Goal: Task Accomplishment & Management: Manage account settings

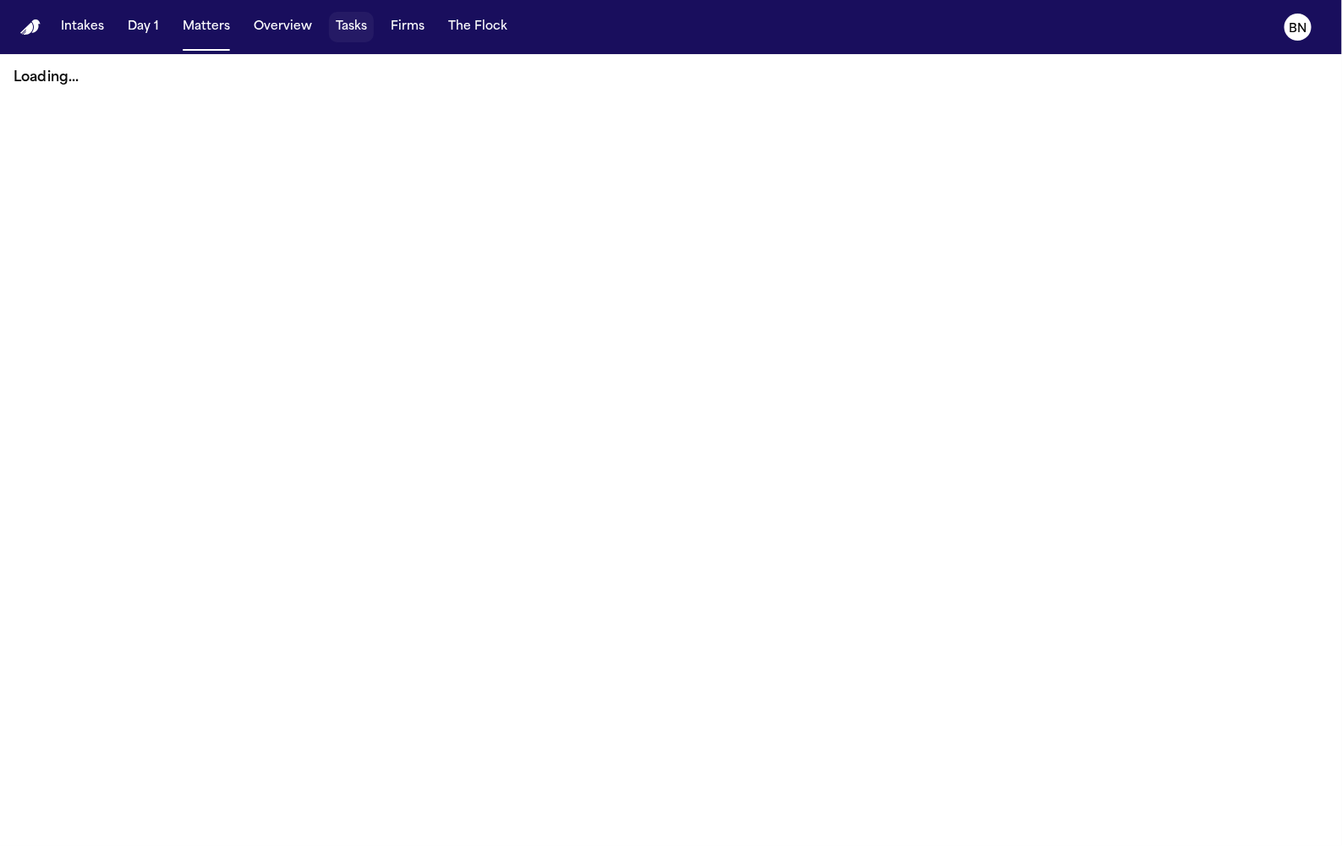
click at [341, 28] on button "Tasks" at bounding box center [351, 27] width 45 height 30
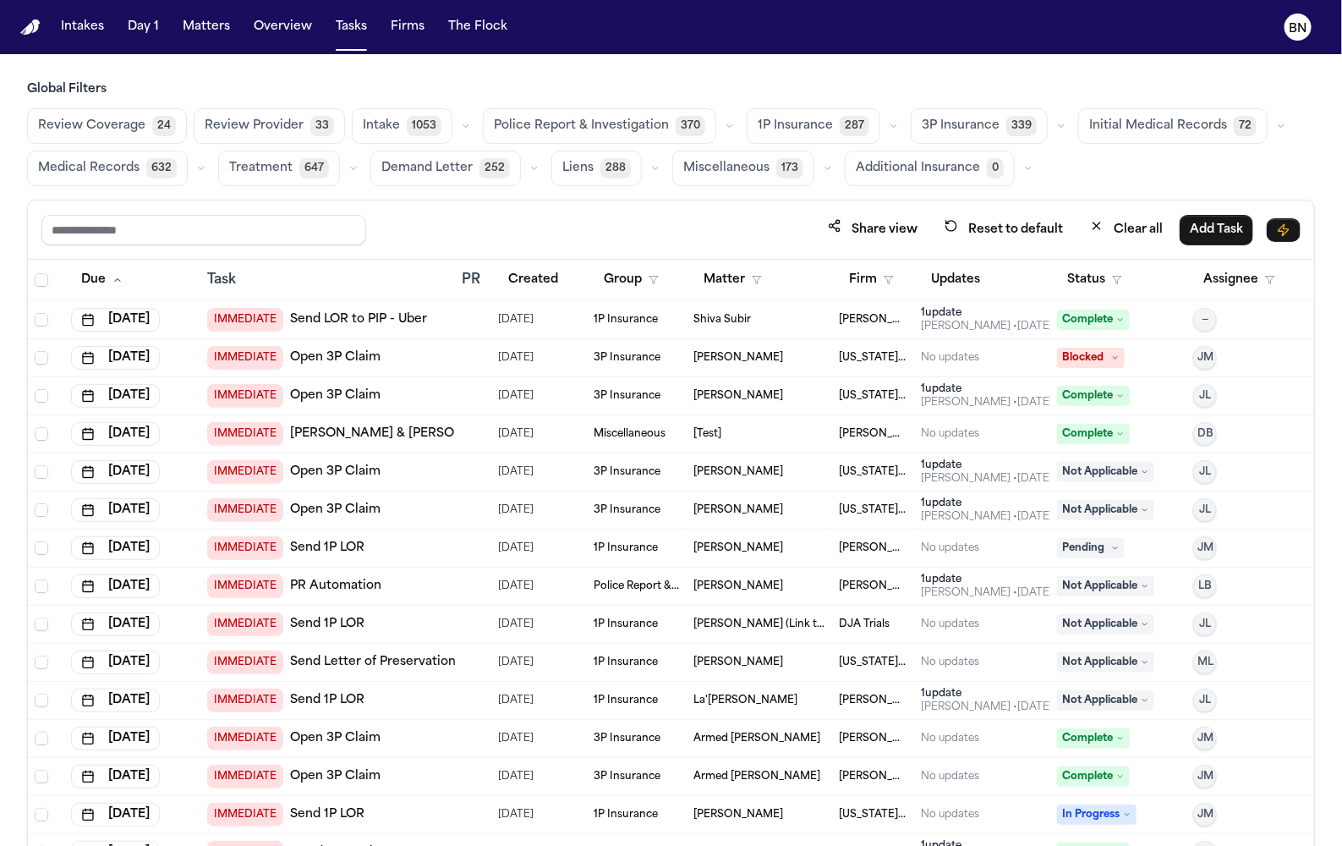
click at [719, 136] on div "Police Report & Investigation 370" at bounding box center [611, 126] width 257 height 36
click at [727, 125] on icon "button" at bounding box center [729, 126] width 5 height 3
click at [608, 194] on span "Police Report Escalation" at bounding box center [567, 202] width 147 height 17
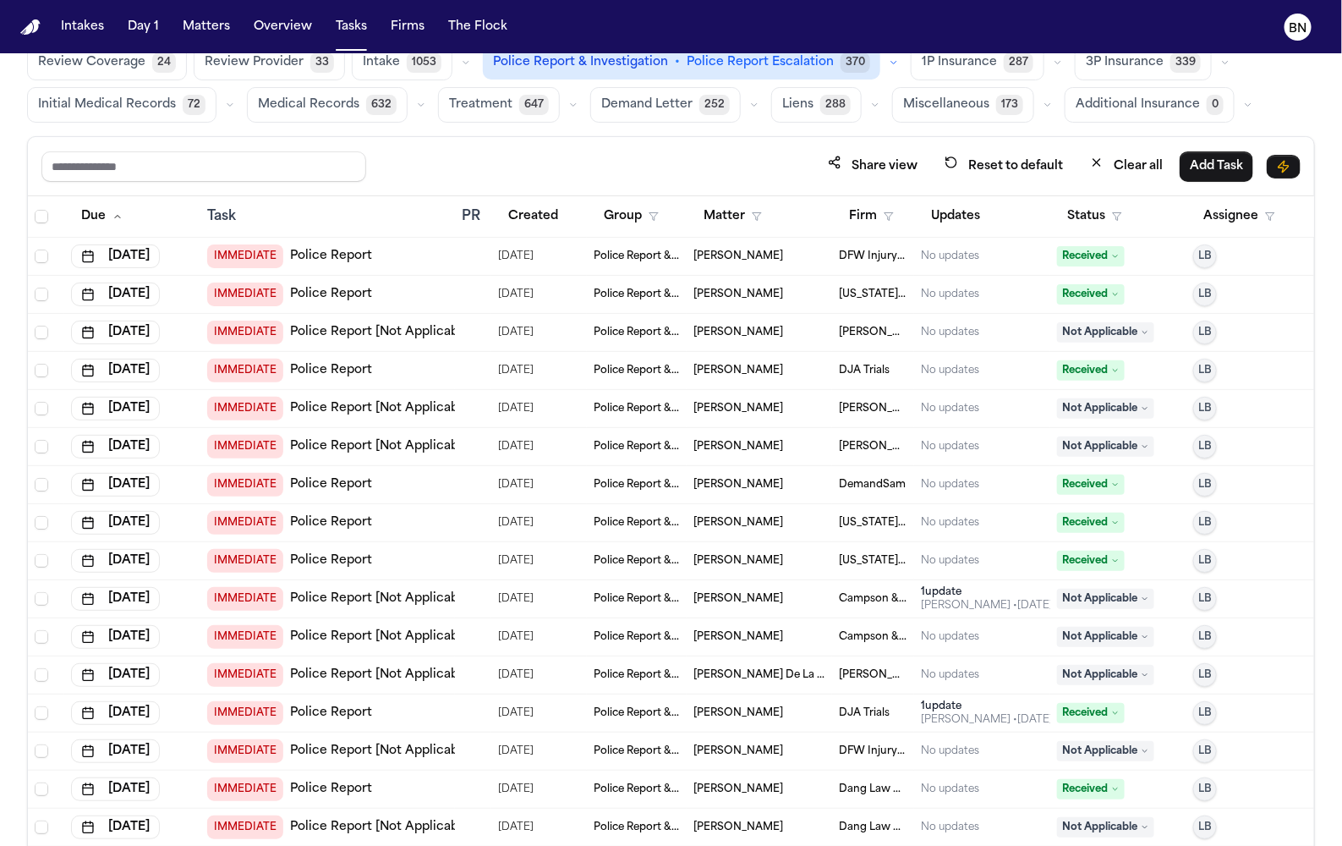
scroll to position [97, 0]
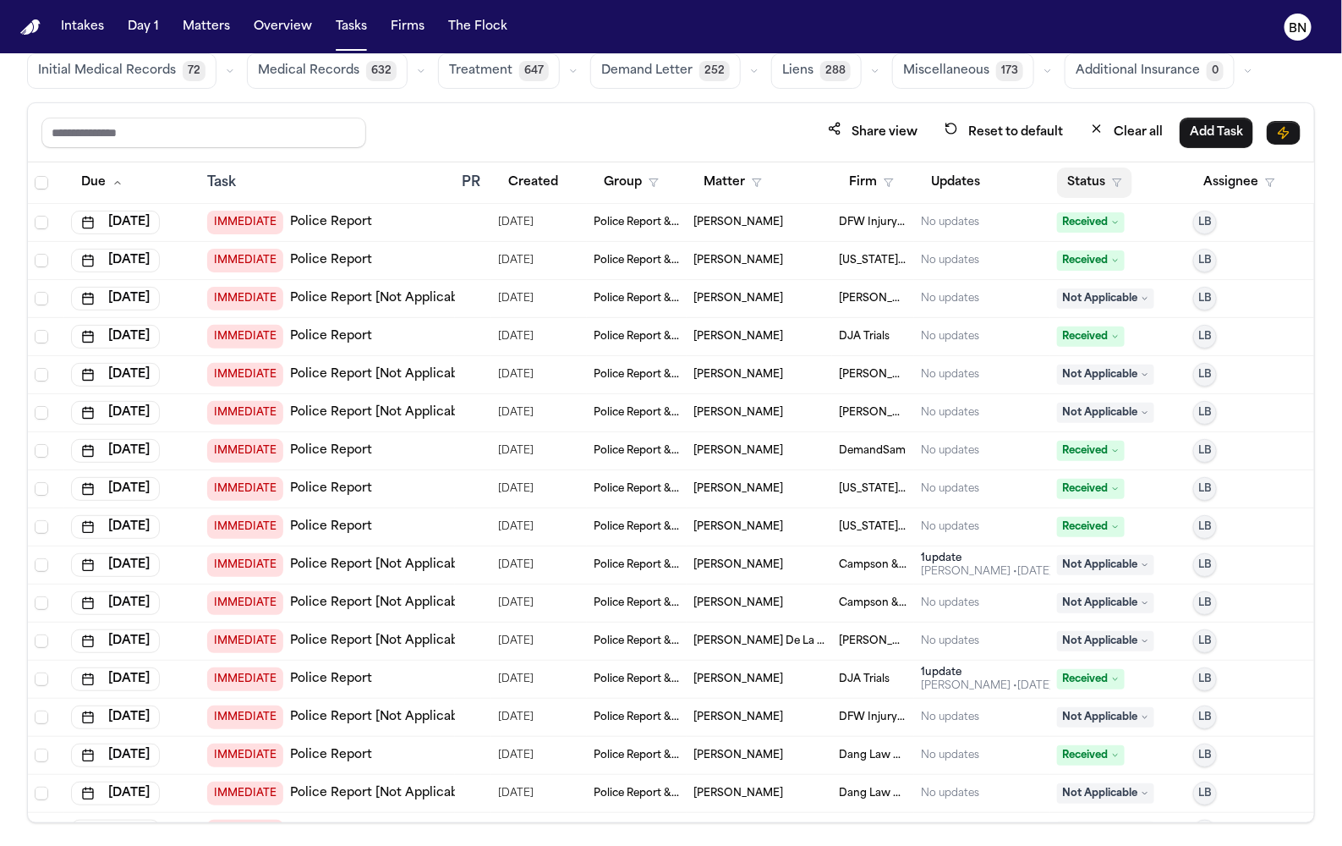
click at [1095, 174] on button "Status" at bounding box center [1094, 182] width 75 height 30
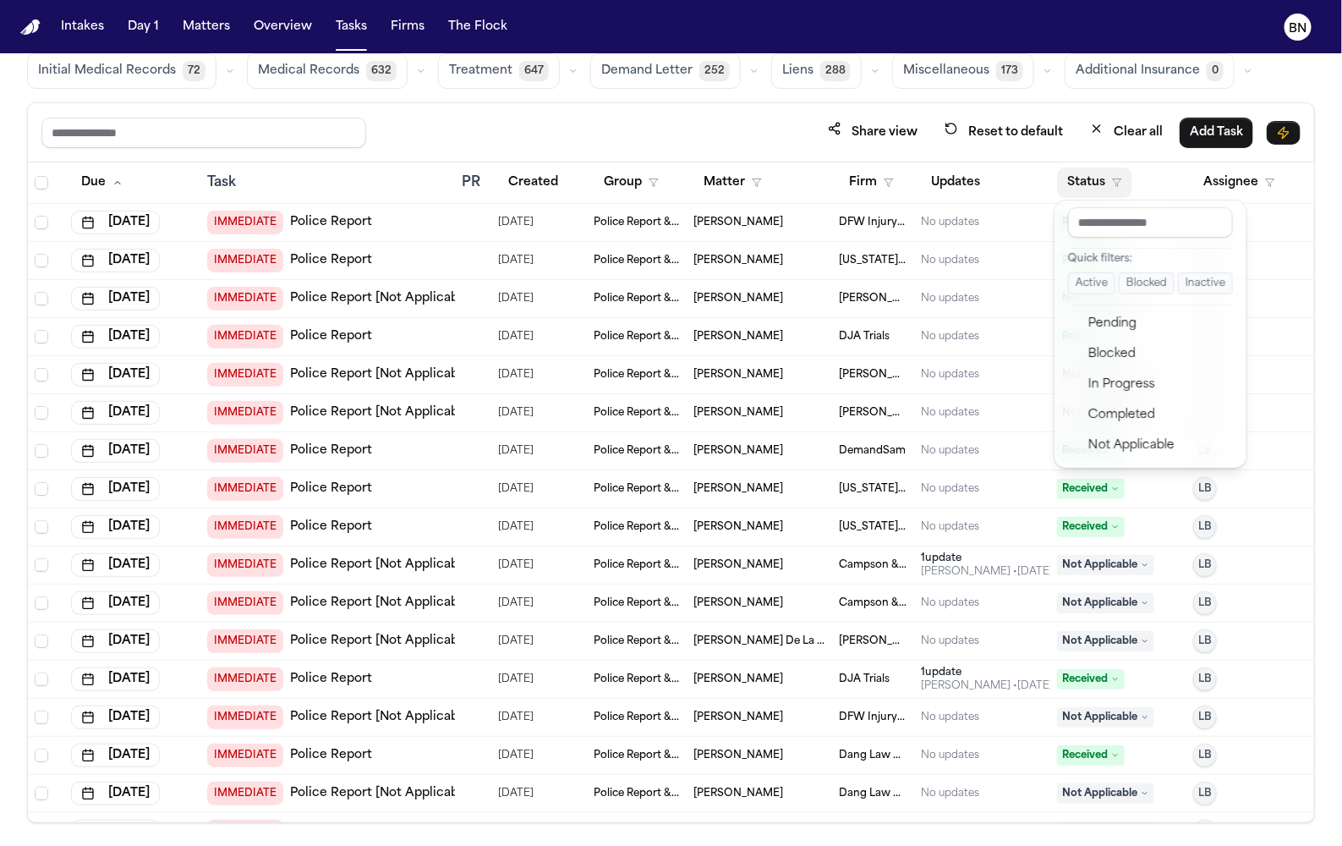
click at [1096, 283] on button "Active" at bounding box center [1091, 283] width 47 height 22
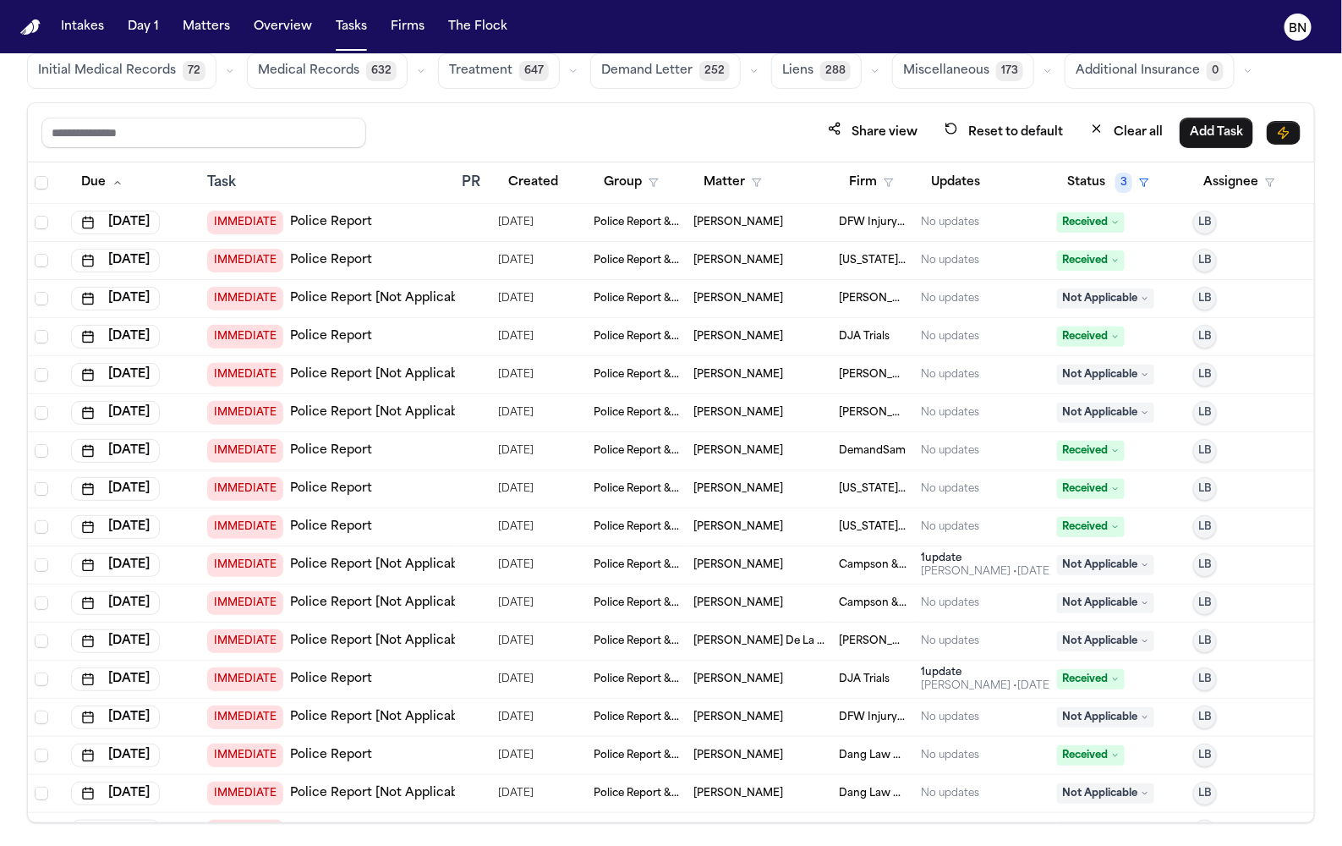
click at [450, 107] on div "Share view Reset to default Clear all Add Task" at bounding box center [671, 132] width 1286 height 59
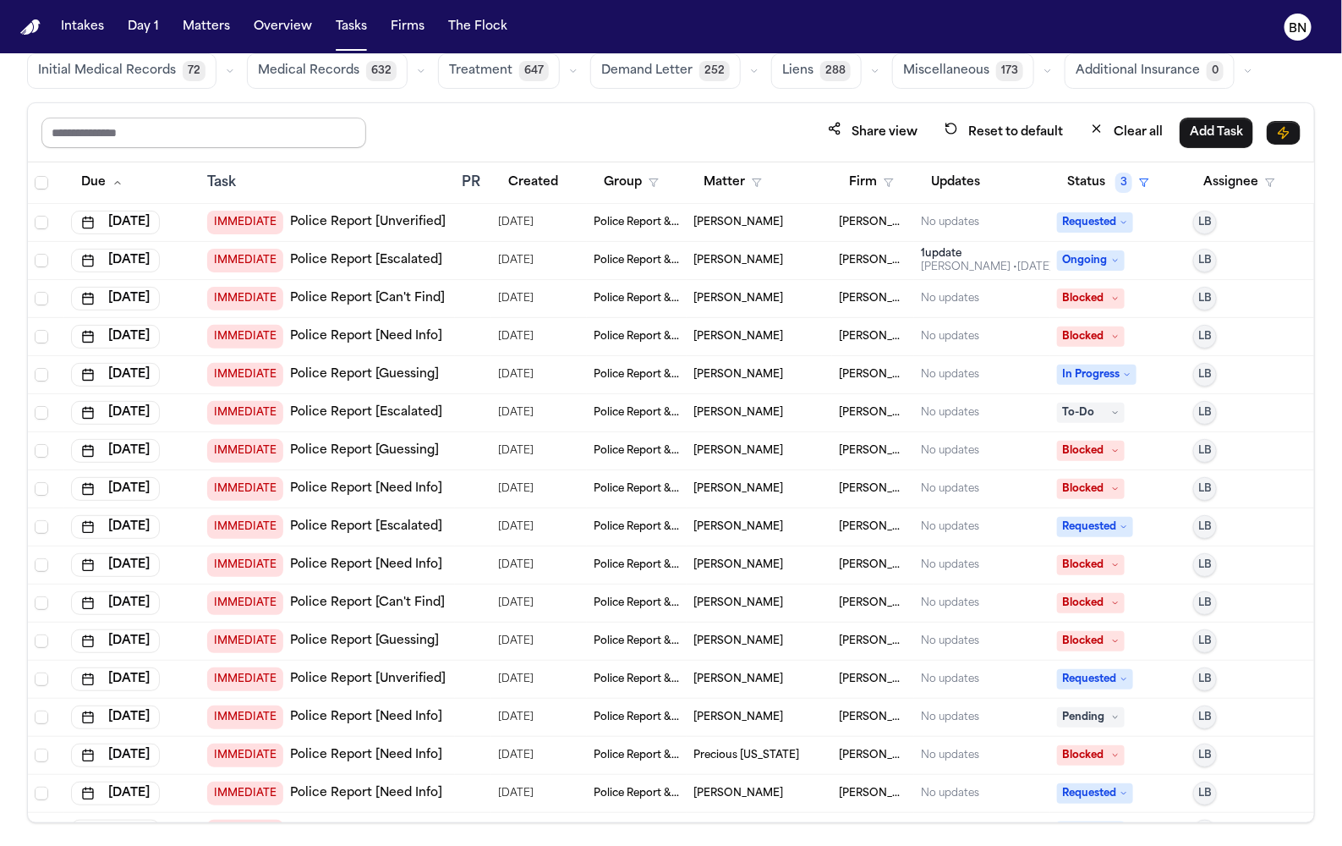
click at [296, 134] on input "text" at bounding box center [203, 133] width 325 height 30
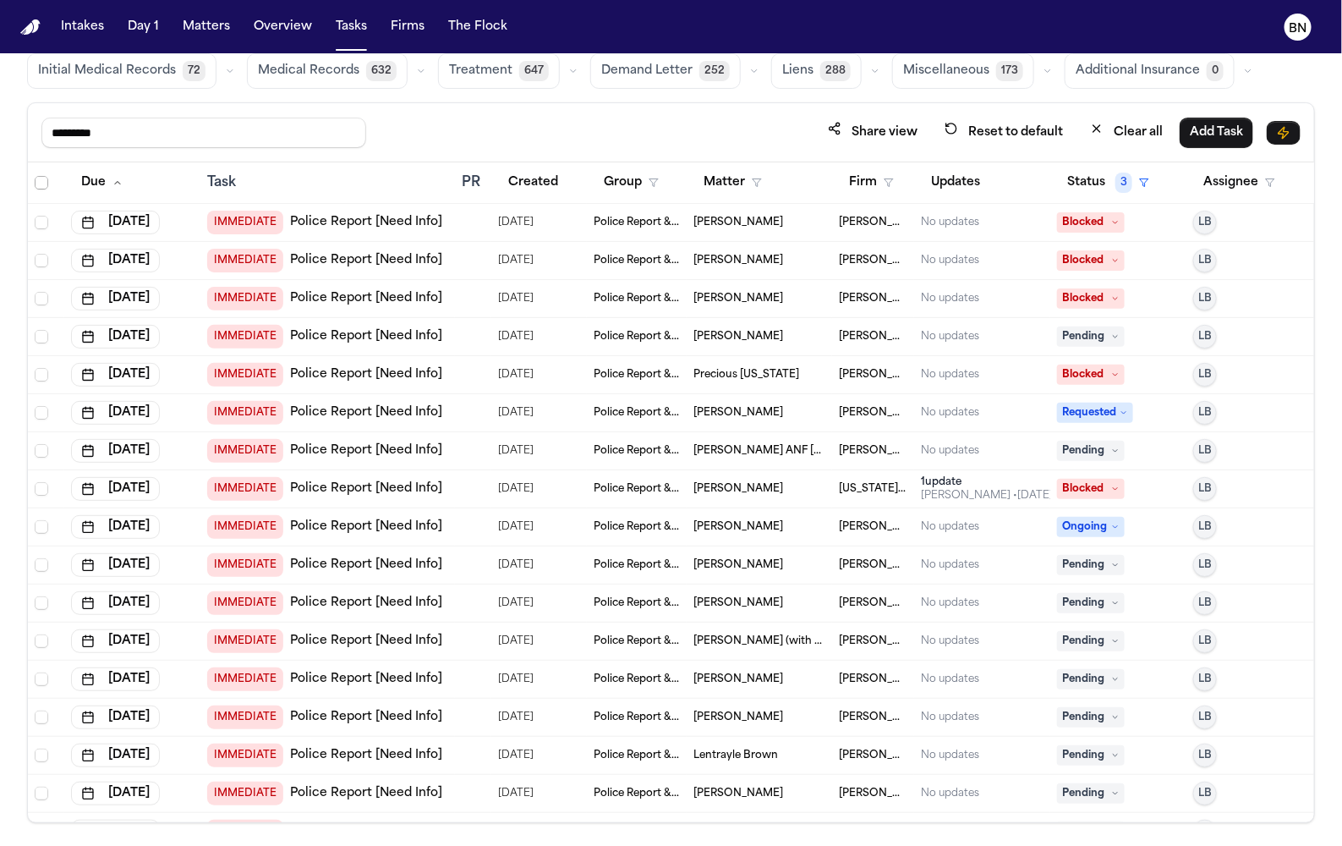
type input "*********"
click at [38, 176] on span "Select all" at bounding box center [42, 183] width 14 height 14
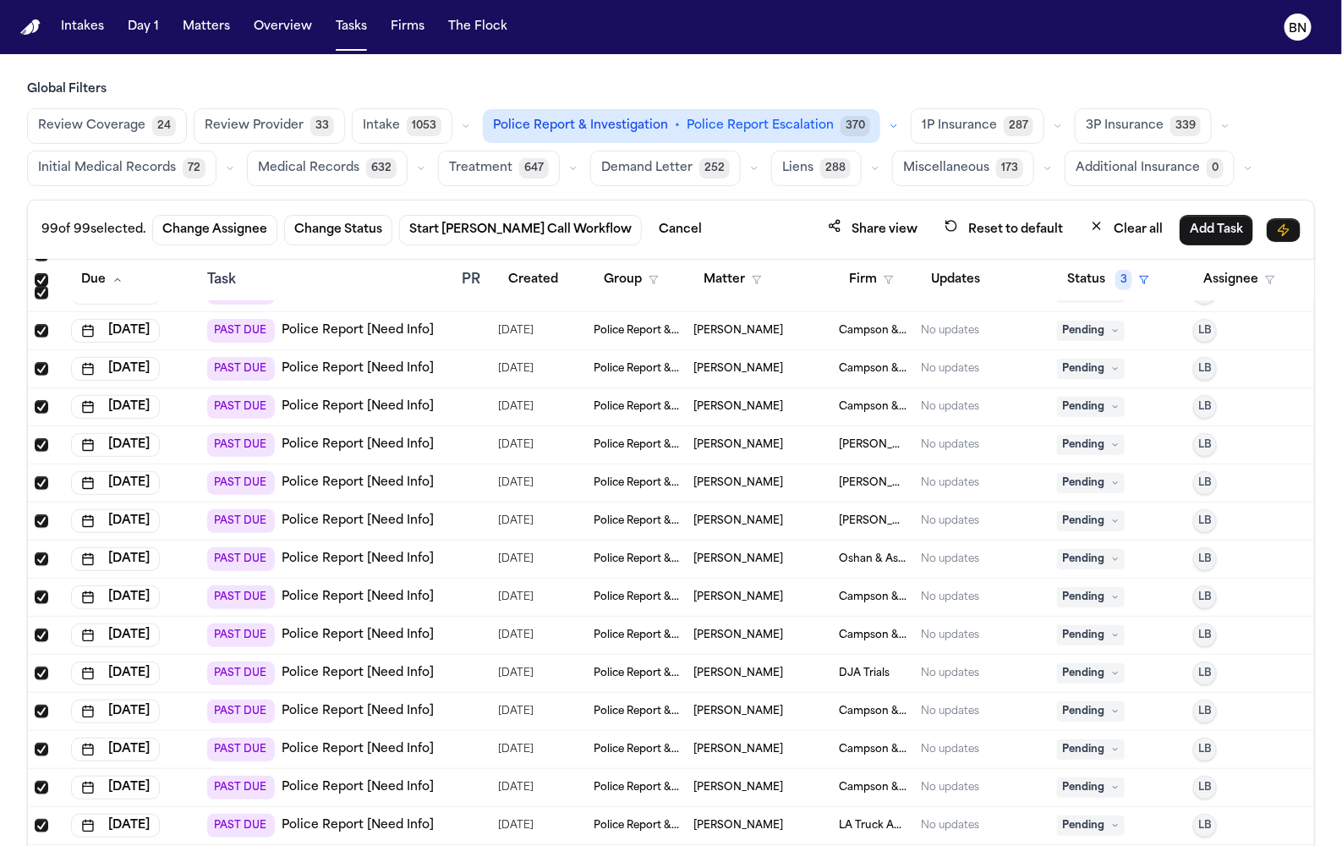
scroll to position [97, 0]
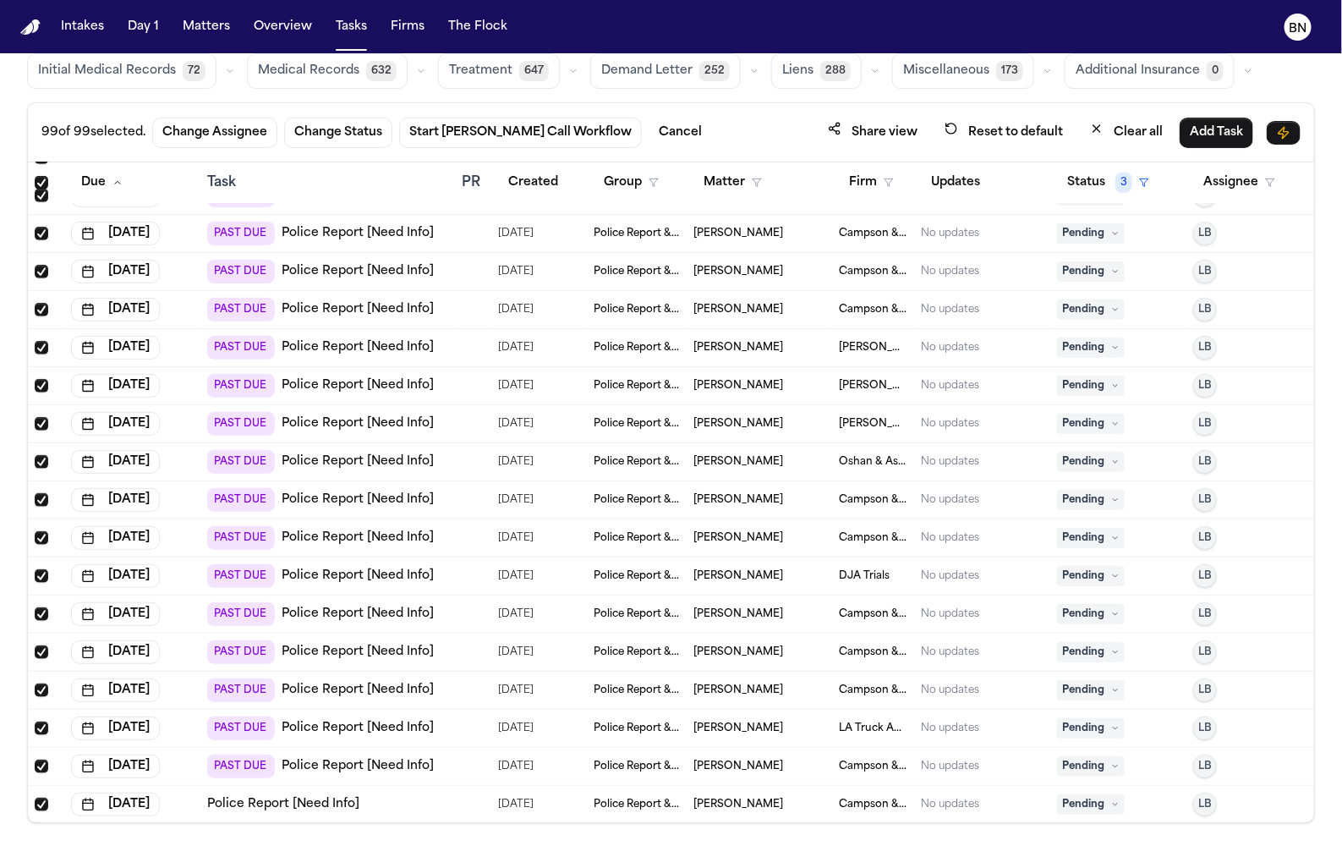
click at [41, 176] on span "Select all" at bounding box center [42, 183] width 14 height 14
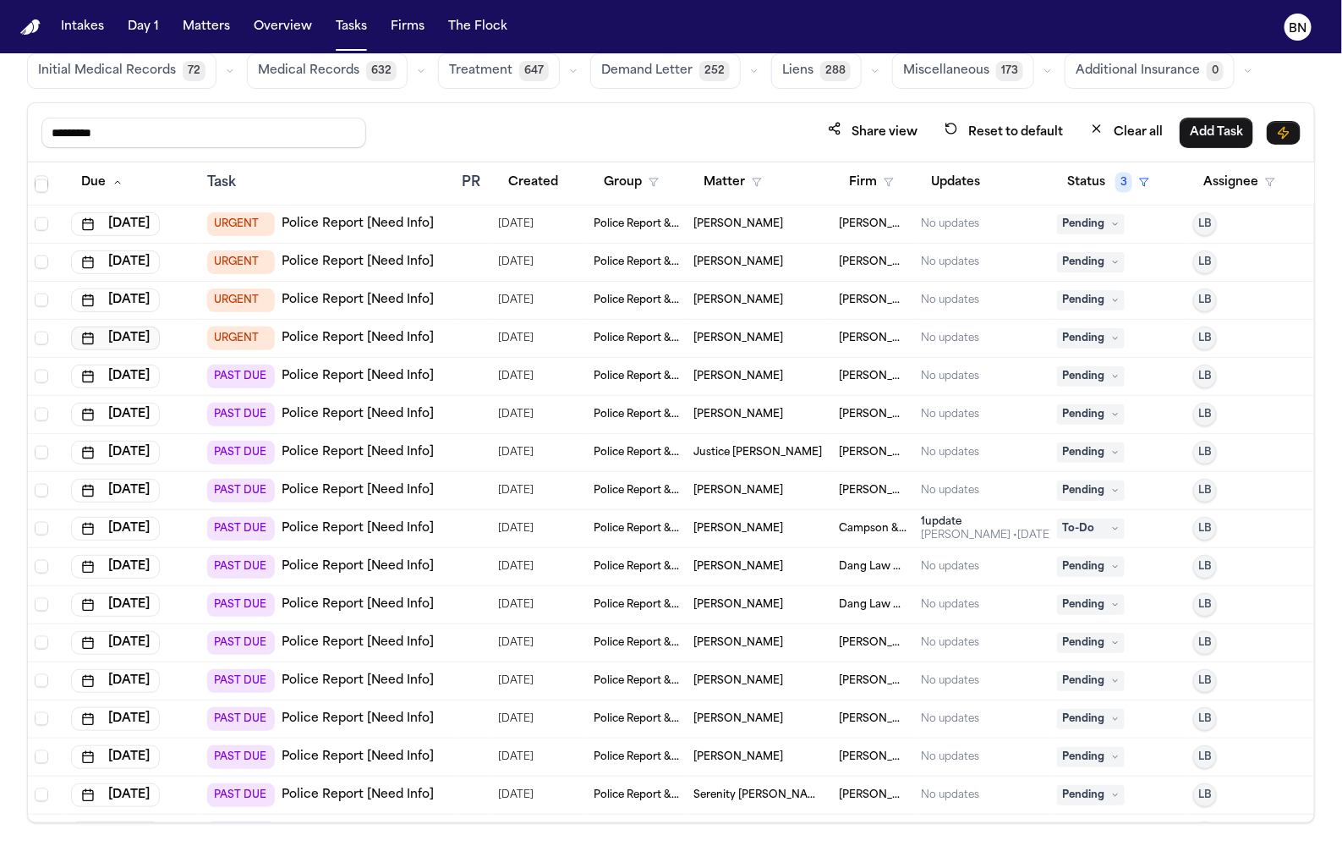
scroll to position [3148, 0]
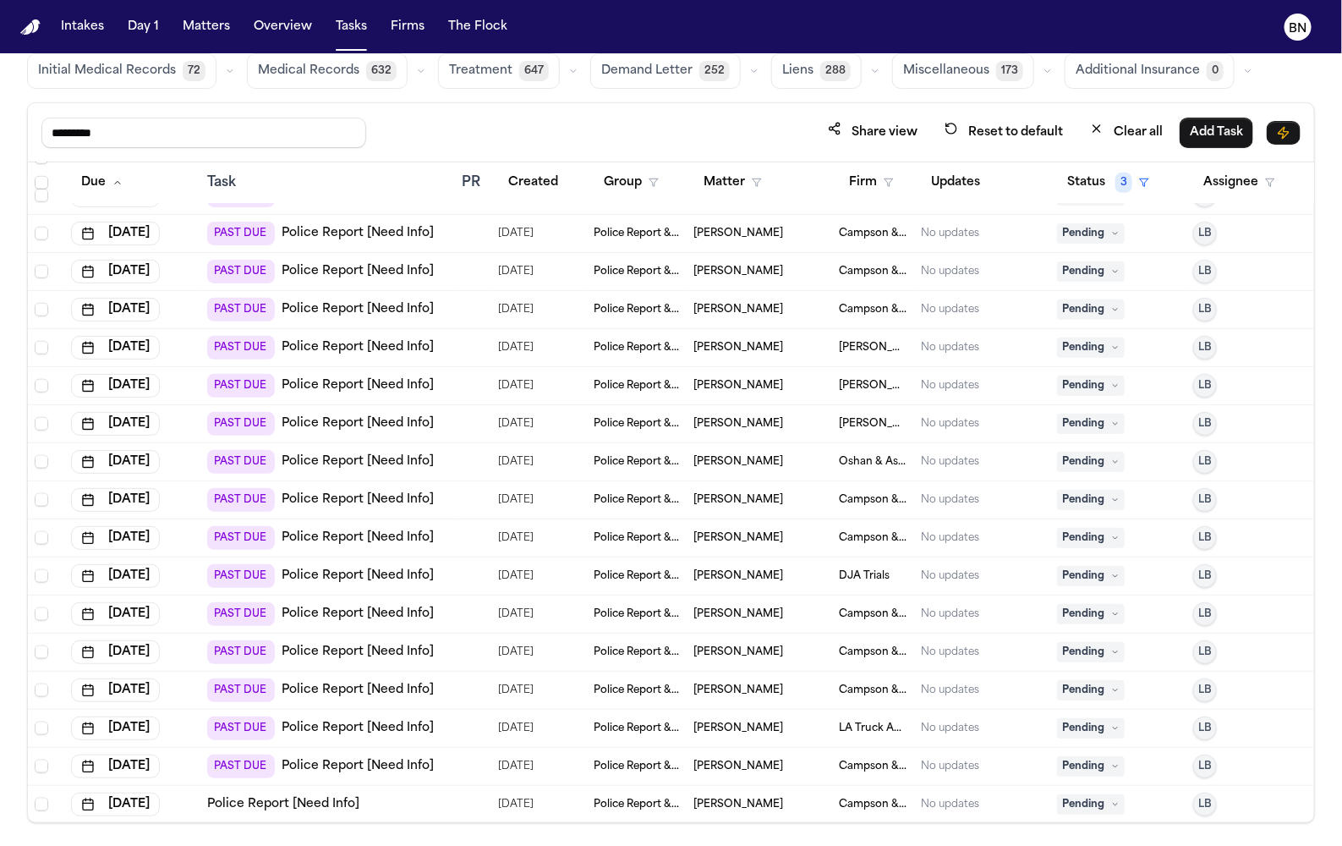
click at [46, 178] on span "Select all" at bounding box center [42, 183] width 14 height 14
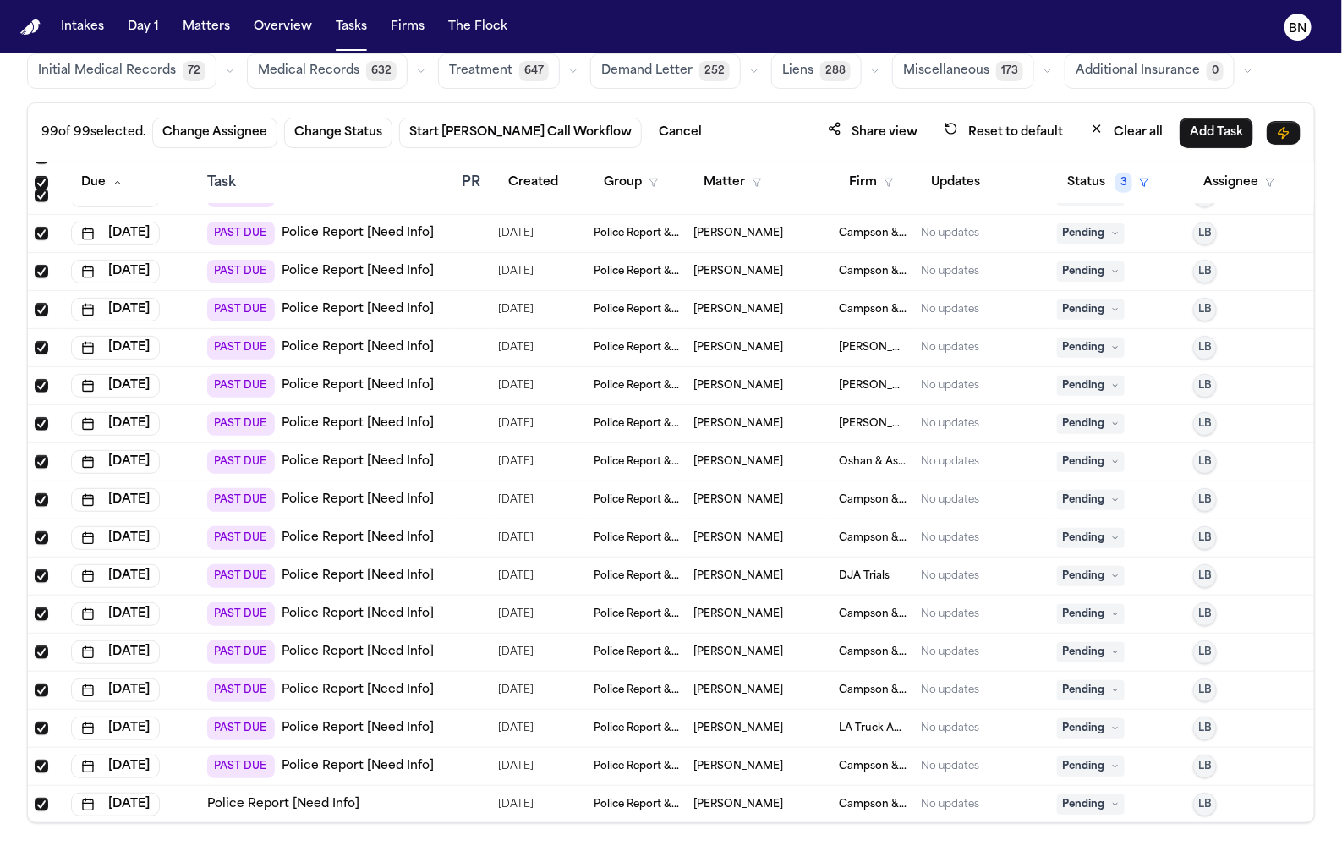
click at [45, 178] on span "Select all" at bounding box center [42, 183] width 14 height 14
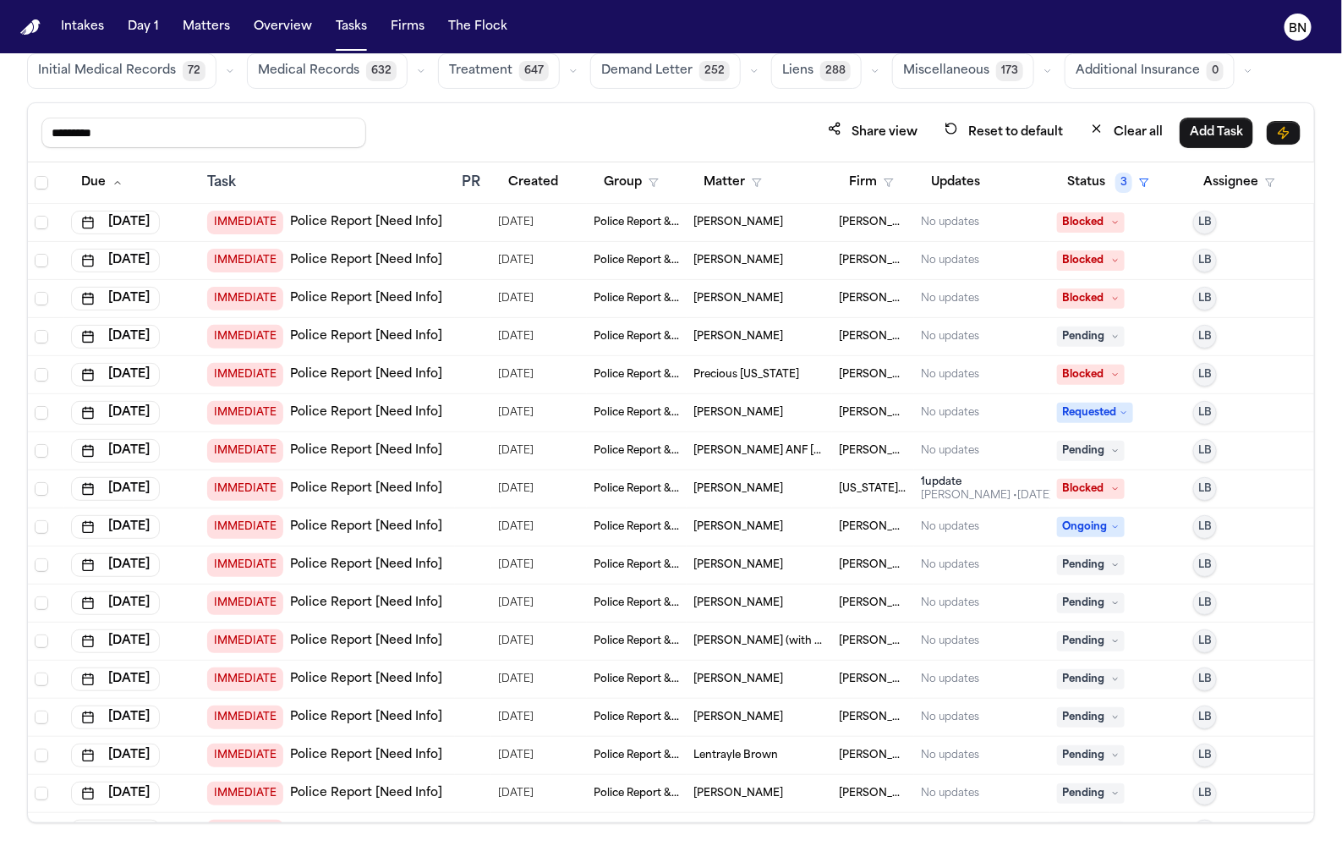
scroll to position [0, 0]
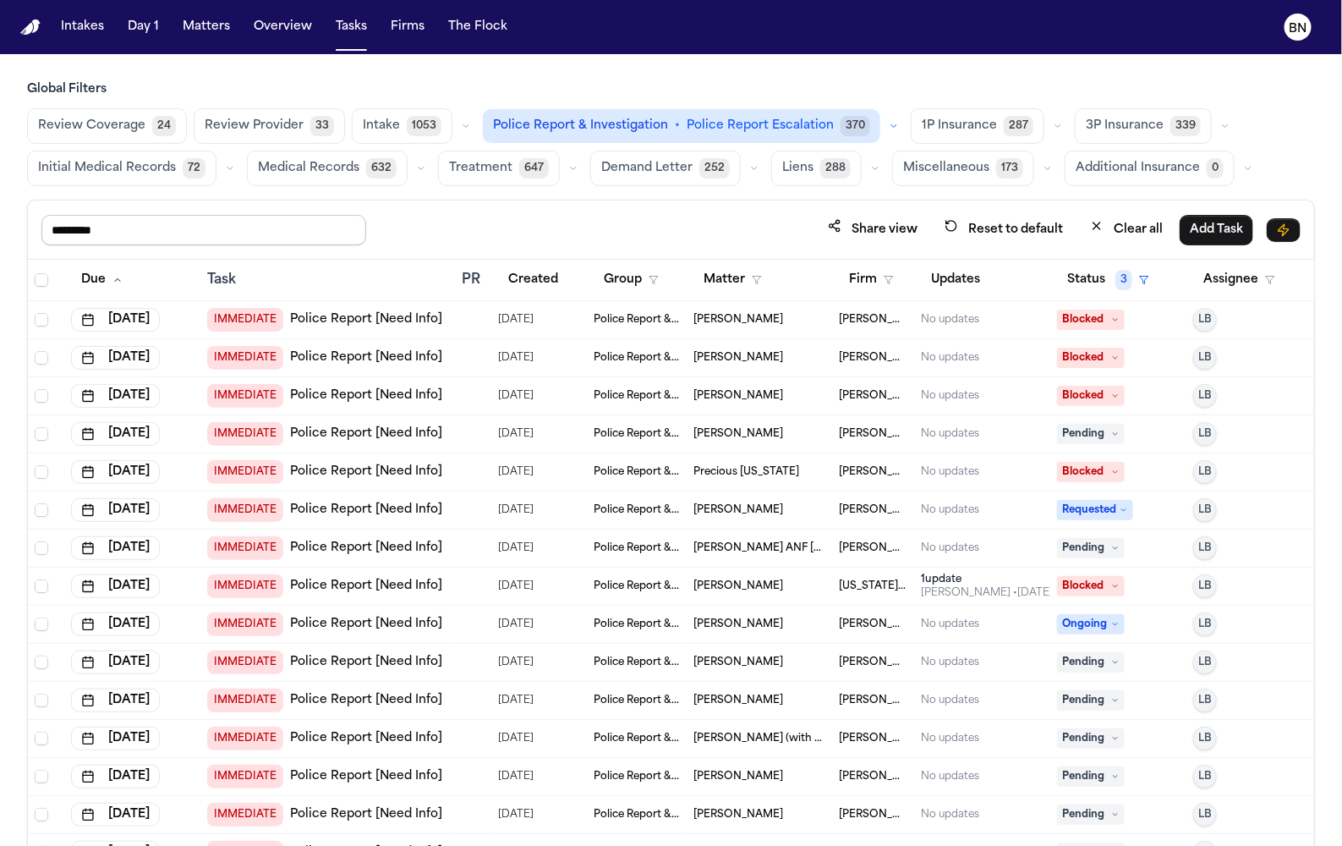
click at [343, 223] on input "*********" at bounding box center [203, 230] width 325 height 30
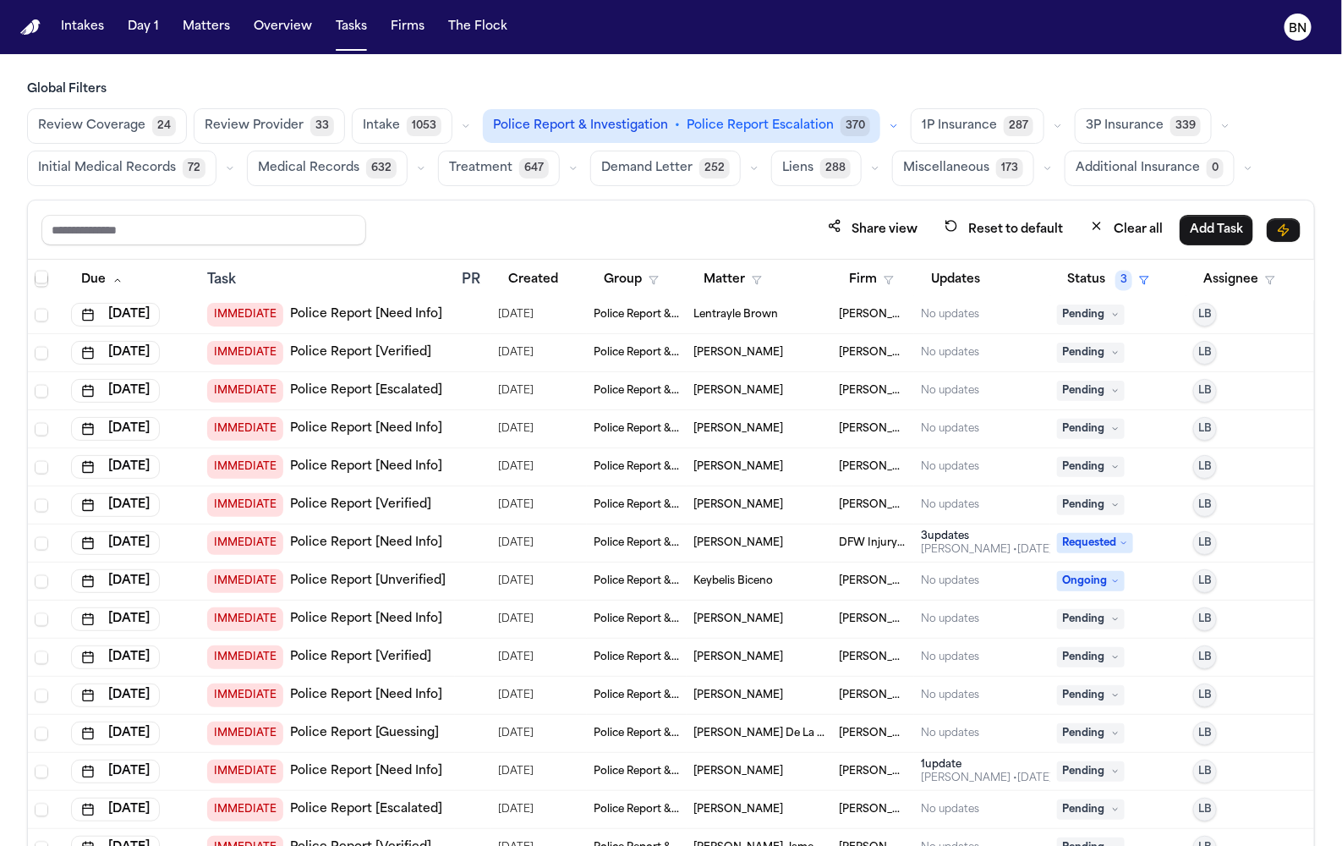
scroll to position [1757, 0]
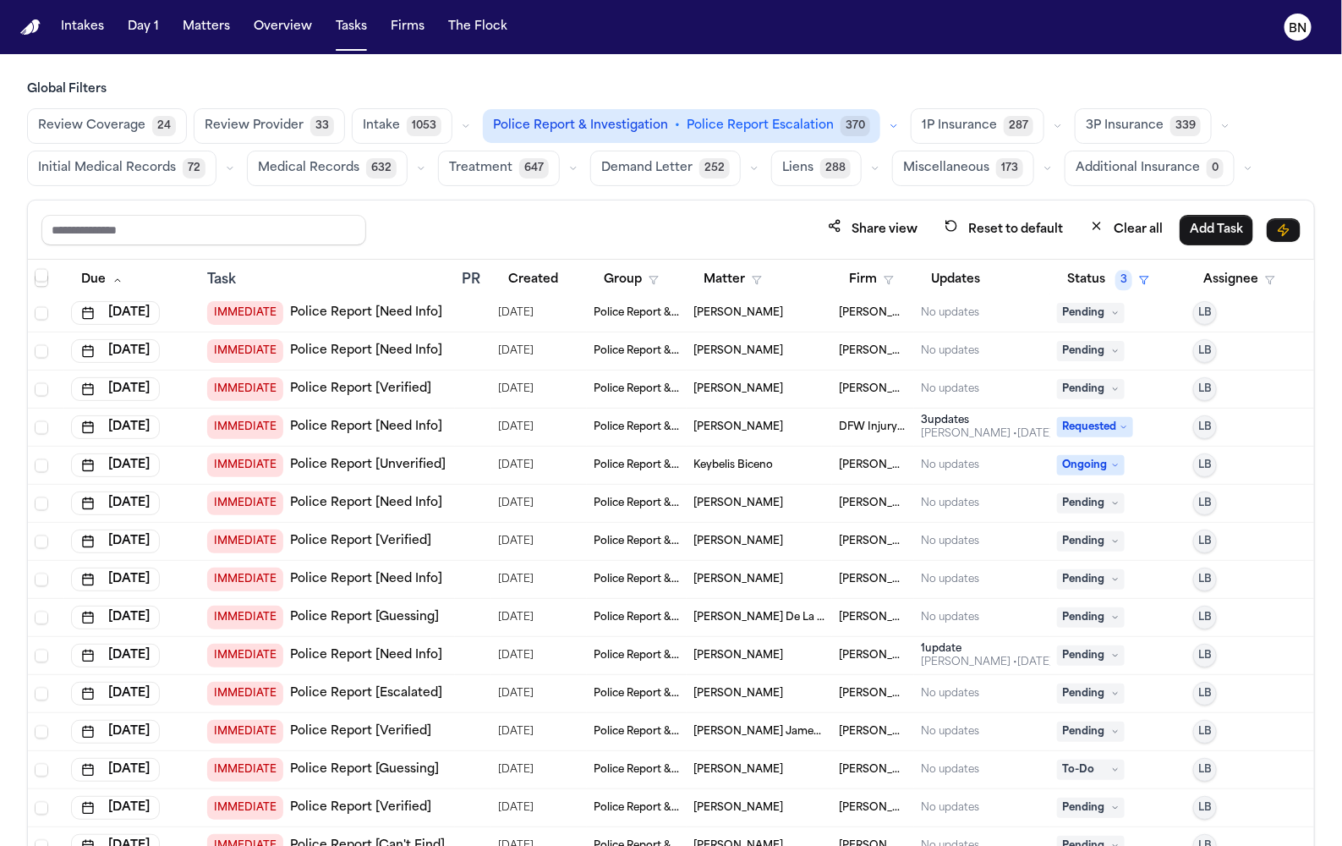
click at [648, 200] on div "Share view Reset to default Clear all Add Task" at bounding box center [671, 229] width 1286 height 59
click at [620, 207] on div "Share view Reset to default Clear all Add Task" at bounding box center [671, 229] width 1286 height 59
click at [598, 201] on div "Share view Reset to default Clear all Add Task" at bounding box center [671, 229] width 1286 height 59
click at [310, 224] on input "text" at bounding box center [203, 230] width 325 height 30
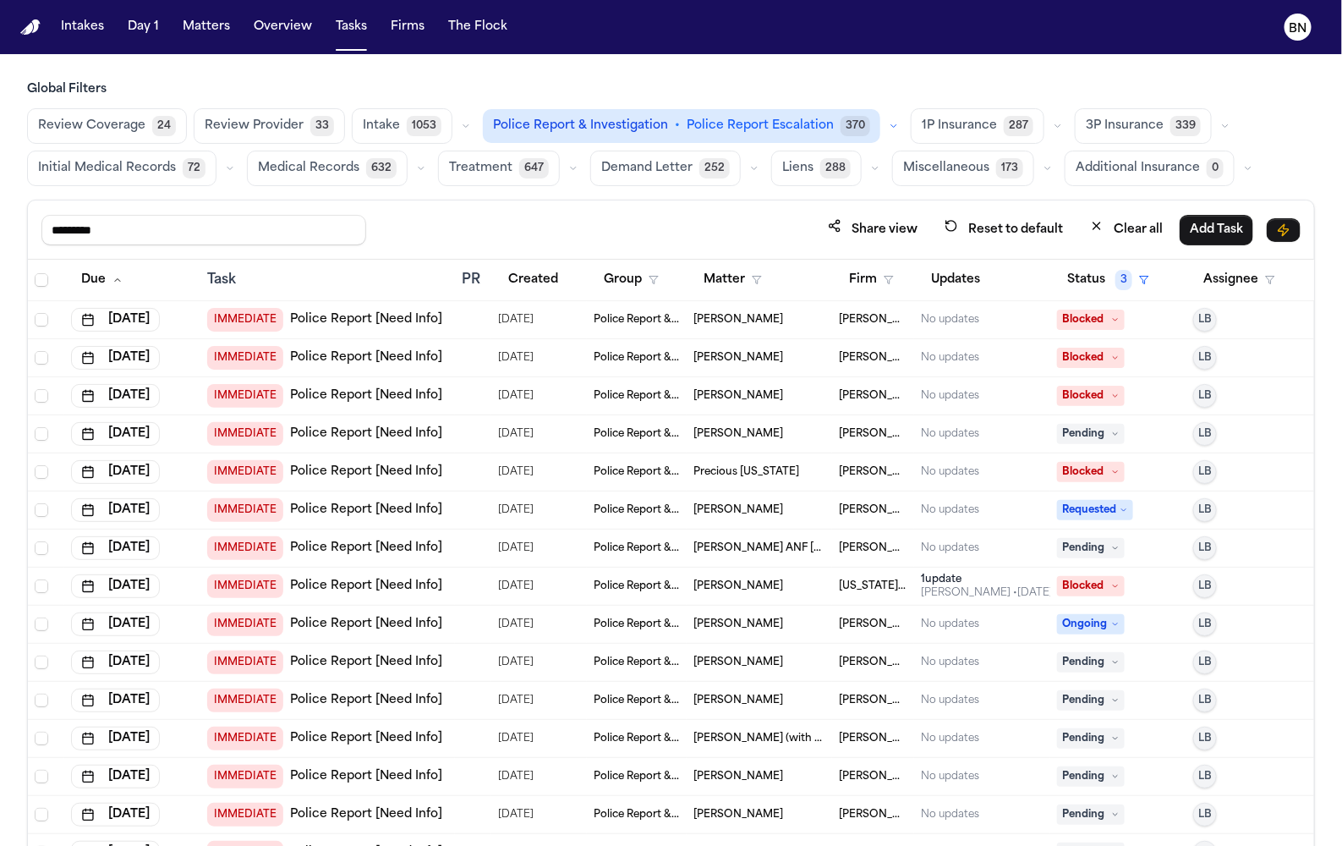
type input "*********"
click at [463, 206] on div "********* Share view Reset to default Clear all Add Task" at bounding box center [671, 229] width 1286 height 59
click at [583, 202] on div "********* Share view Reset to default Clear all Add Task" at bounding box center [671, 229] width 1286 height 59
click at [463, 125] on button "button" at bounding box center [466, 126] width 20 height 20
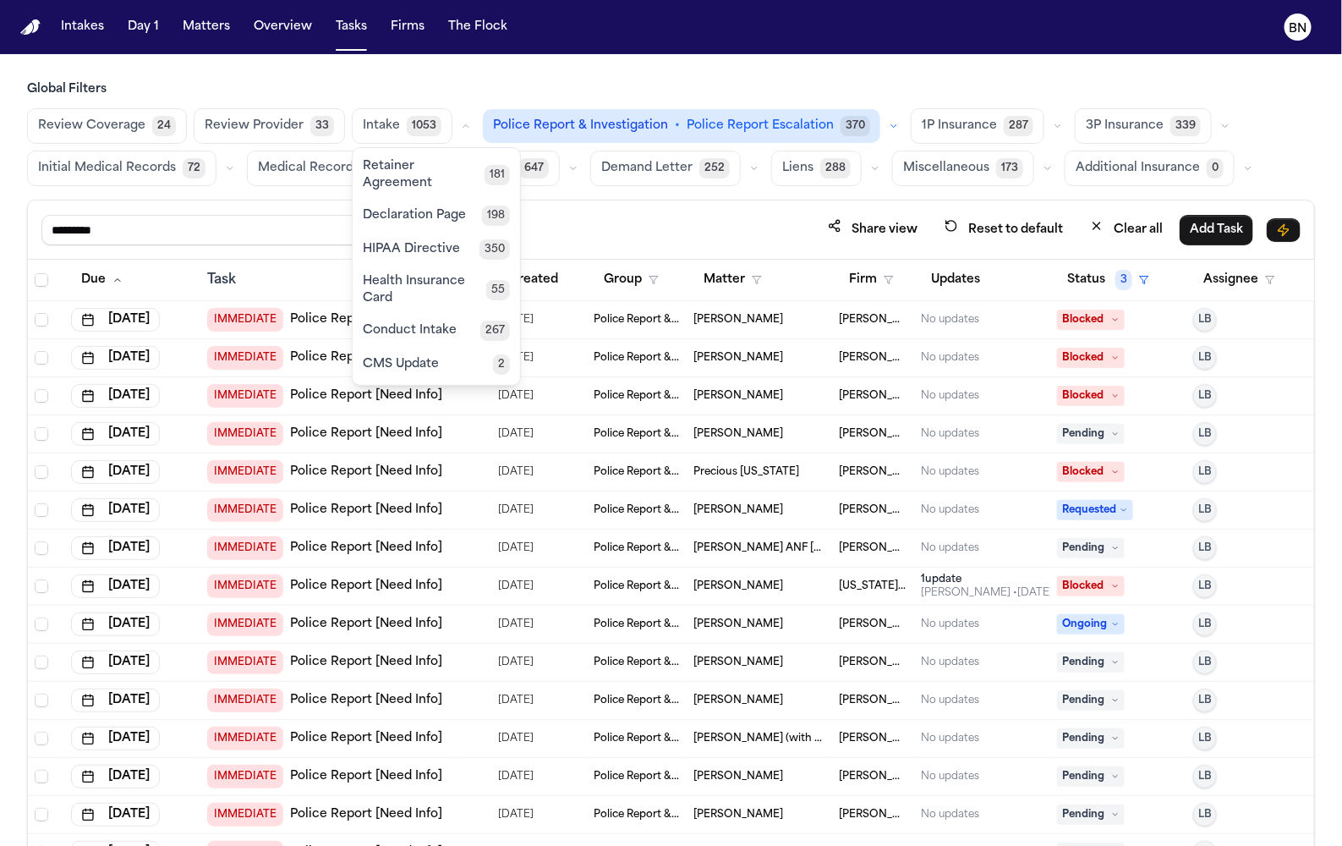
click at [1048, 124] on button "button" at bounding box center [1058, 126] width 20 height 20
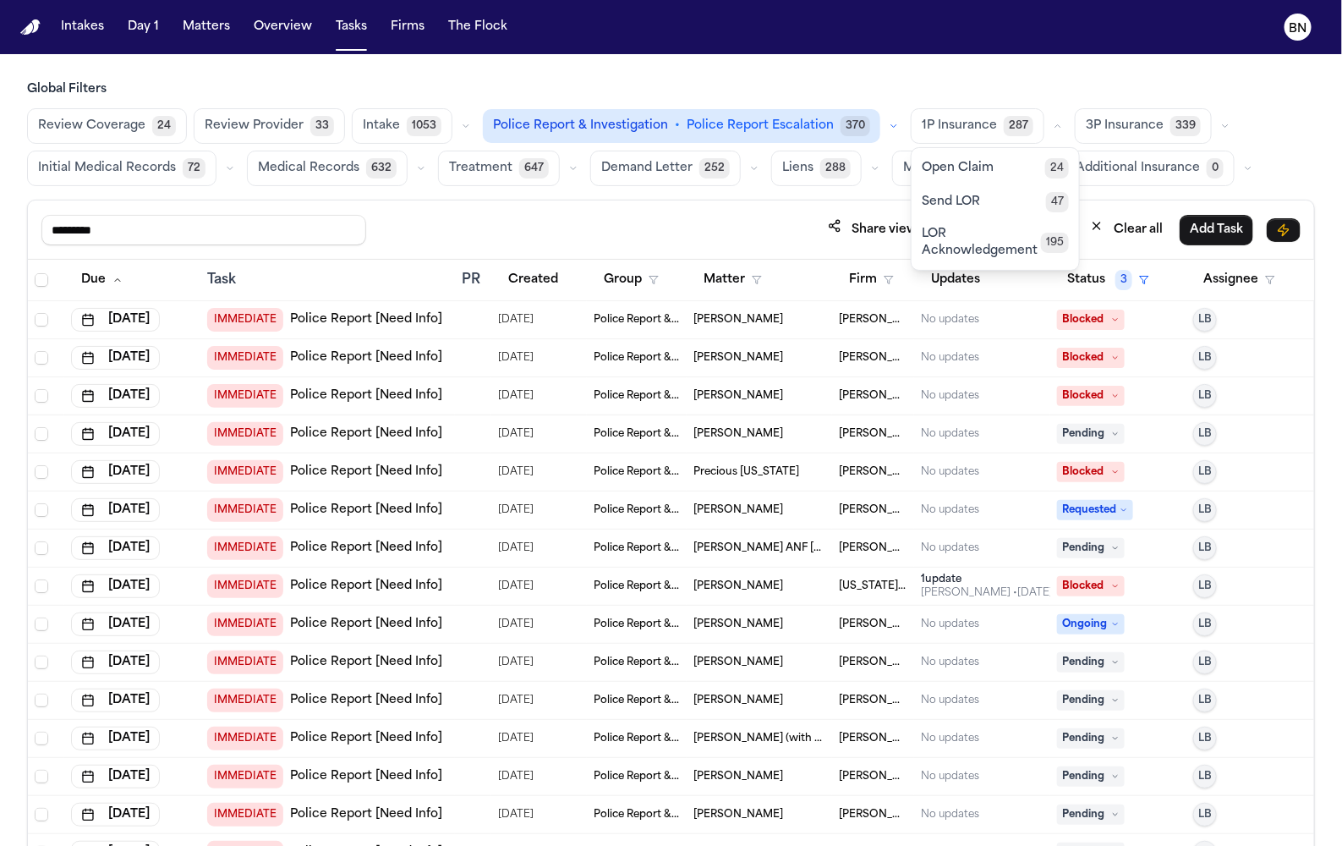
click at [971, 177] on button "Open Claim 24" at bounding box center [995, 168] width 167 height 34
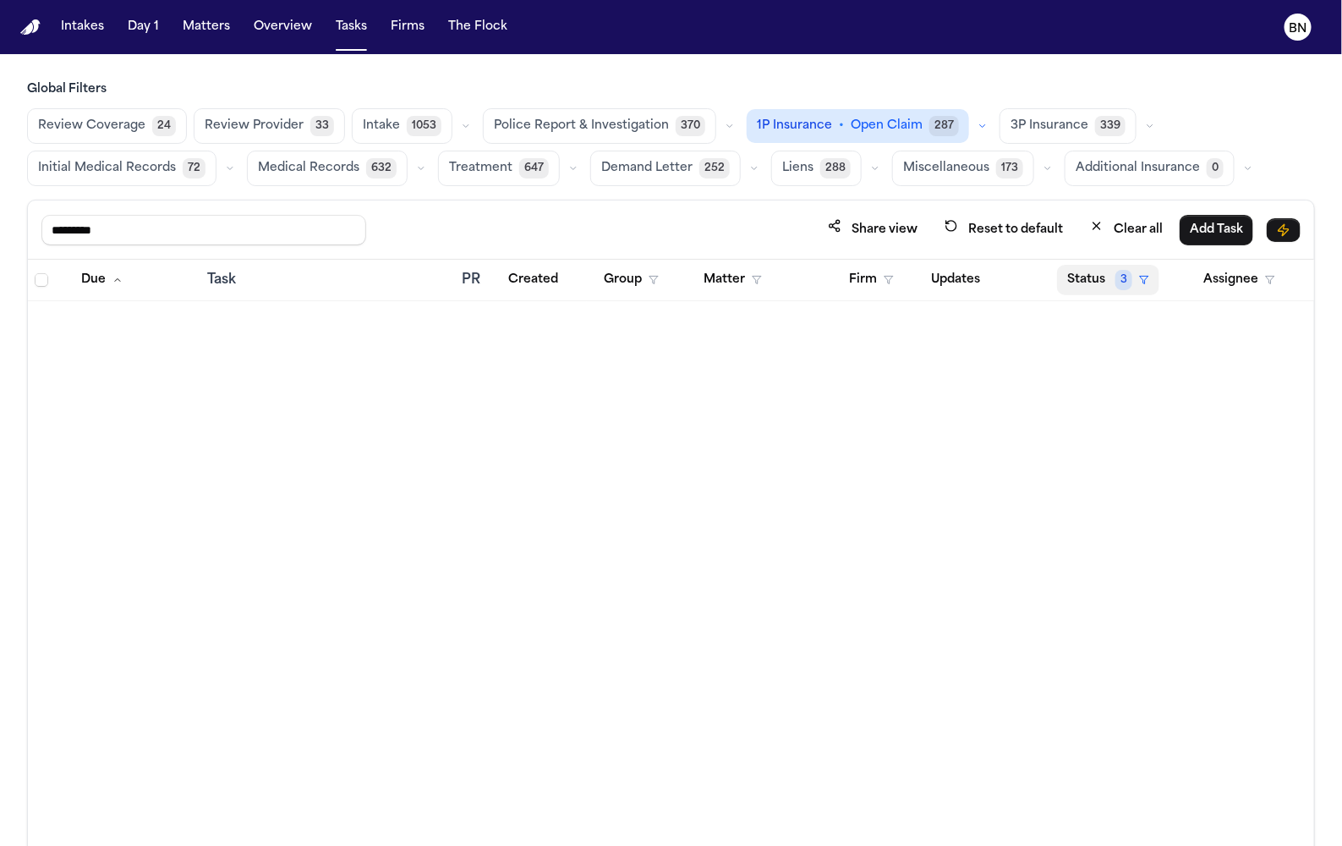
click at [1124, 270] on span "3" at bounding box center [1124, 280] width 17 height 20
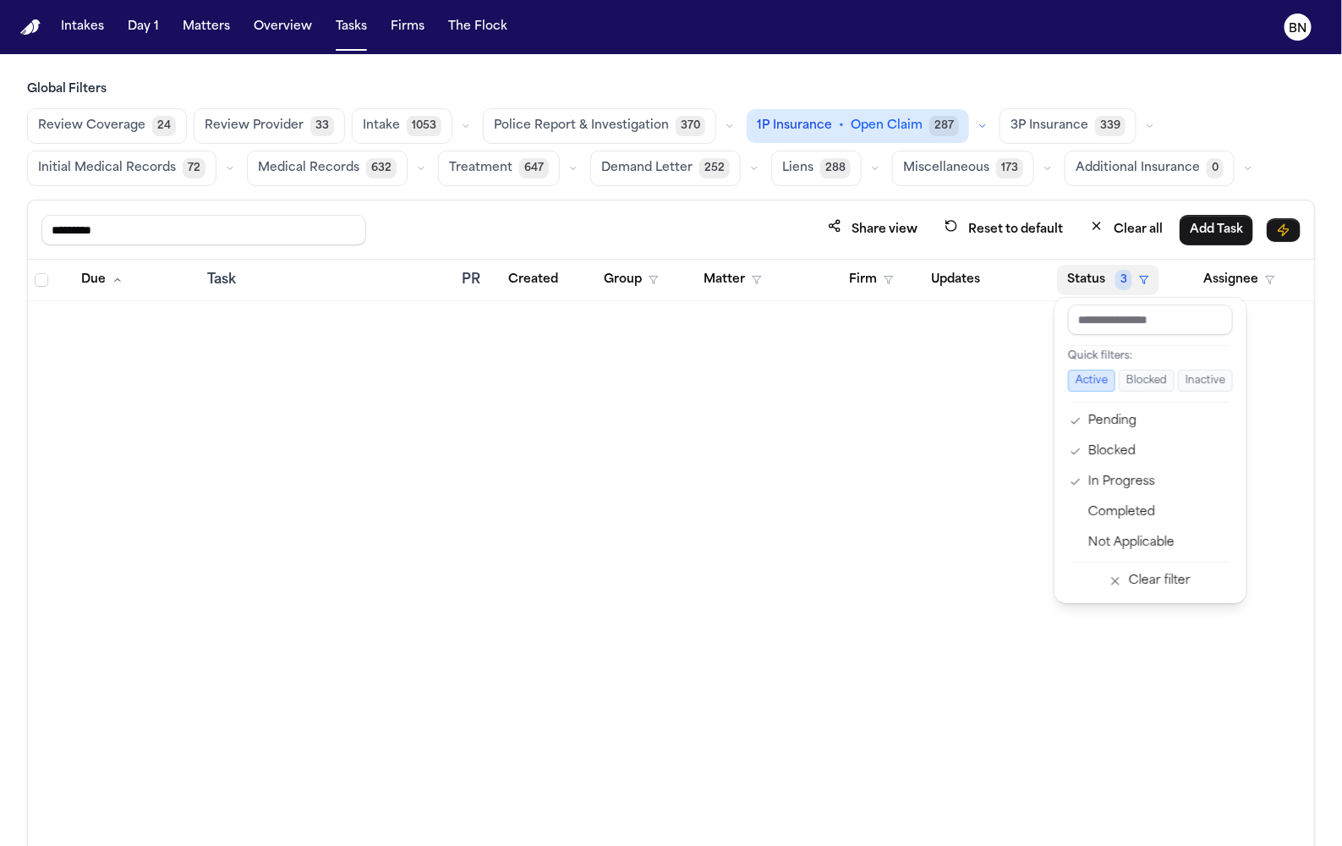
click at [964, 125] on div "Global Filters Review Coverage 24 Review Provider 33 Intake 1053 Police Report …" at bounding box center [671, 500] width 1288 height 839
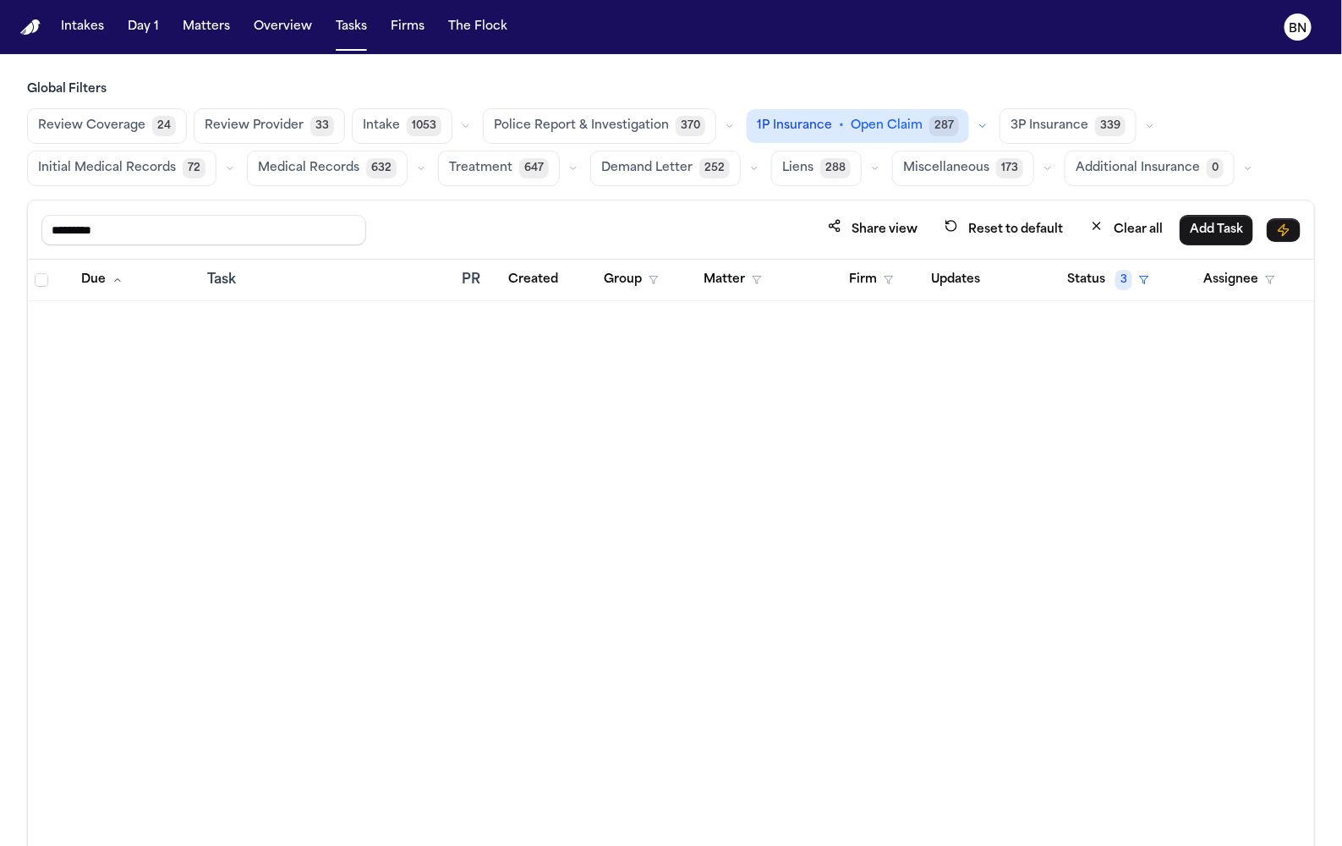
click at [978, 125] on icon "button" at bounding box center [983, 126] width 10 height 10
click at [836, 192] on button "Send LOR 47" at bounding box center [844, 201] width 192 height 34
click at [1124, 219] on button "Clear all" at bounding box center [1126, 229] width 93 height 31
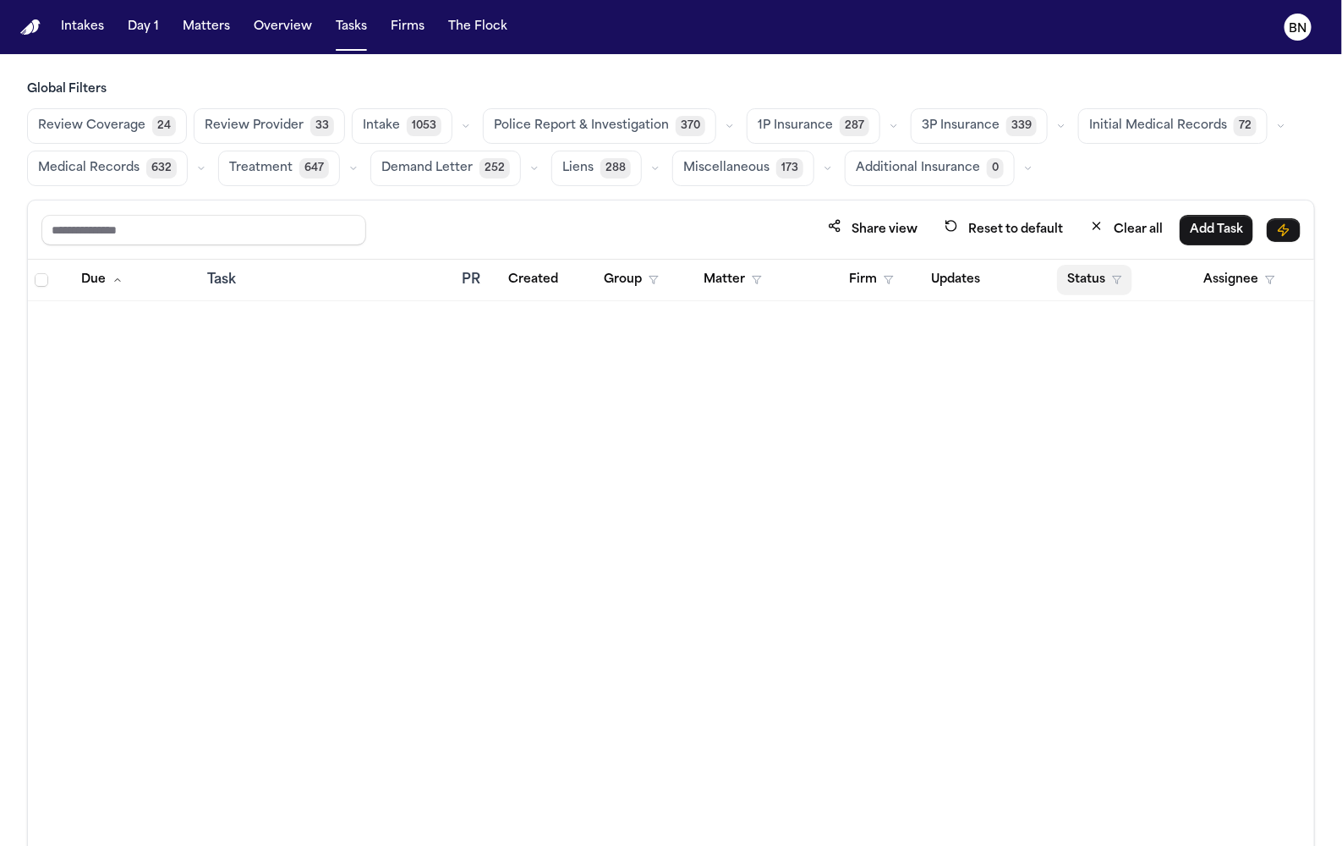
click at [1104, 265] on button "Status" at bounding box center [1094, 280] width 75 height 30
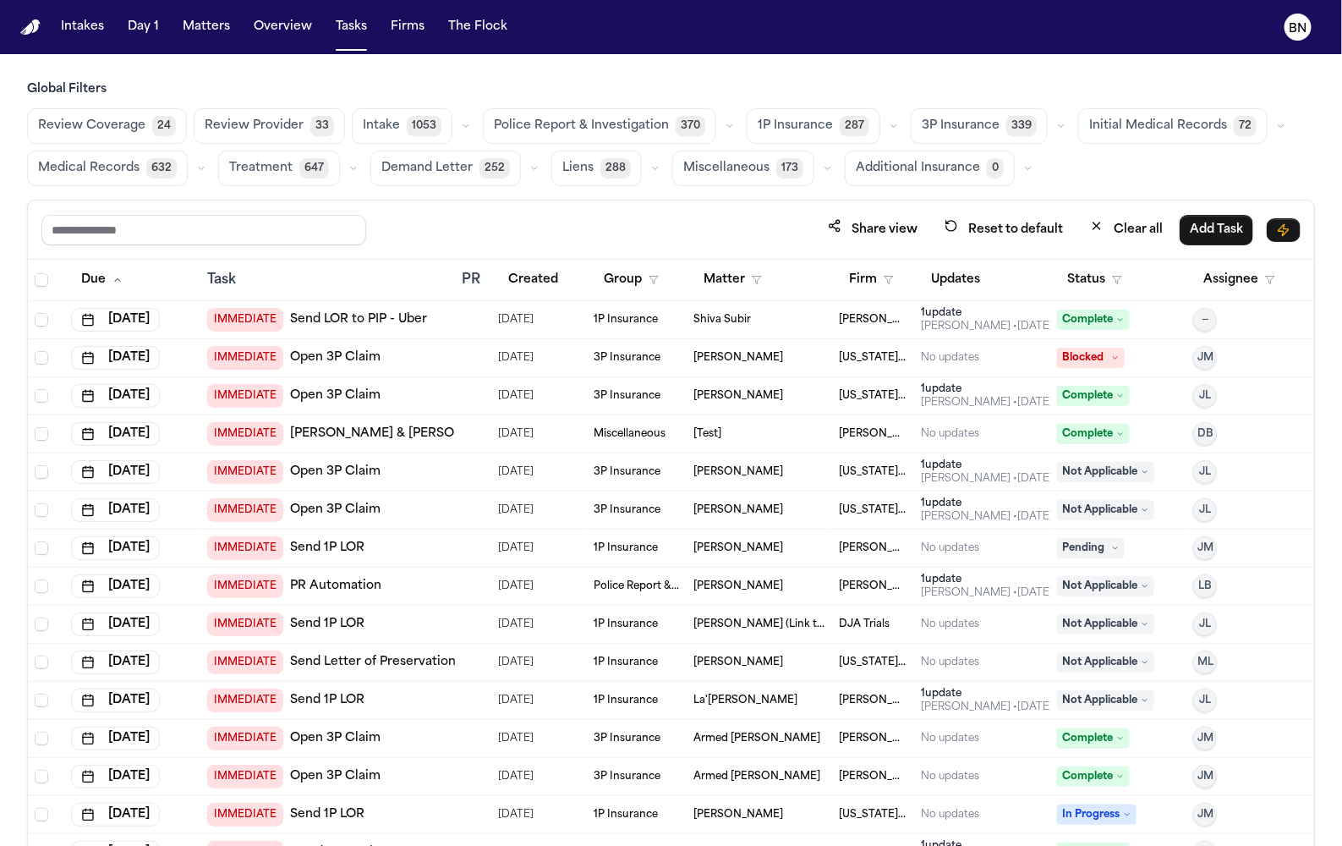
click at [1090, 290] on button "Status" at bounding box center [1094, 280] width 75 height 30
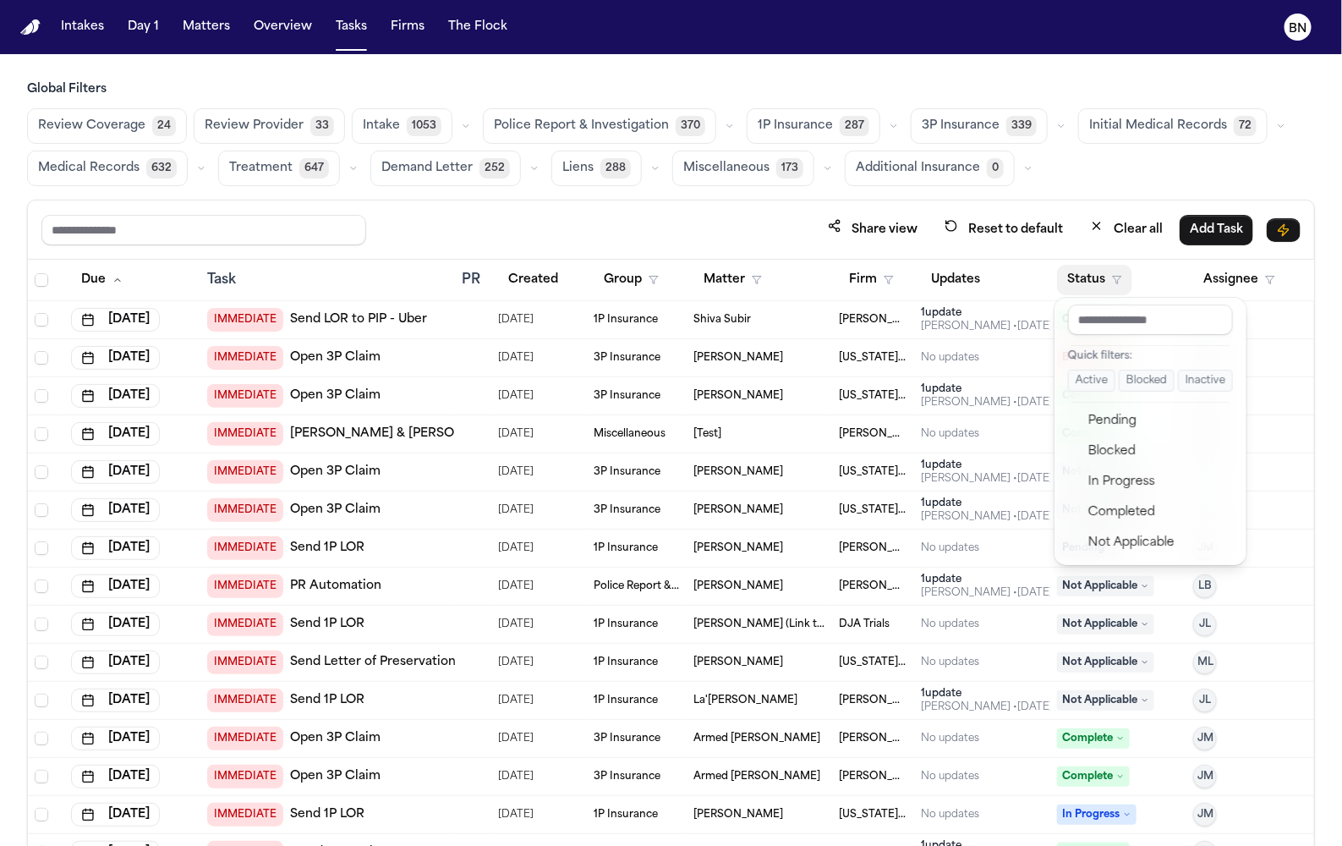
click at [1102, 376] on button "Active" at bounding box center [1091, 381] width 47 height 22
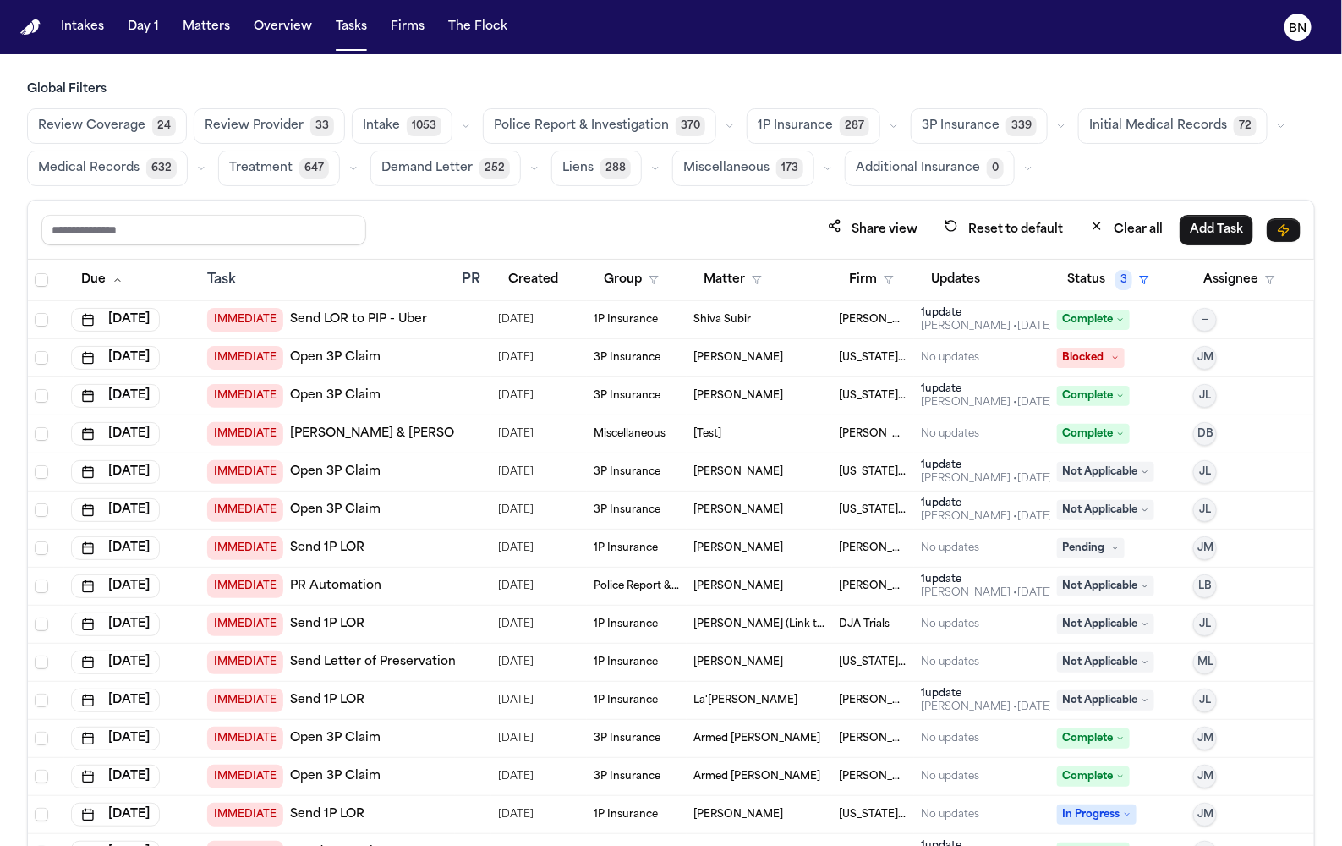
click at [848, 122] on span "287" at bounding box center [855, 126] width 30 height 20
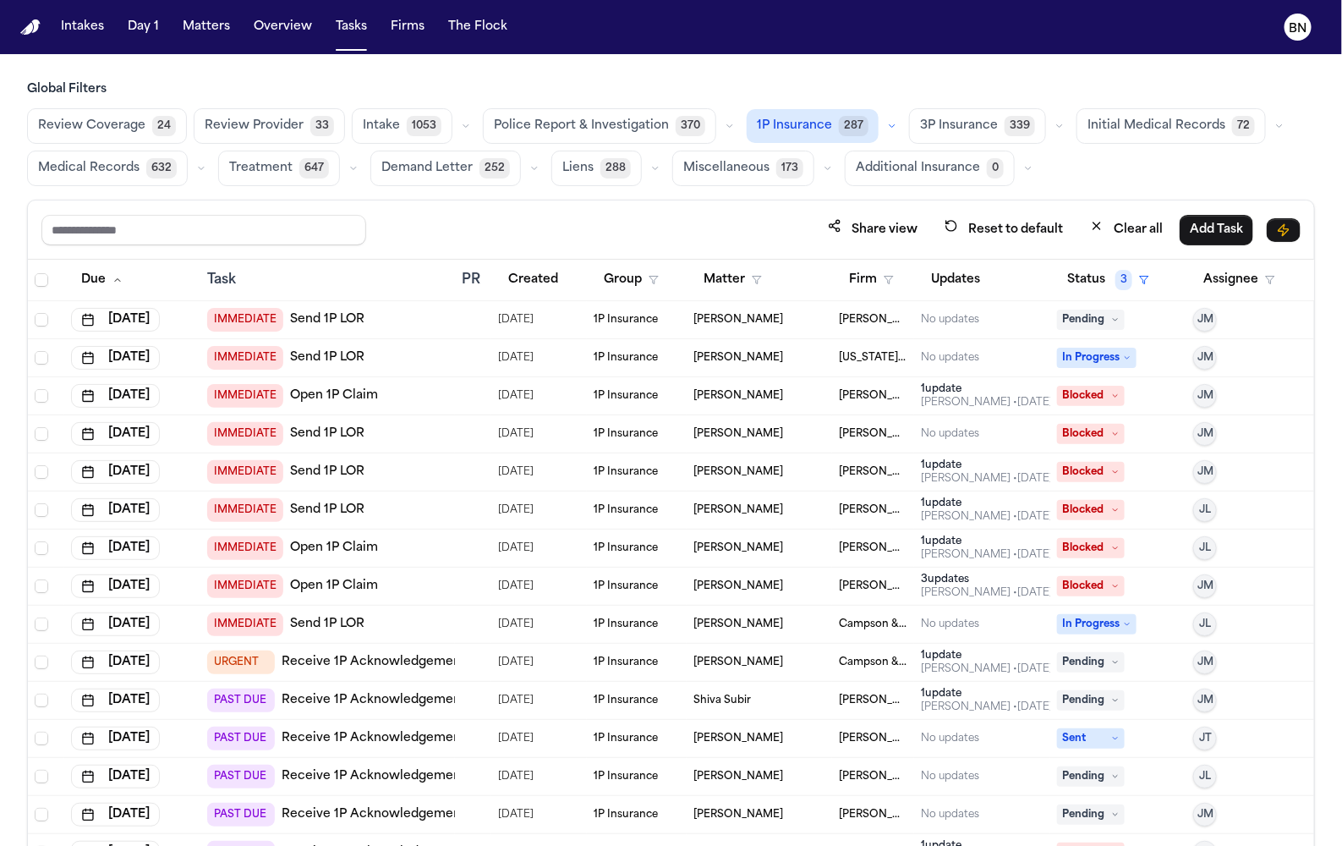
click at [435, 365] on td "IMMEDIATE Send 1P LOR" at bounding box center [327, 358] width 255 height 38
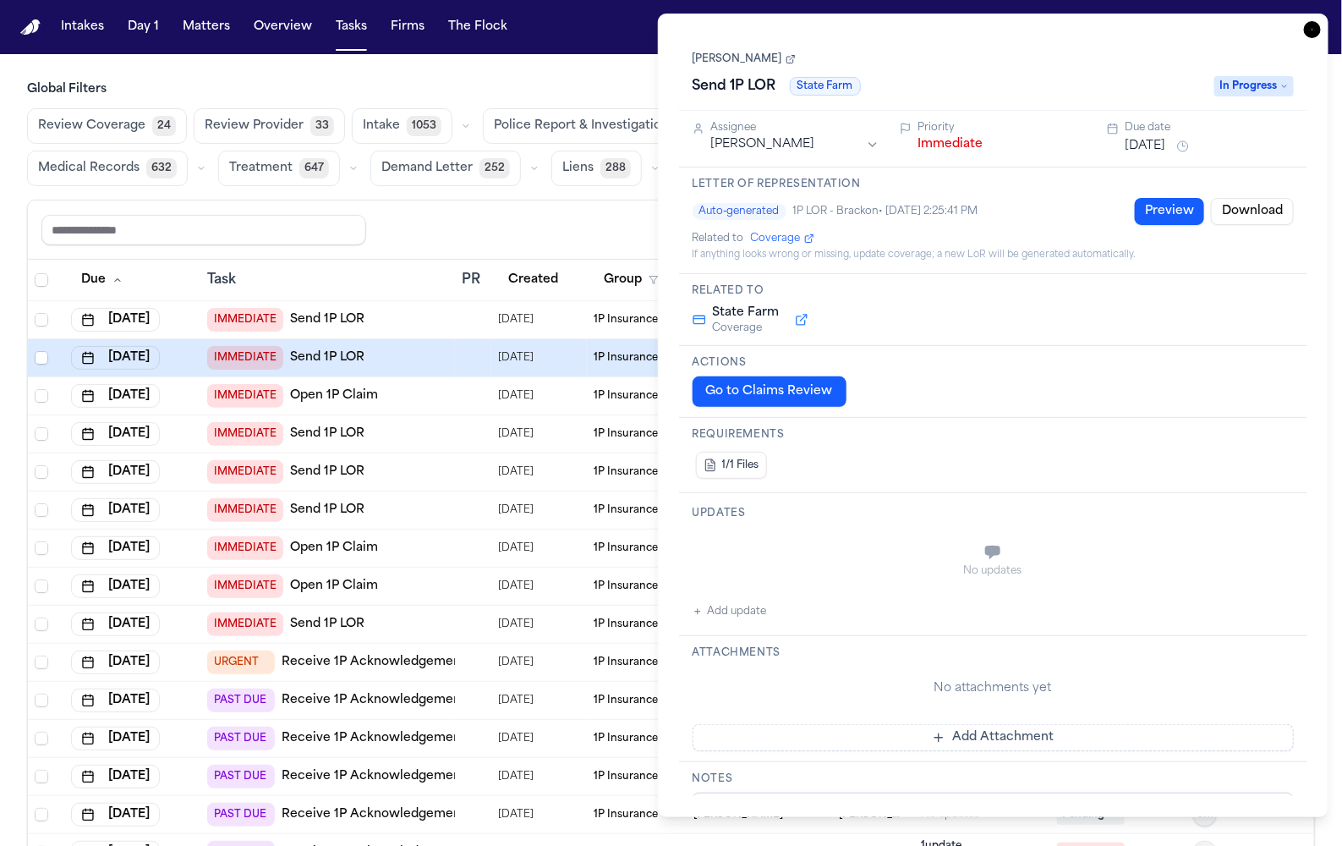
click at [763, 55] on link "[PERSON_NAME]" at bounding box center [744, 59] width 103 height 14
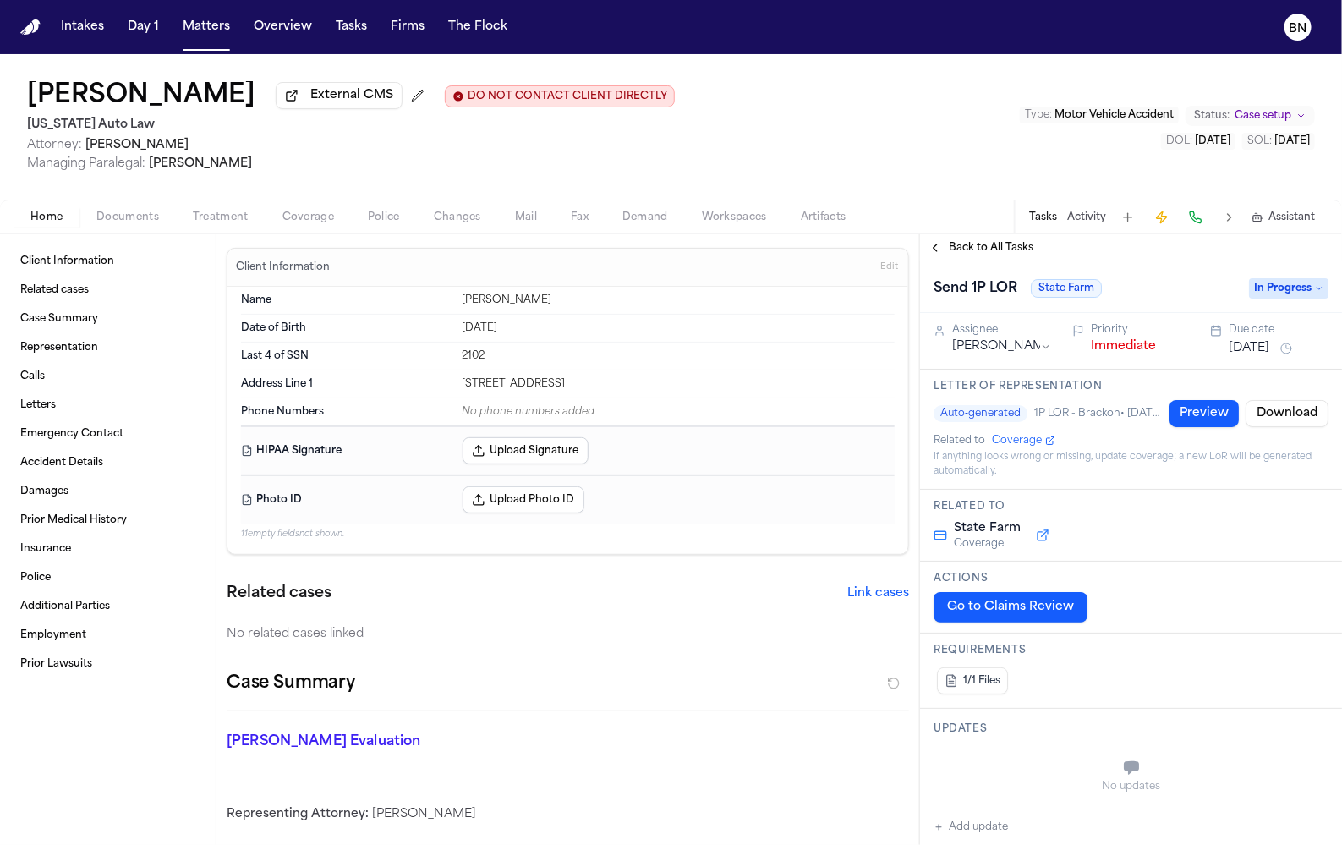
click at [324, 220] on span "Coverage" at bounding box center [308, 218] width 52 height 14
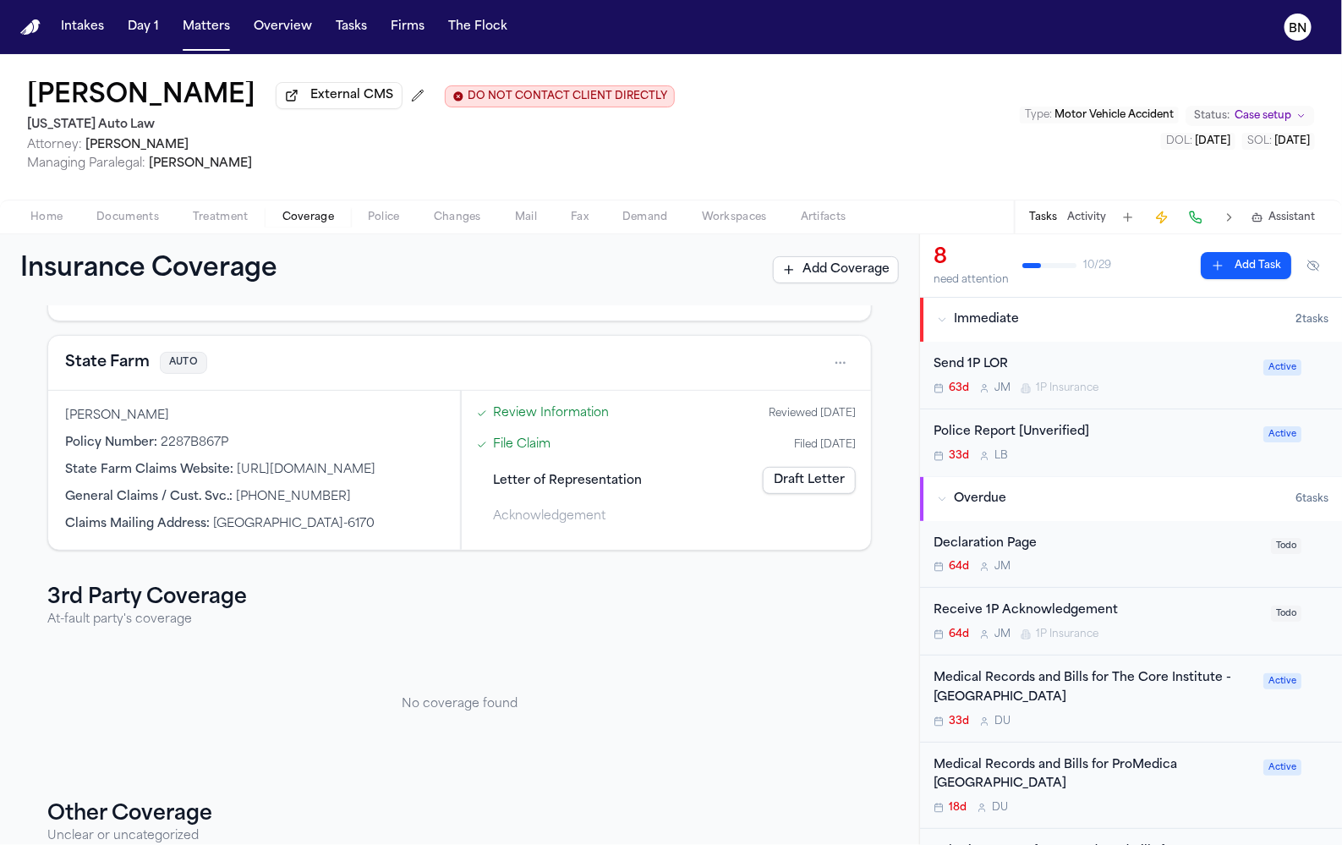
scroll to position [178, 0]
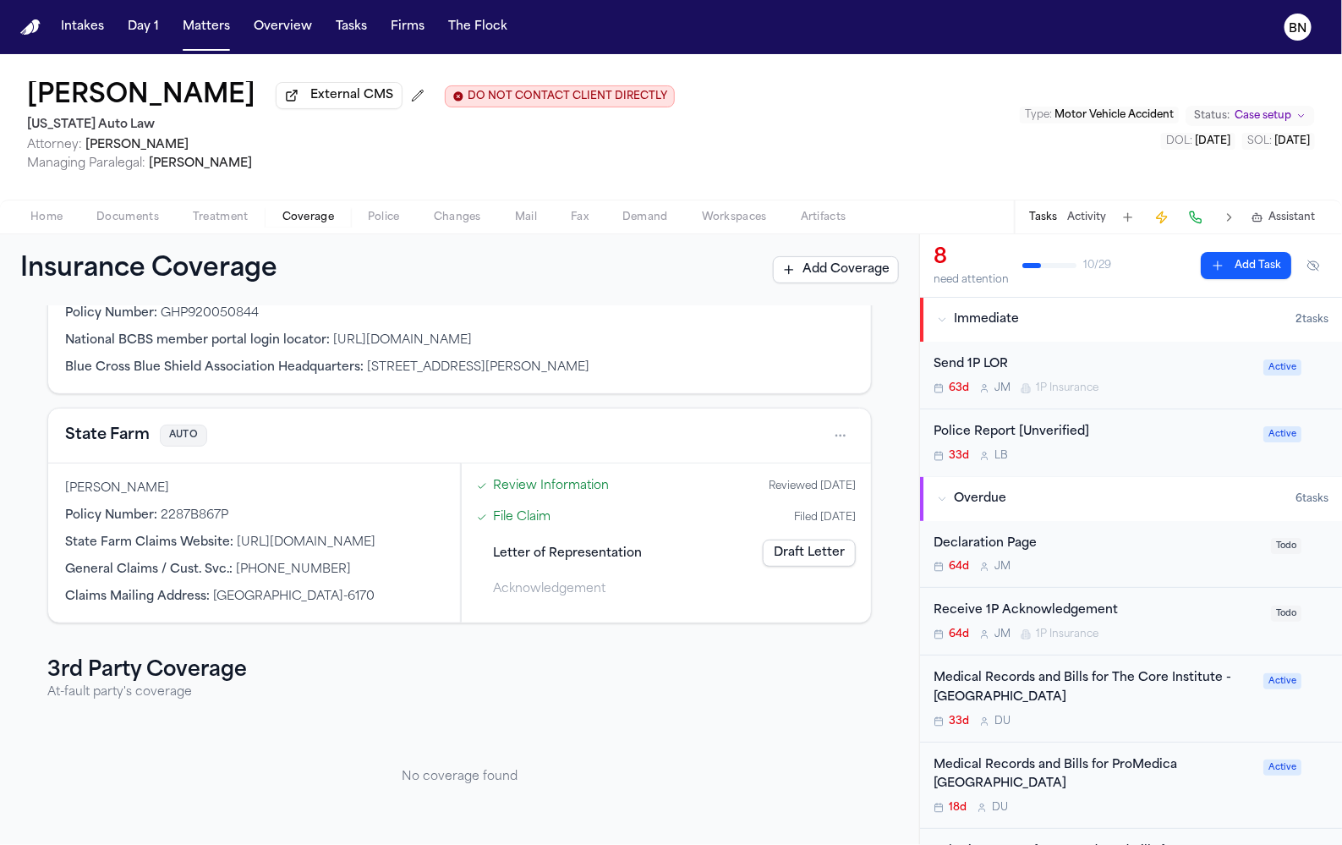
click at [540, 520] on link "File Claim" at bounding box center [523, 517] width 58 height 18
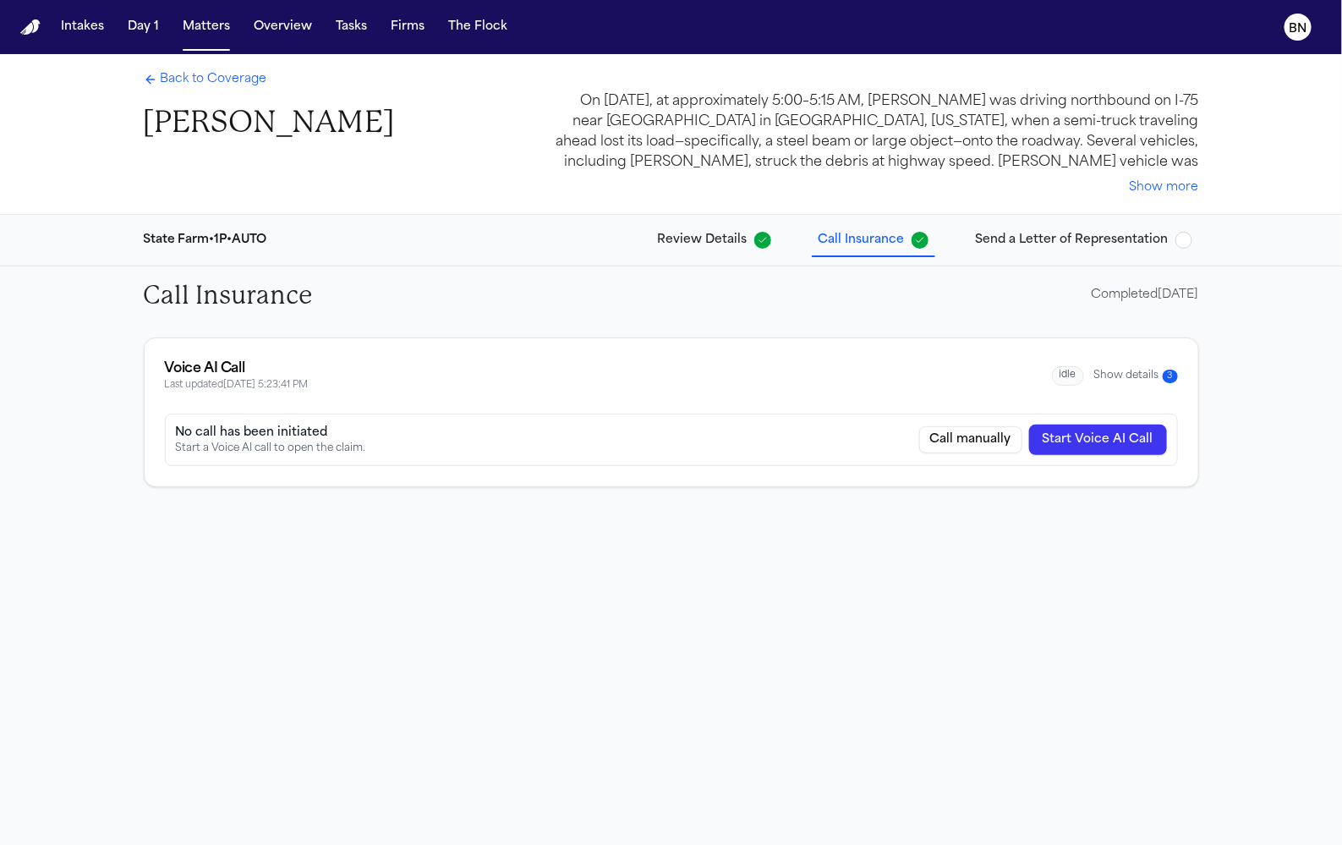
click at [1022, 247] on span "Send a Letter of Representation" at bounding box center [1072, 240] width 193 height 17
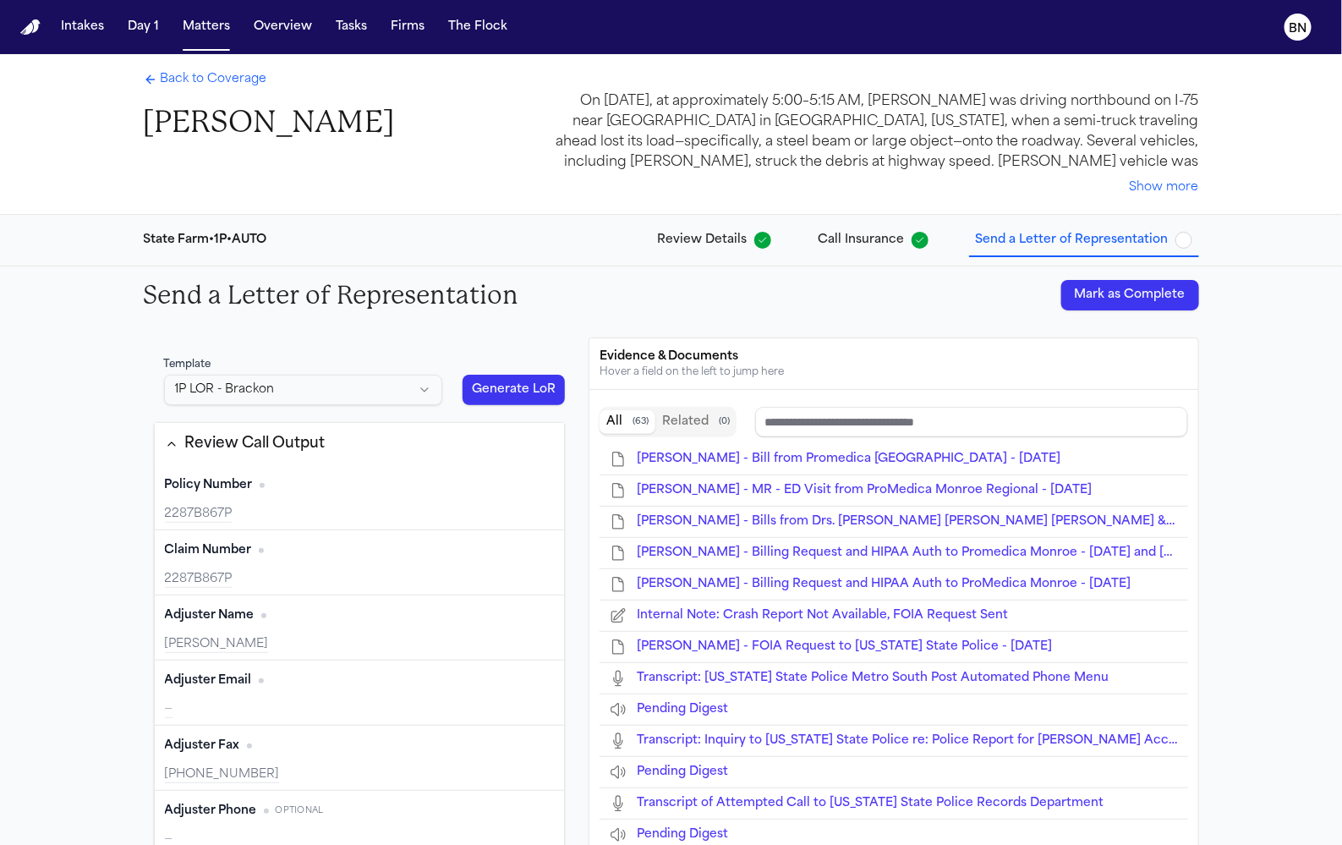
type input "*********"
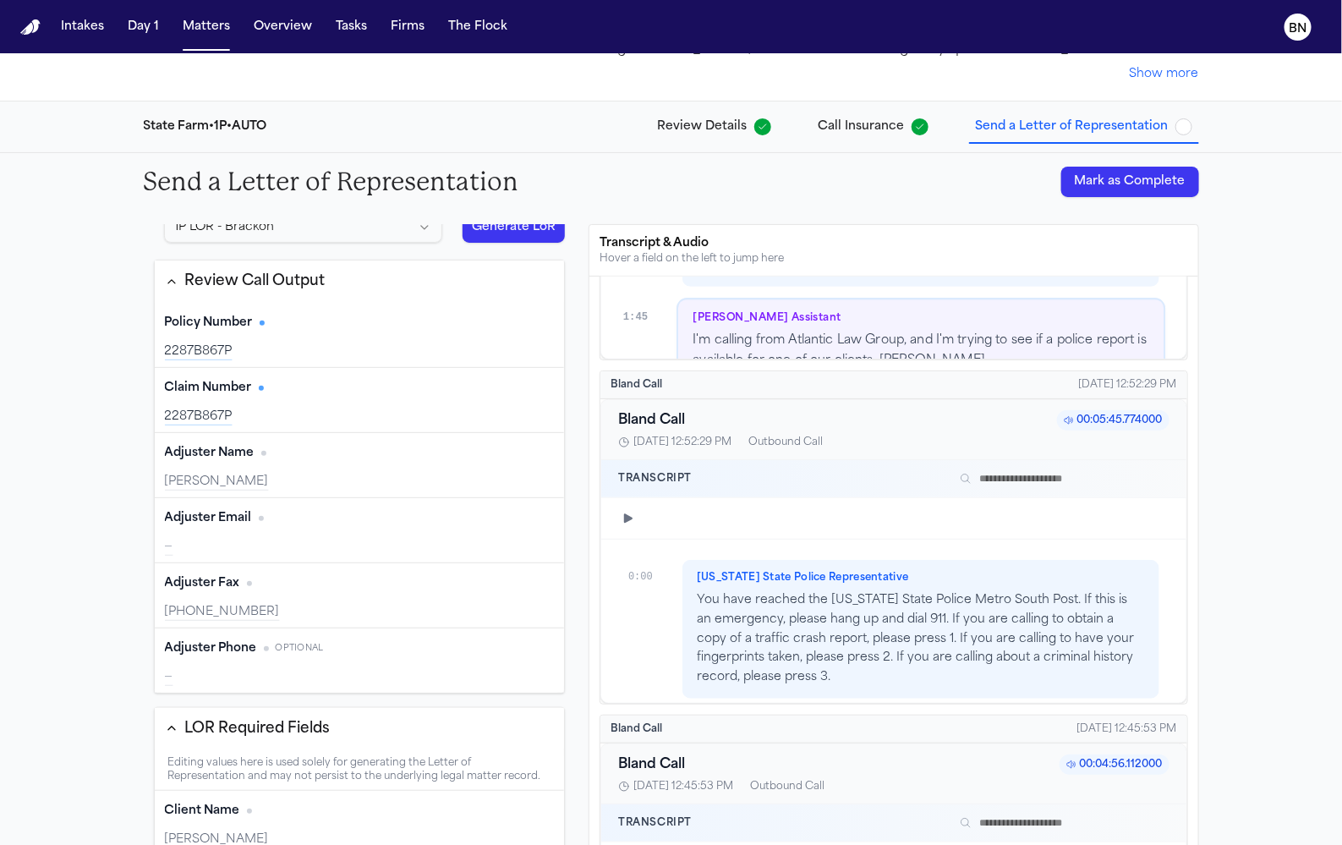
scroll to position [73, 0]
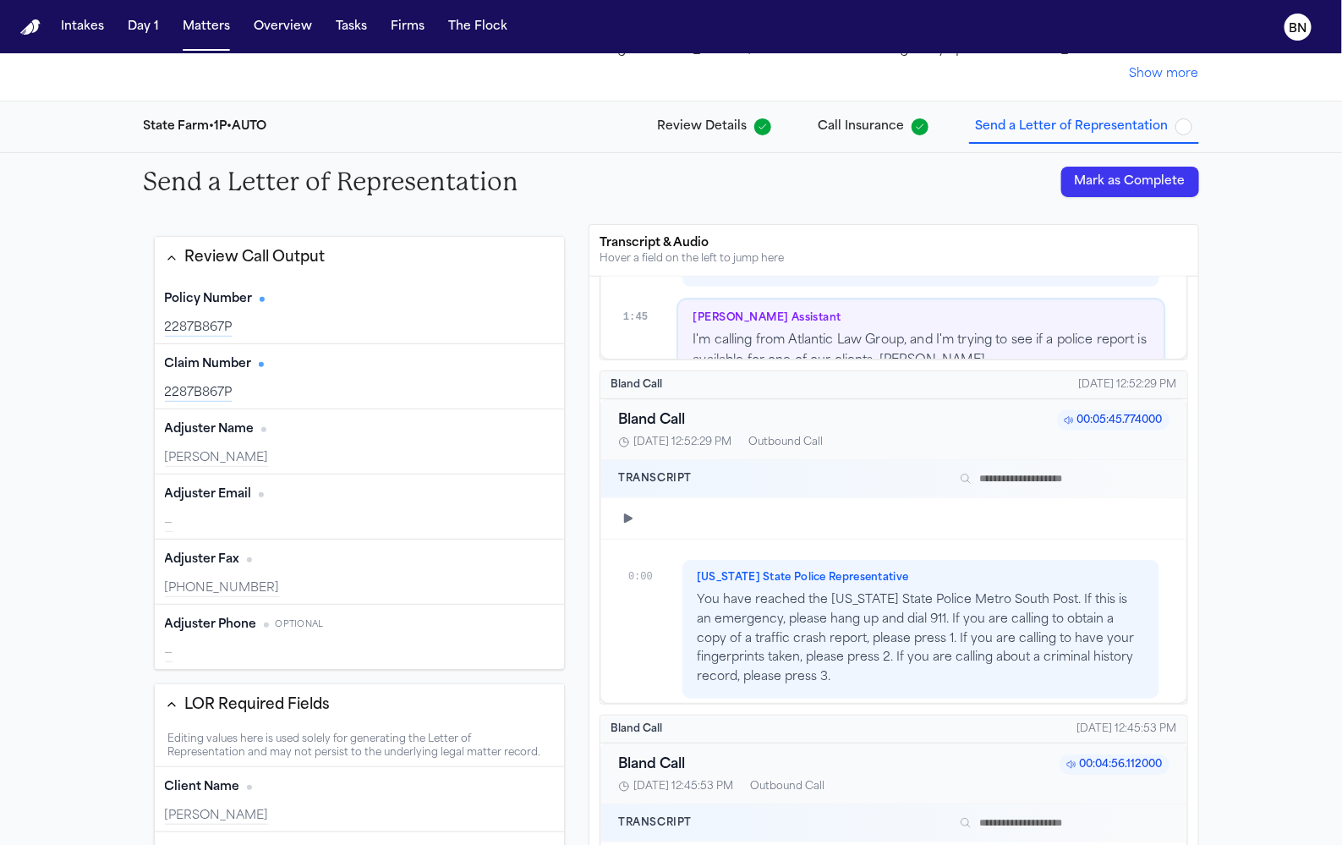
click at [410, 336] on div "Policy Number Edit 2287B867P" at bounding box center [360, 311] width 410 height 65
click at [260, 297] on span "Has citation" at bounding box center [262, 299] width 5 height 5
click at [304, 329] on div "2287B867P" at bounding box center [360, 328] width 390 height 17
click at [314, 381] on div "Claim Number Edit 2287B867P" at bounding box center [360, 376] width 410 height 65
type input "**********"
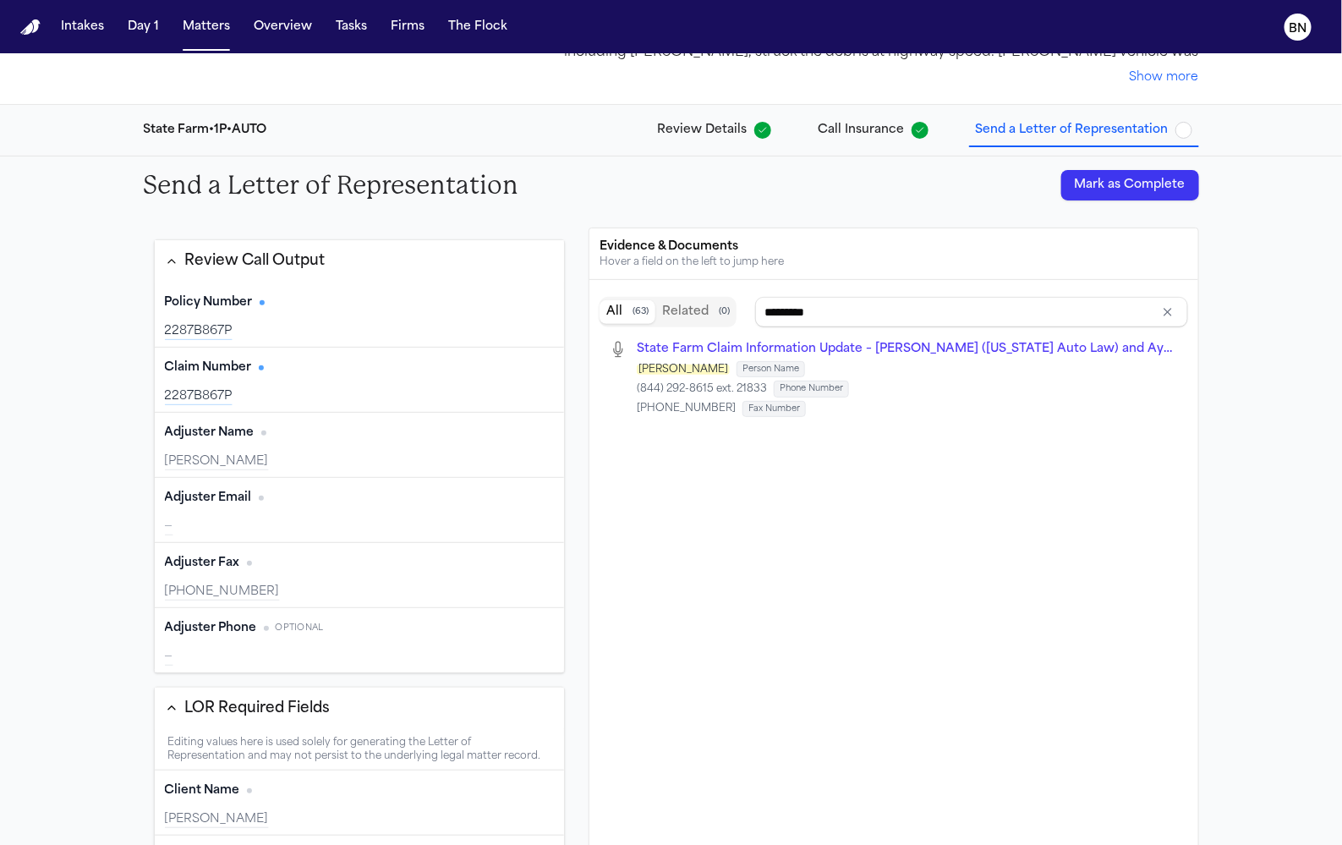
click at [367, 442] on div "Policy Number Edit 2287B867P Claim Number Edit 2287B867P Adjuster Name Edit Kev…" at bounding box center [360, 477] width 410 height 390
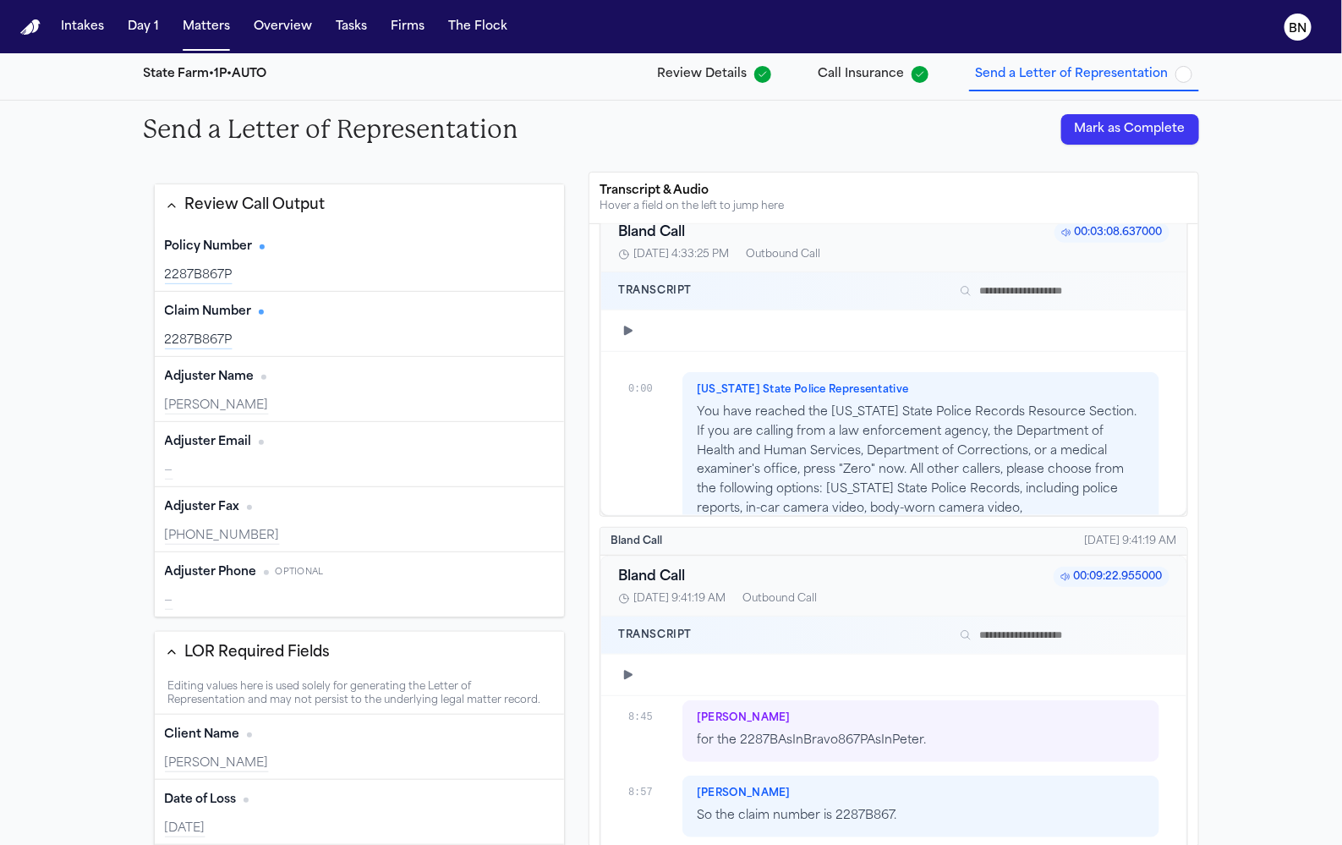
click at [376, 269] on div "2287B867P" at bounding box center [360, 275] width 390 height 17
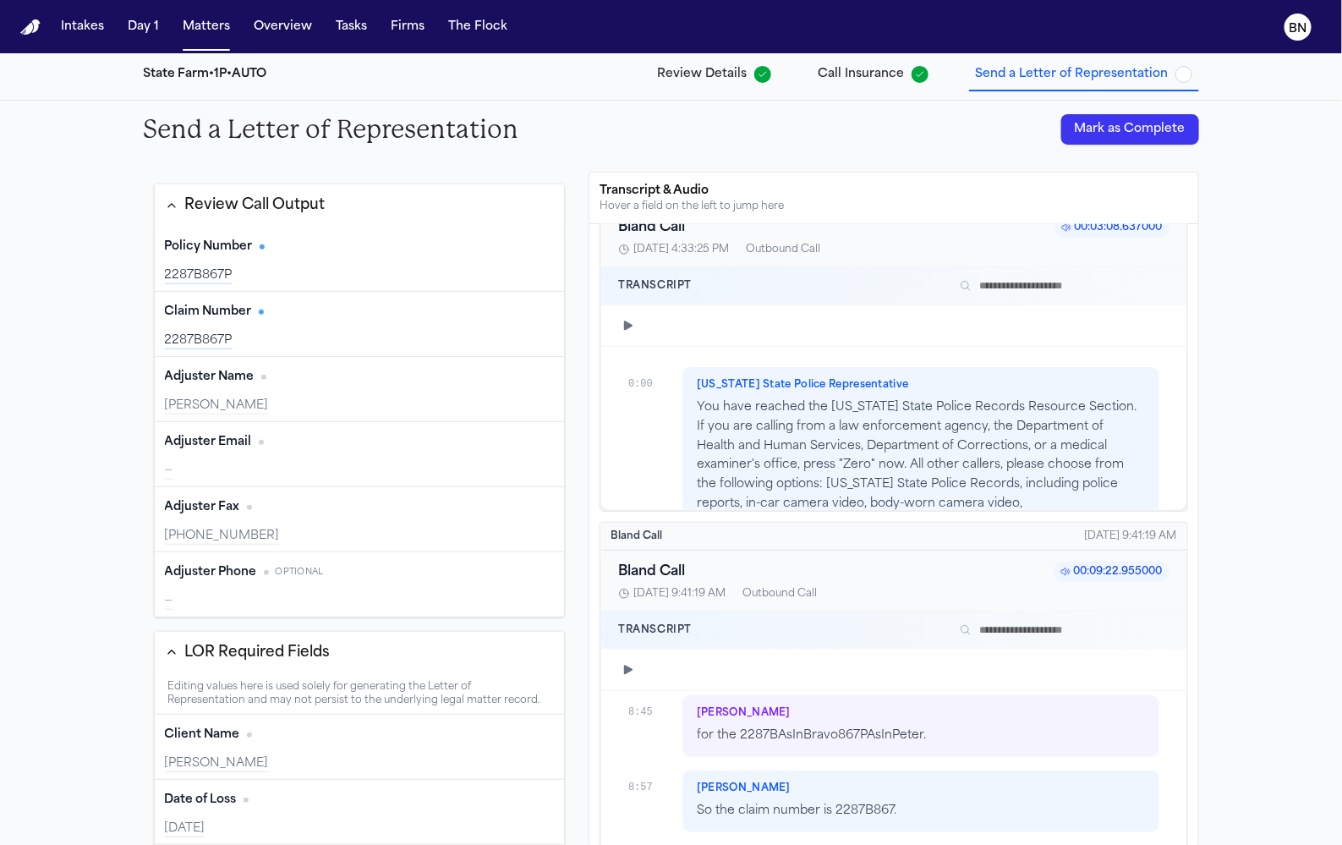
click at [357, 284] on div "Policy Number Edit 2287B867P" at bounding box center [360, 259] width 410 height 65
click at [357, 306] on div "Claim Number Edit" at bounding box center [360, 312] width 390 height 27
click at [369, 257] on div "Policy Number Edit" at bounding box center [360, 246] width 390 height 27
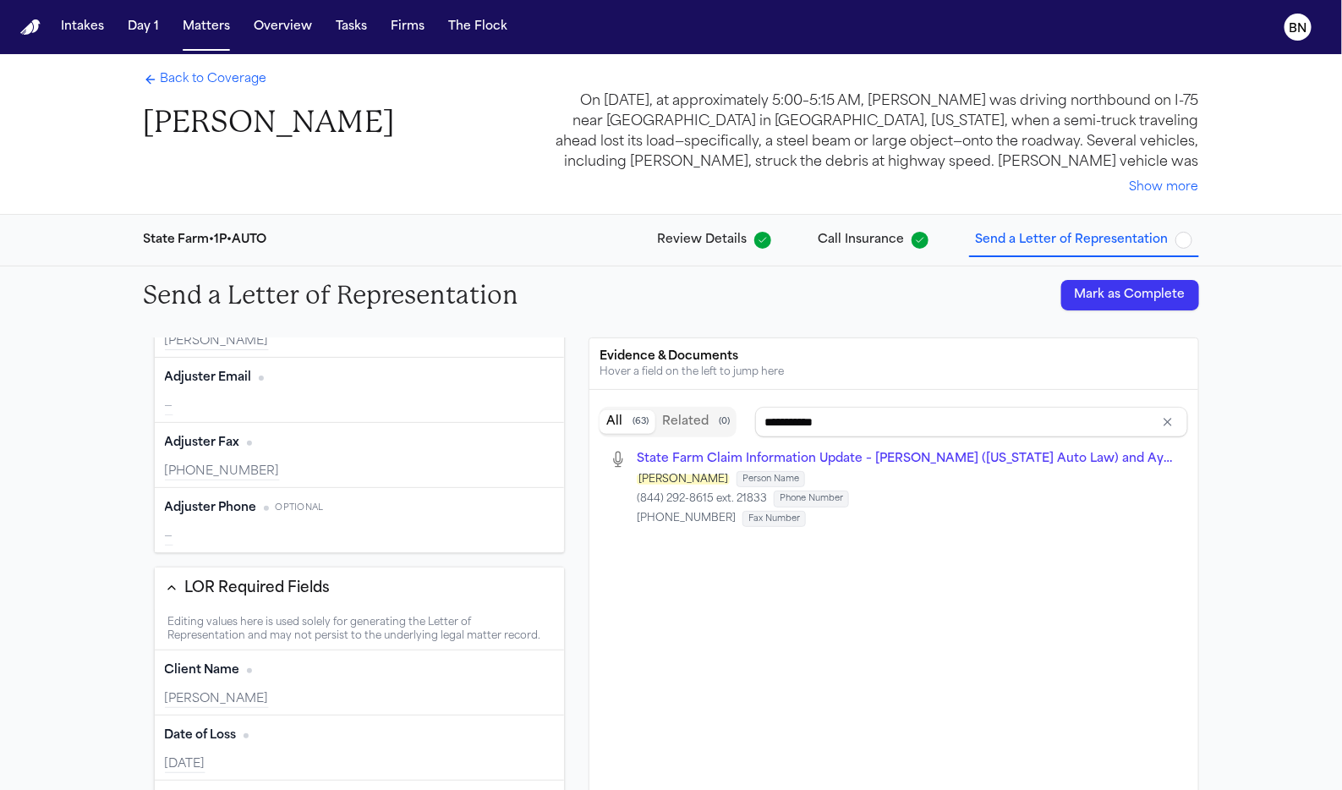
scroll to position [0, 0]
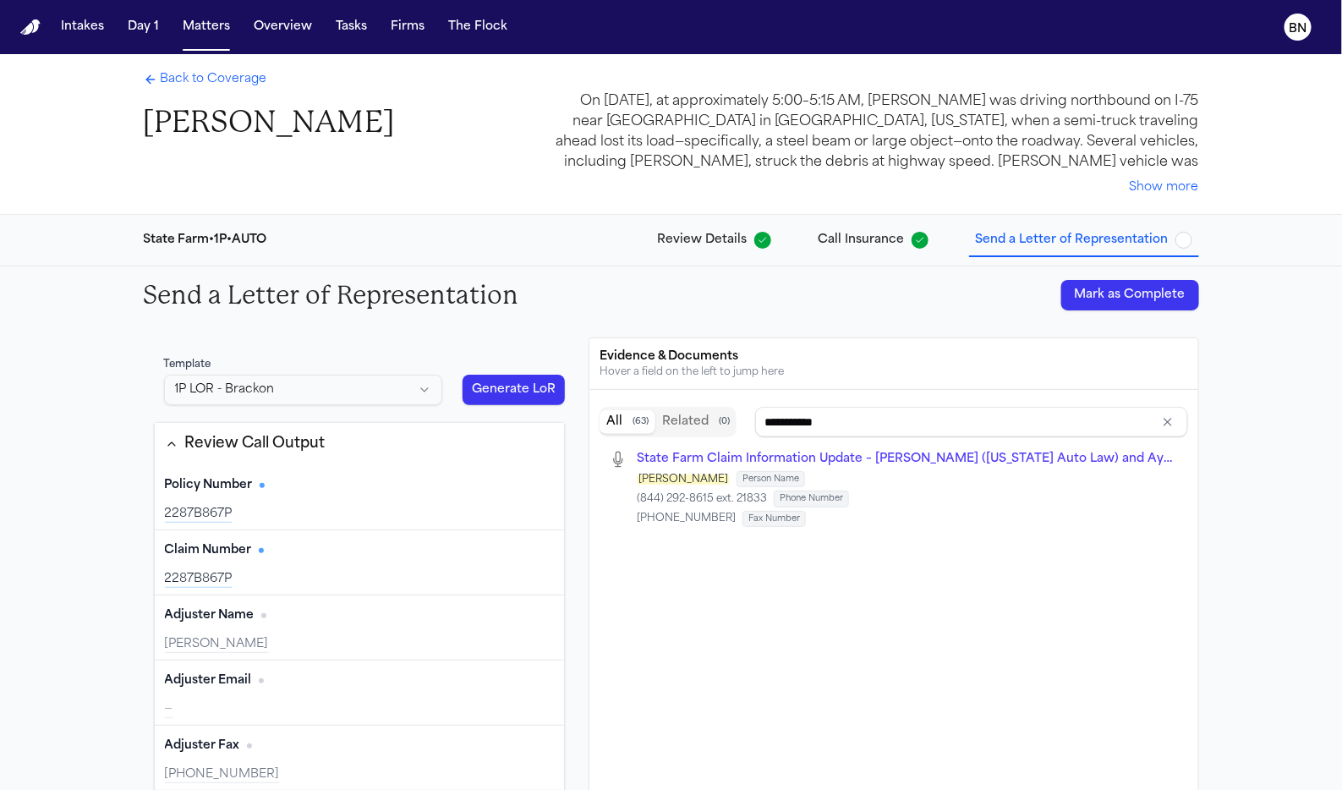
type input "*********"
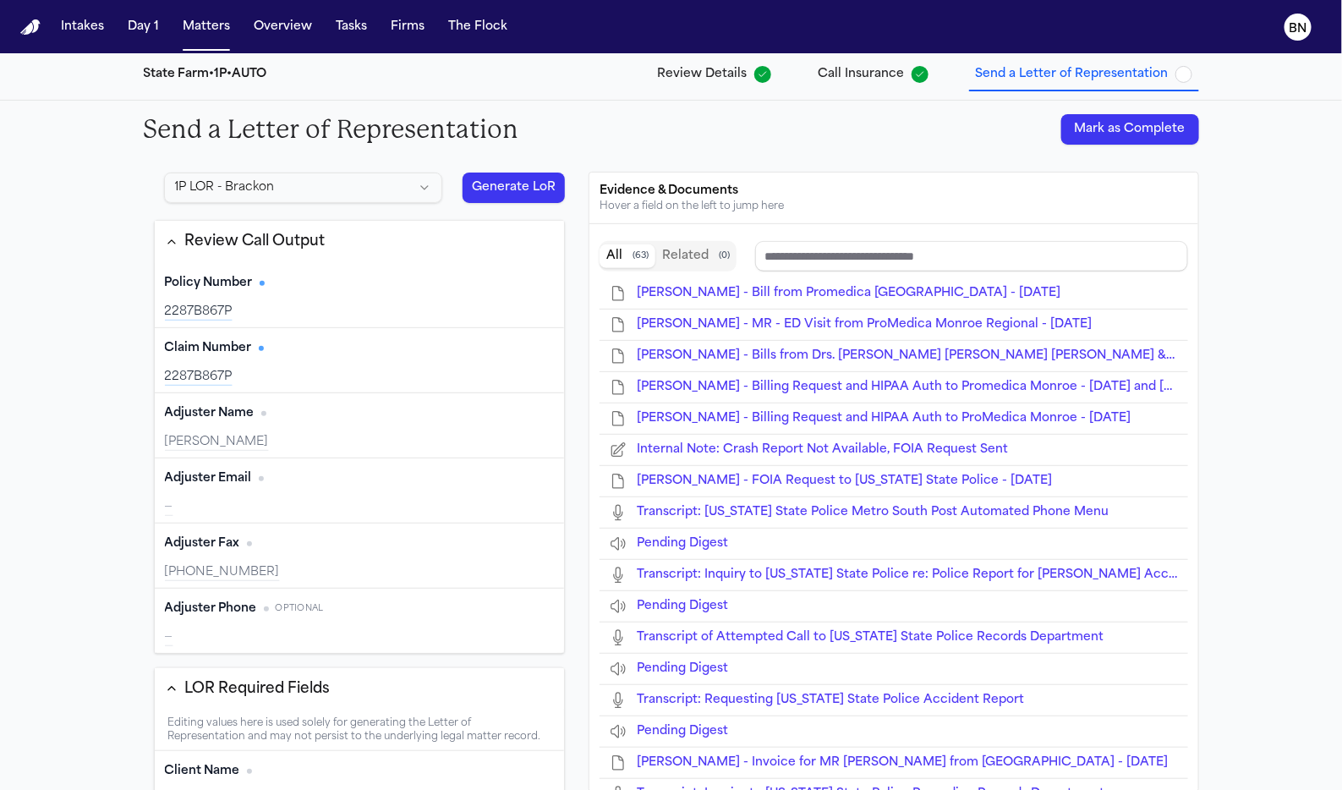
type input "**********"
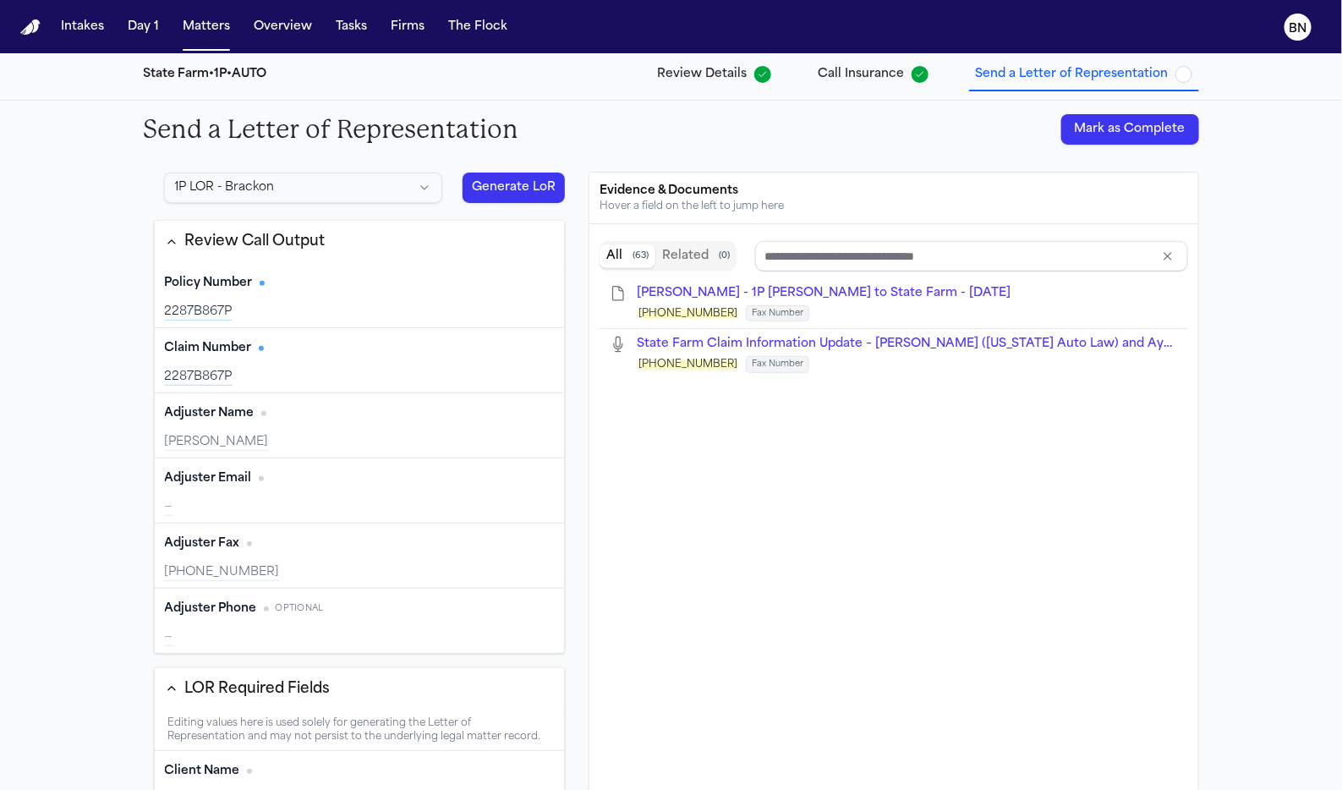
scroll to position [162, 0]
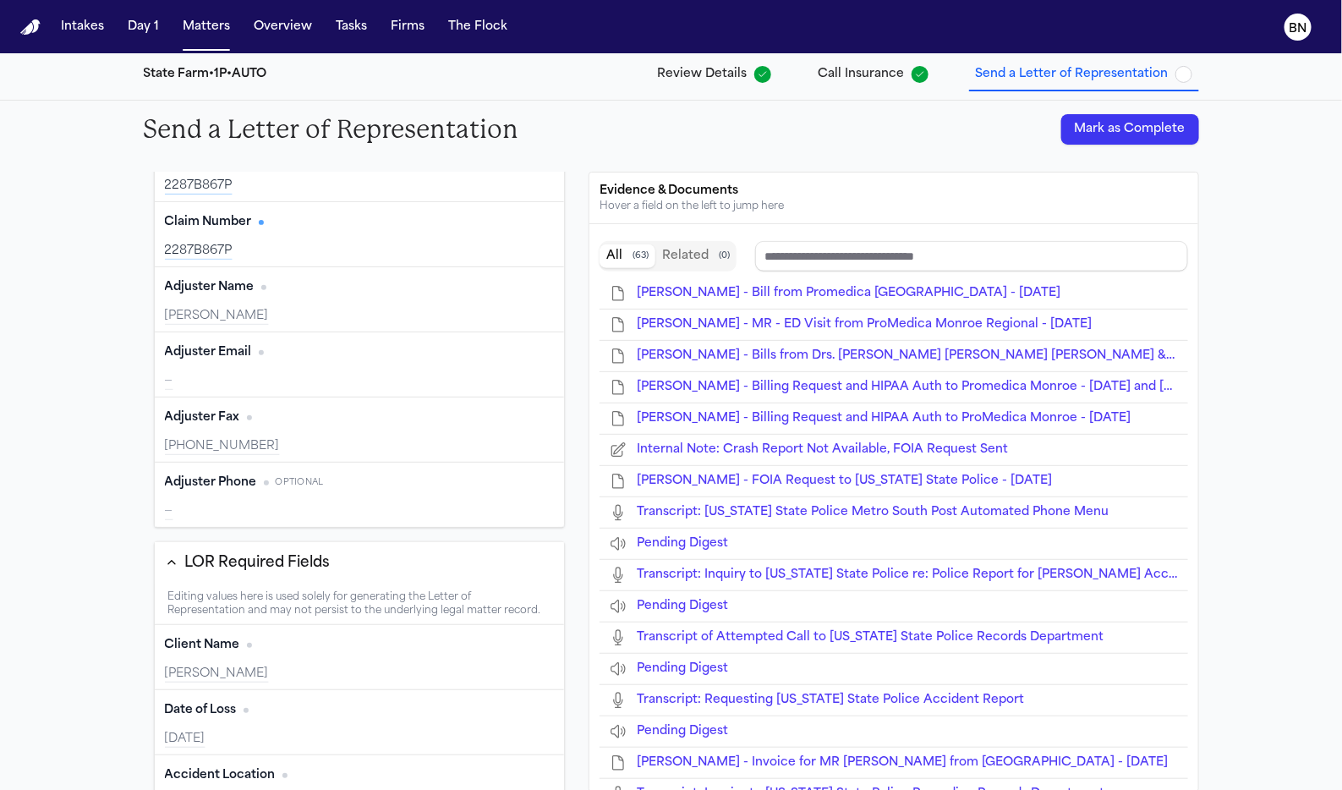
type input "**********"
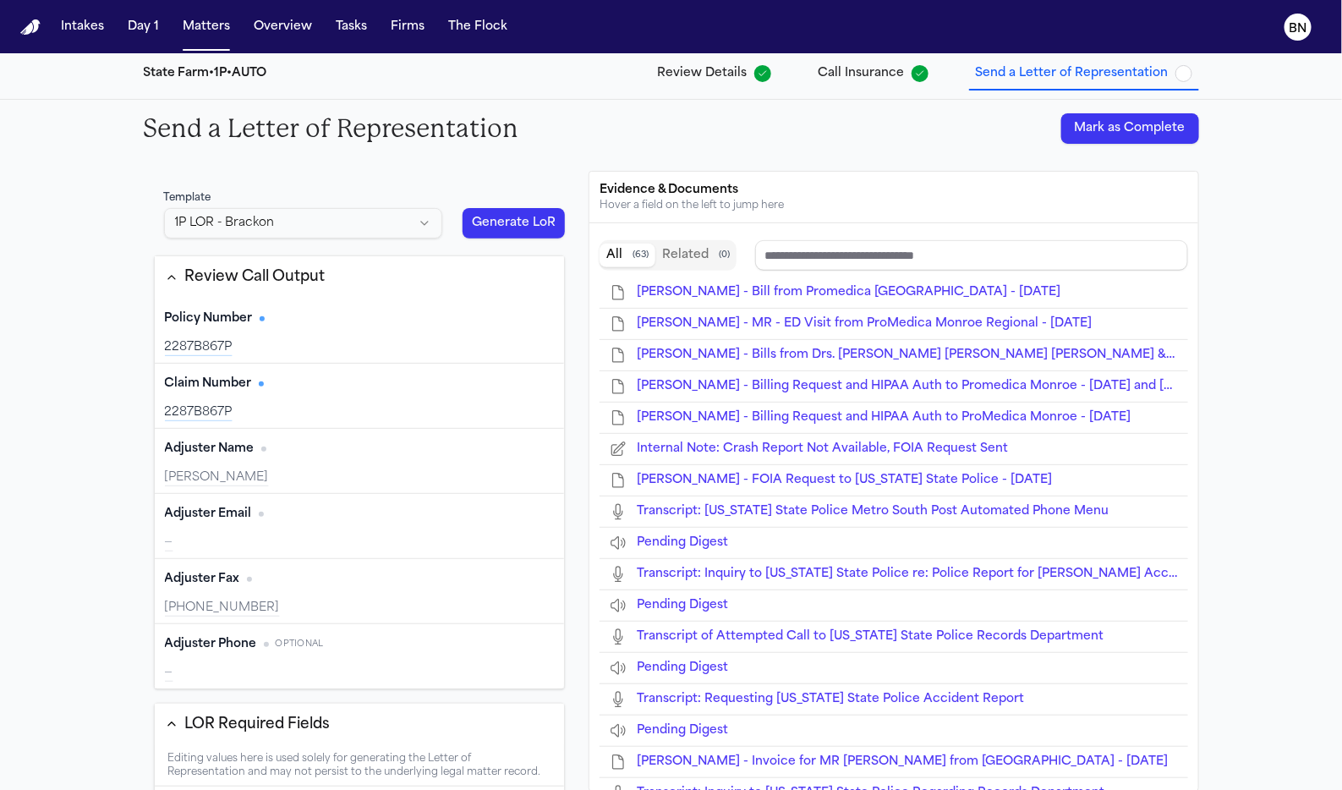
scroll to position [6, 0]
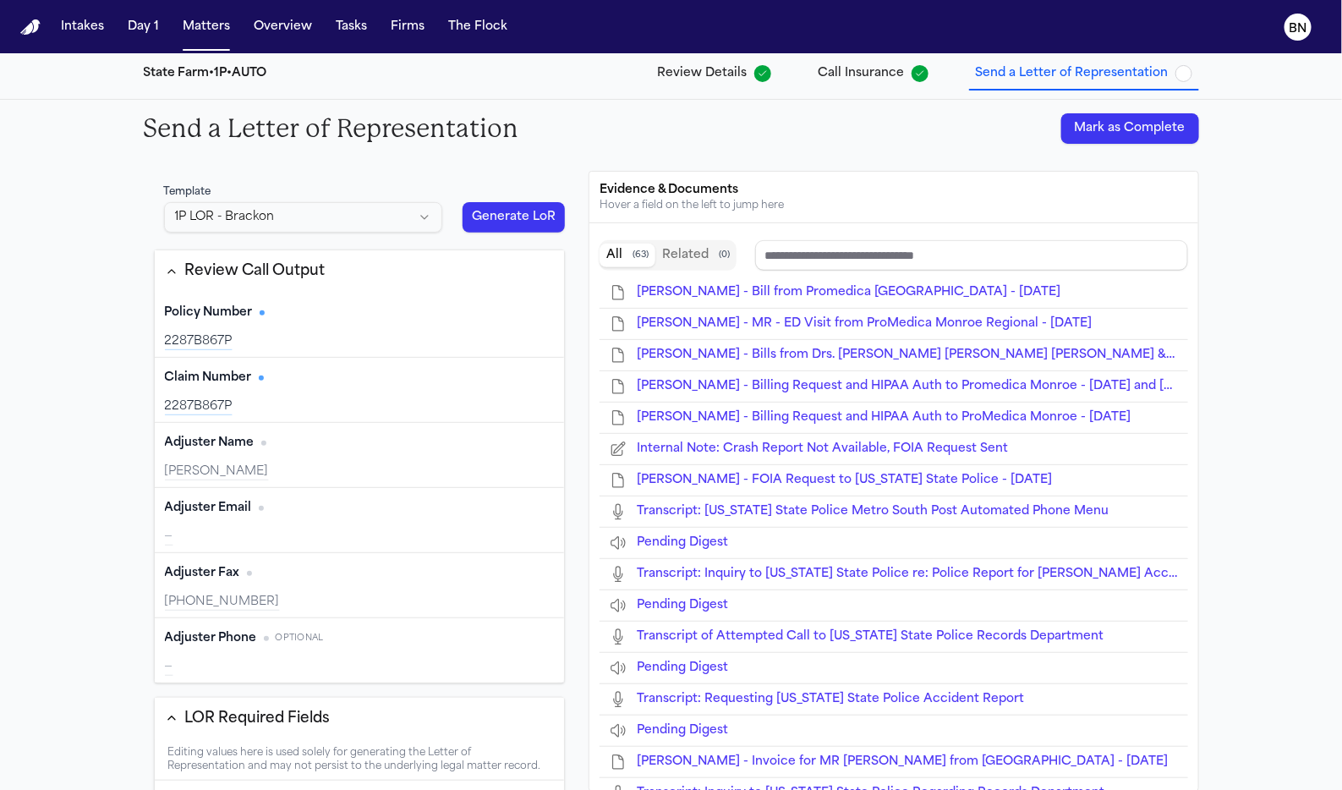
type input "**********"
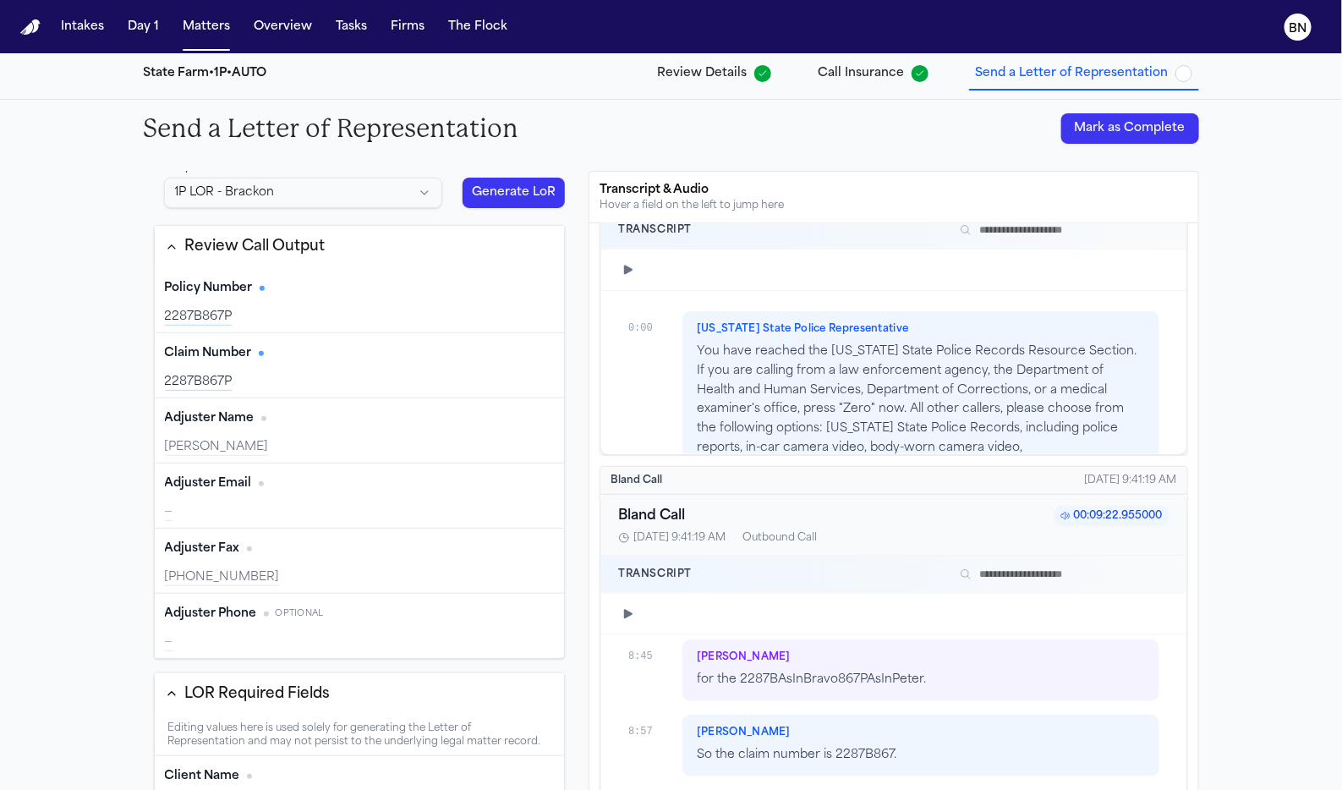
scroll to position [30, 0]
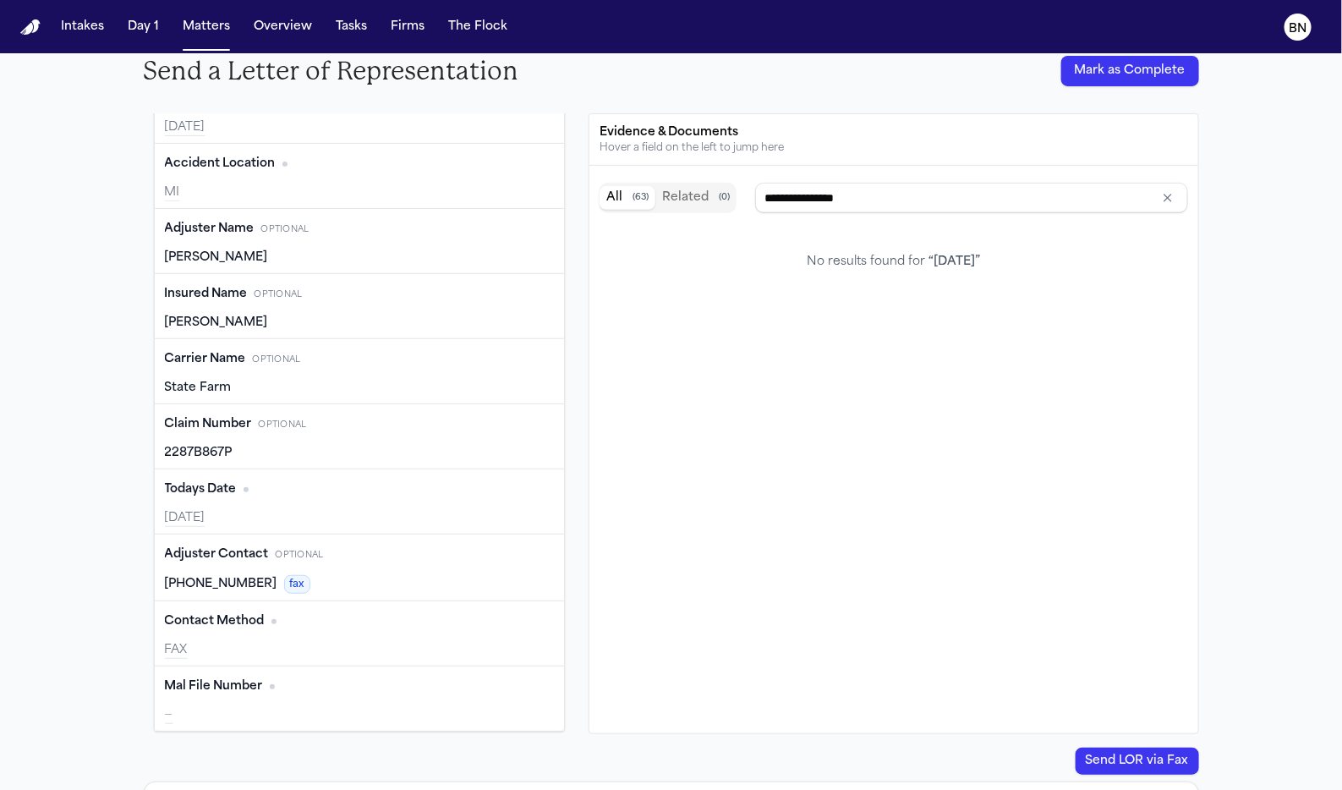
type input "**********"
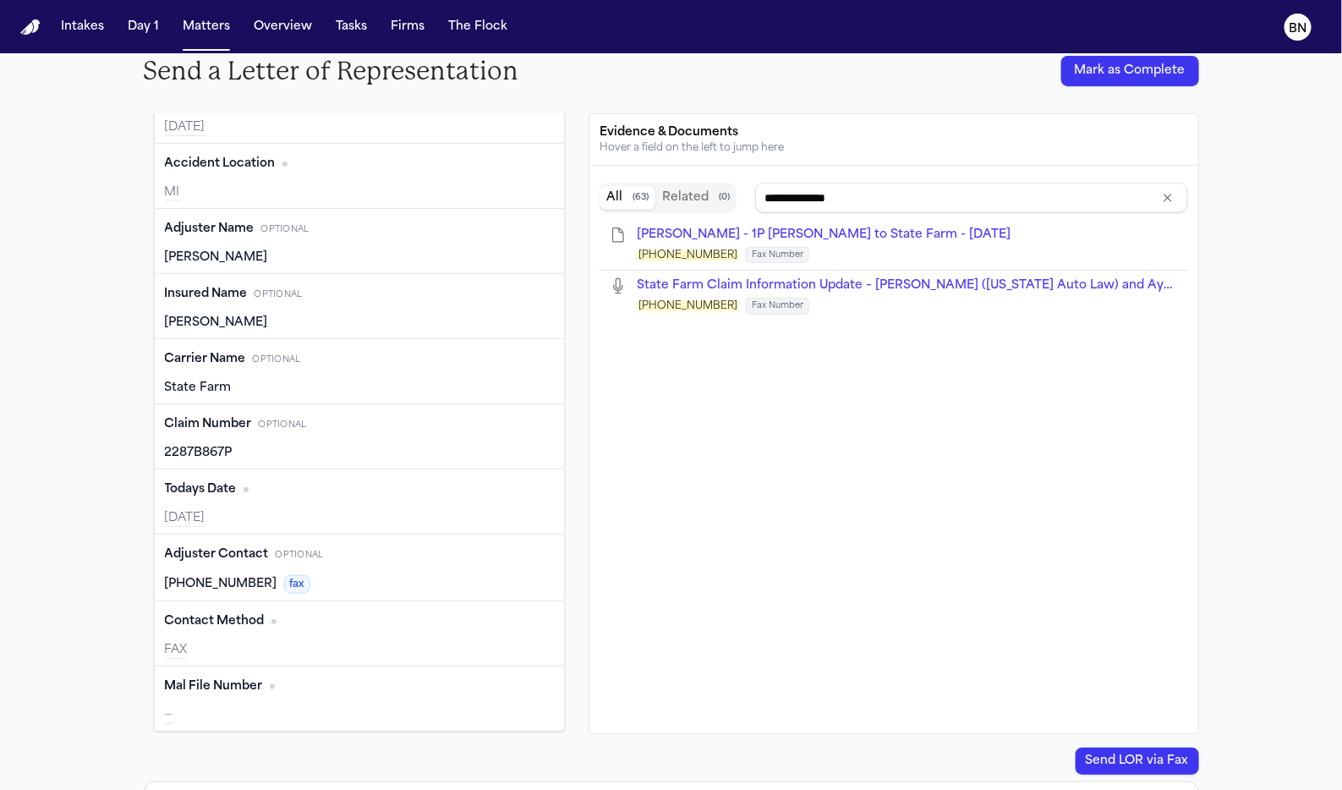
click at [340, 575] on div "(855) 666-8615 fax" at bounding box center [360, 584] width 390 height 19
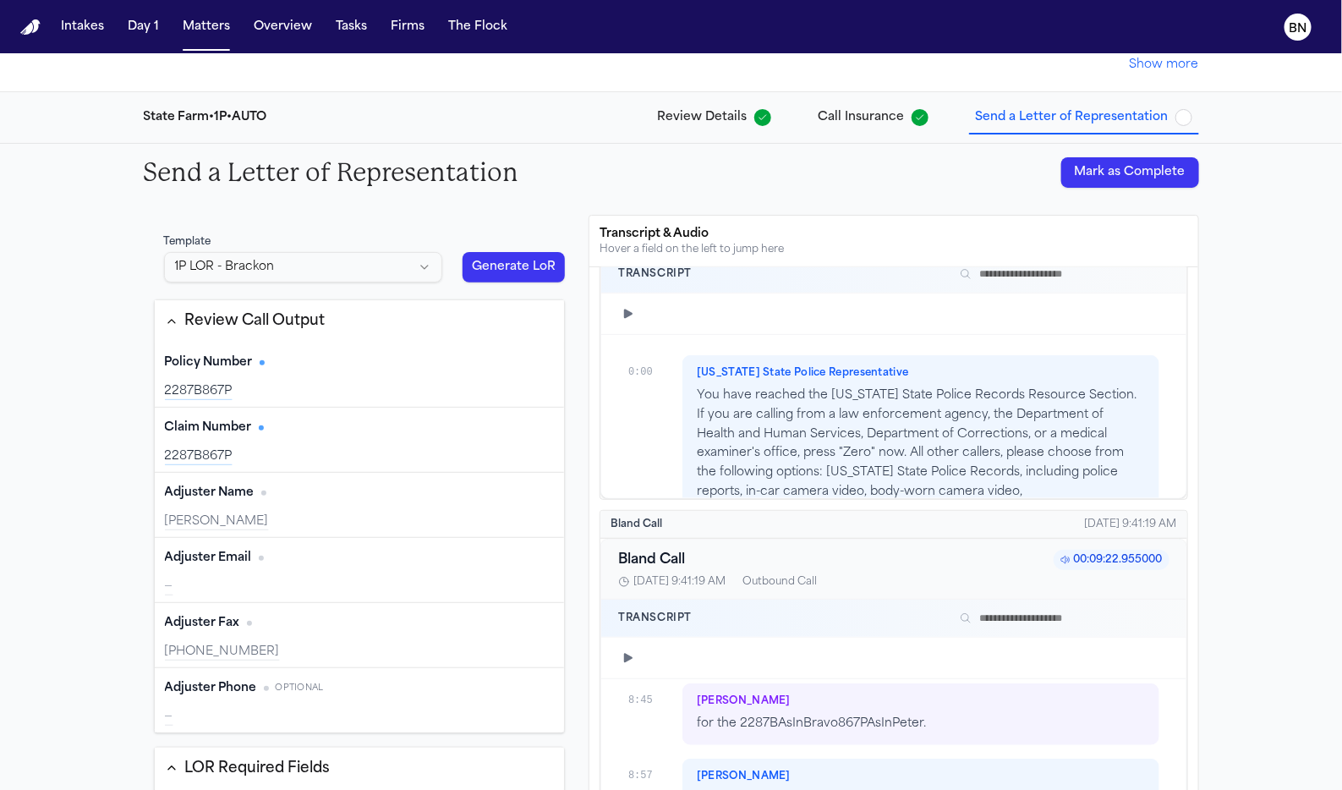
click at [273, 323] on div "Review Call Output" at bounding box center [255, 321] width 140 height 22
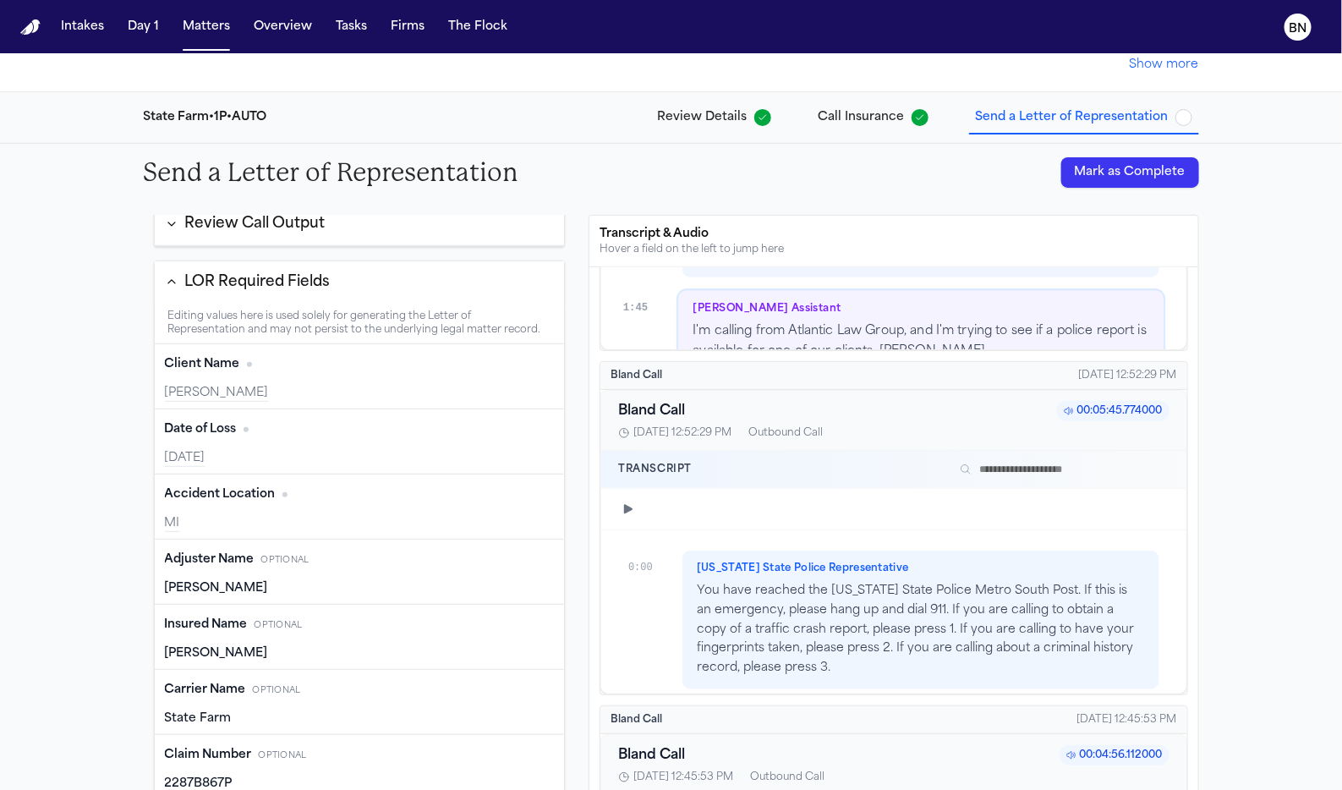
type input "**********"
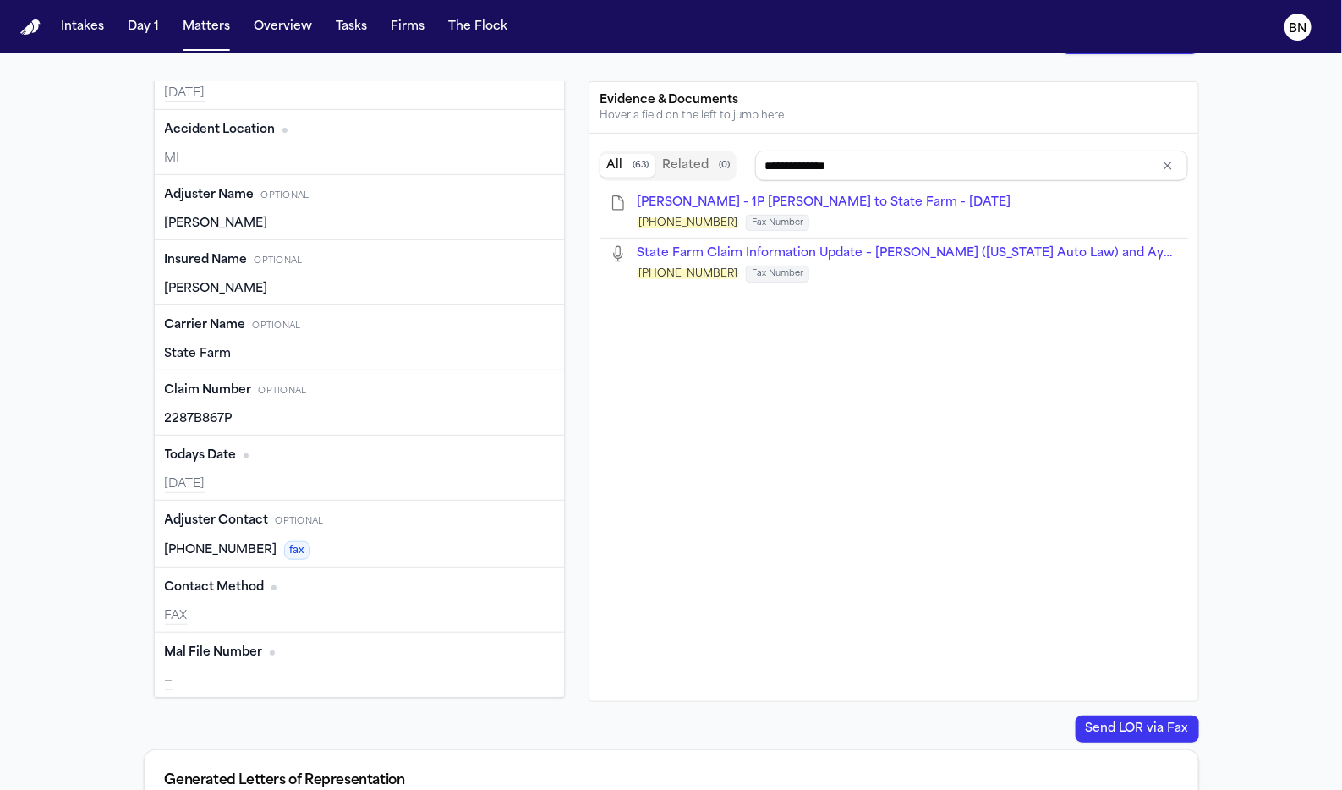
type input "***"
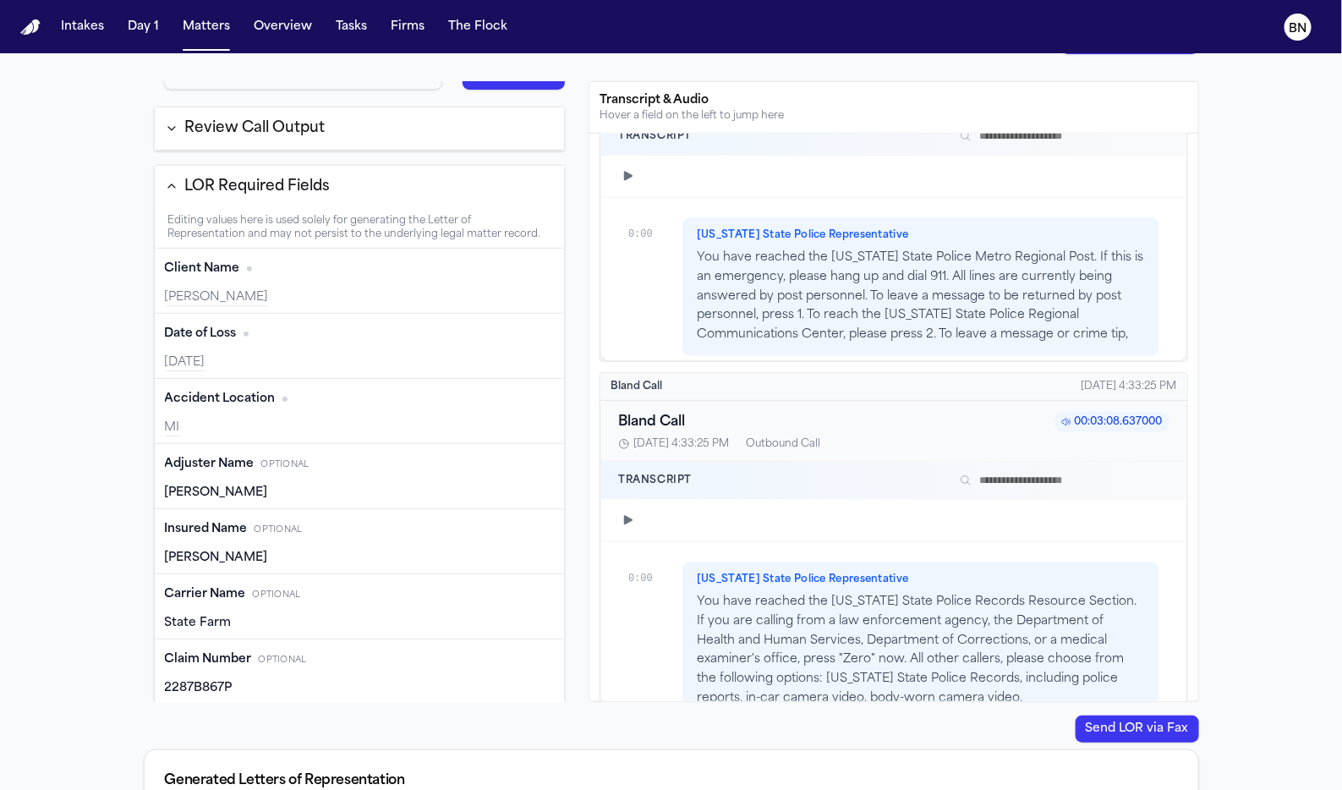
type input "**********"
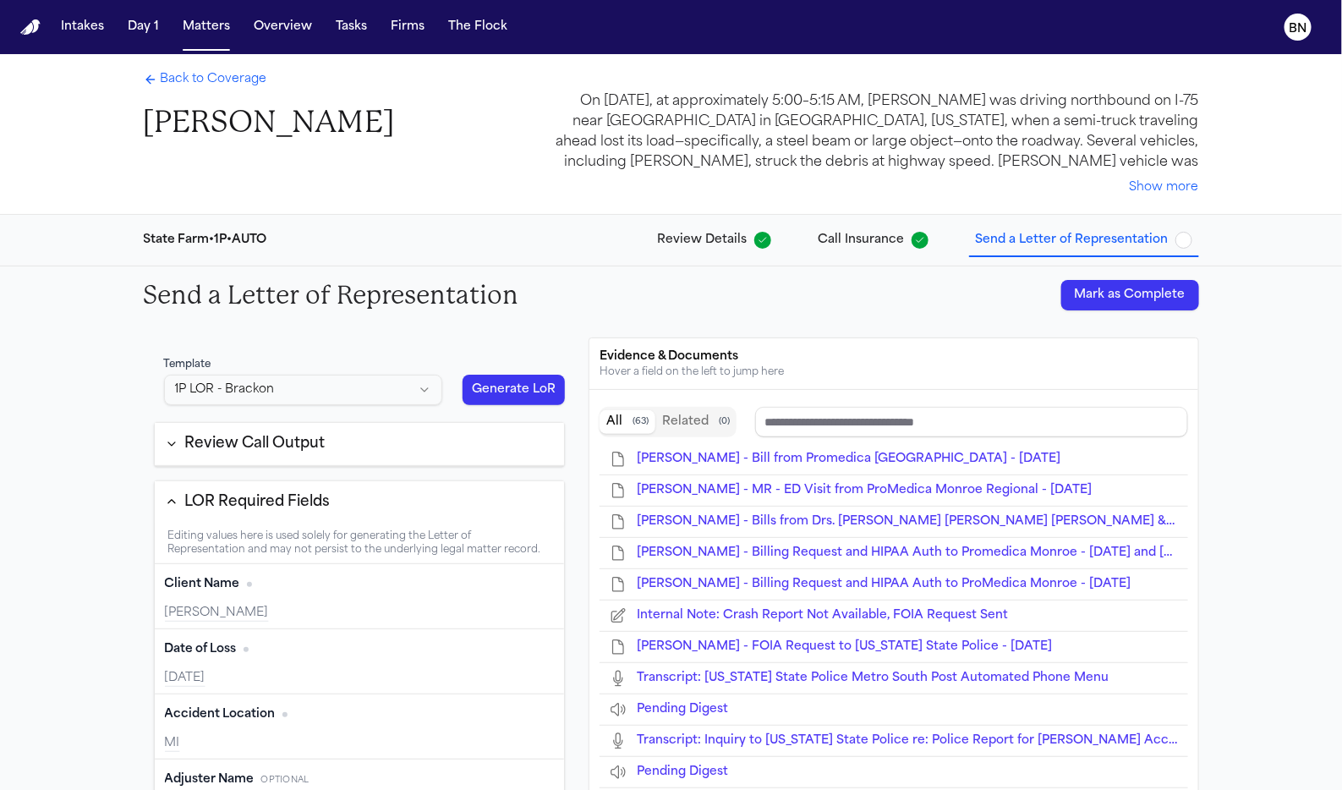
click at [727, 240] on span "Review Details" at bounding box center [703, 240] width 90 height 17
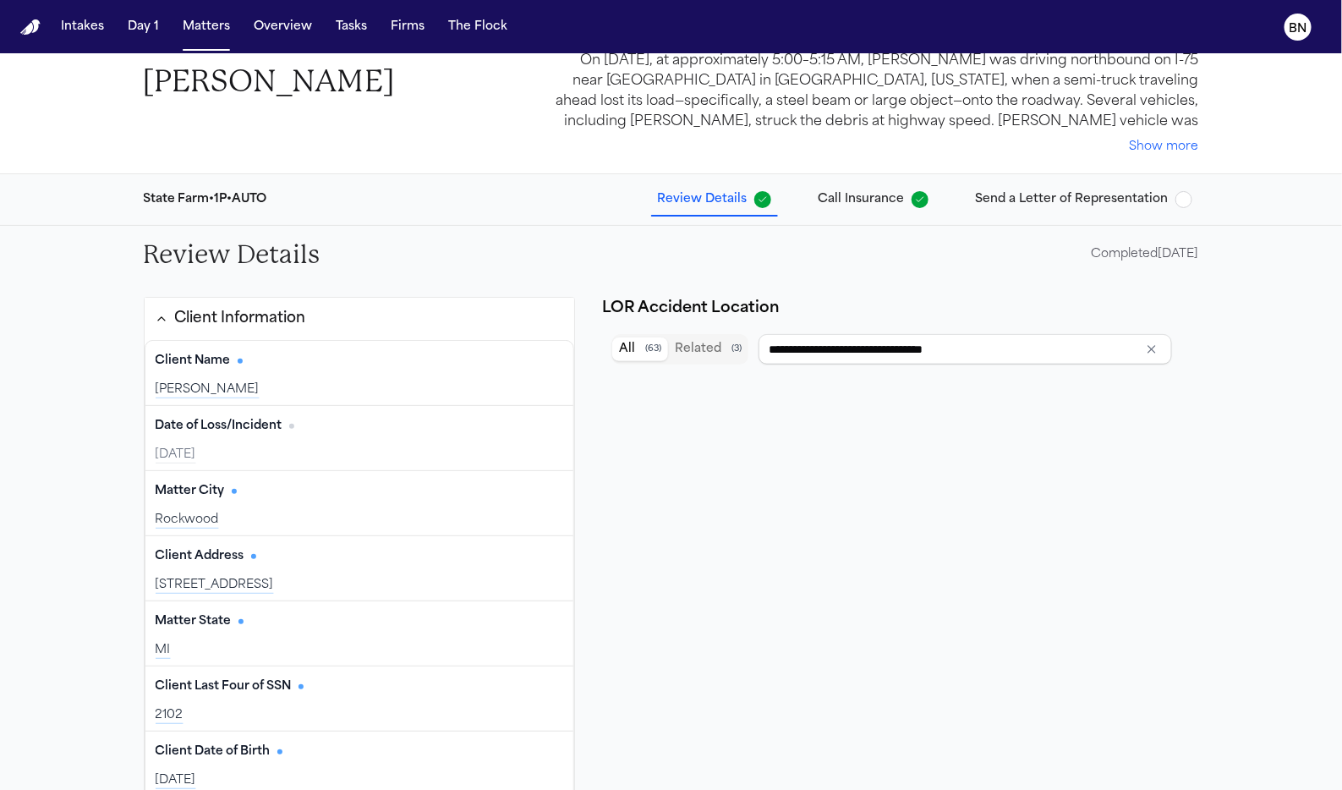
click at [1059, 208] on button "Send a Letter of Representation" at bounding box center [1084, 199] width 230 height 30
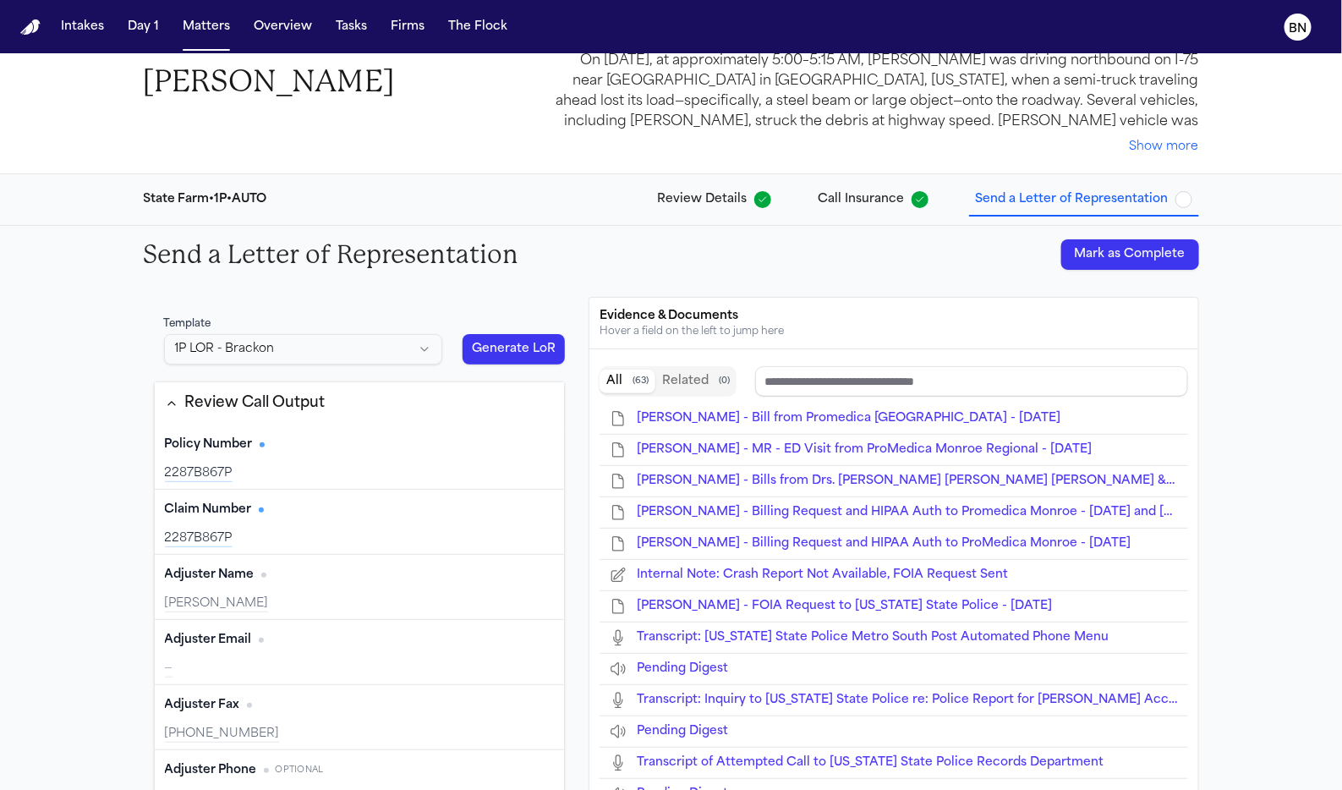
click at [698, 206] on span "Review Details" at bounding box center [703, 199] width 90 height 17
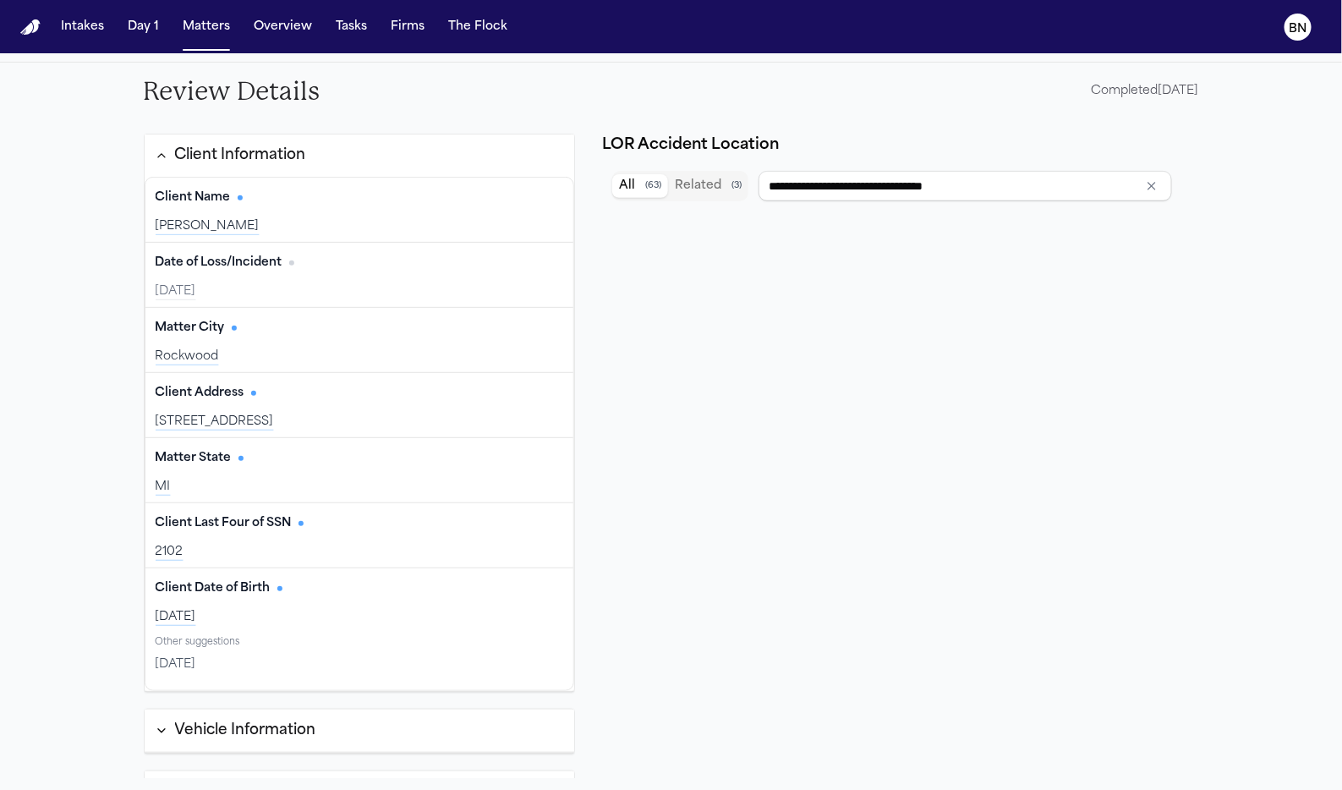
type input "**********"
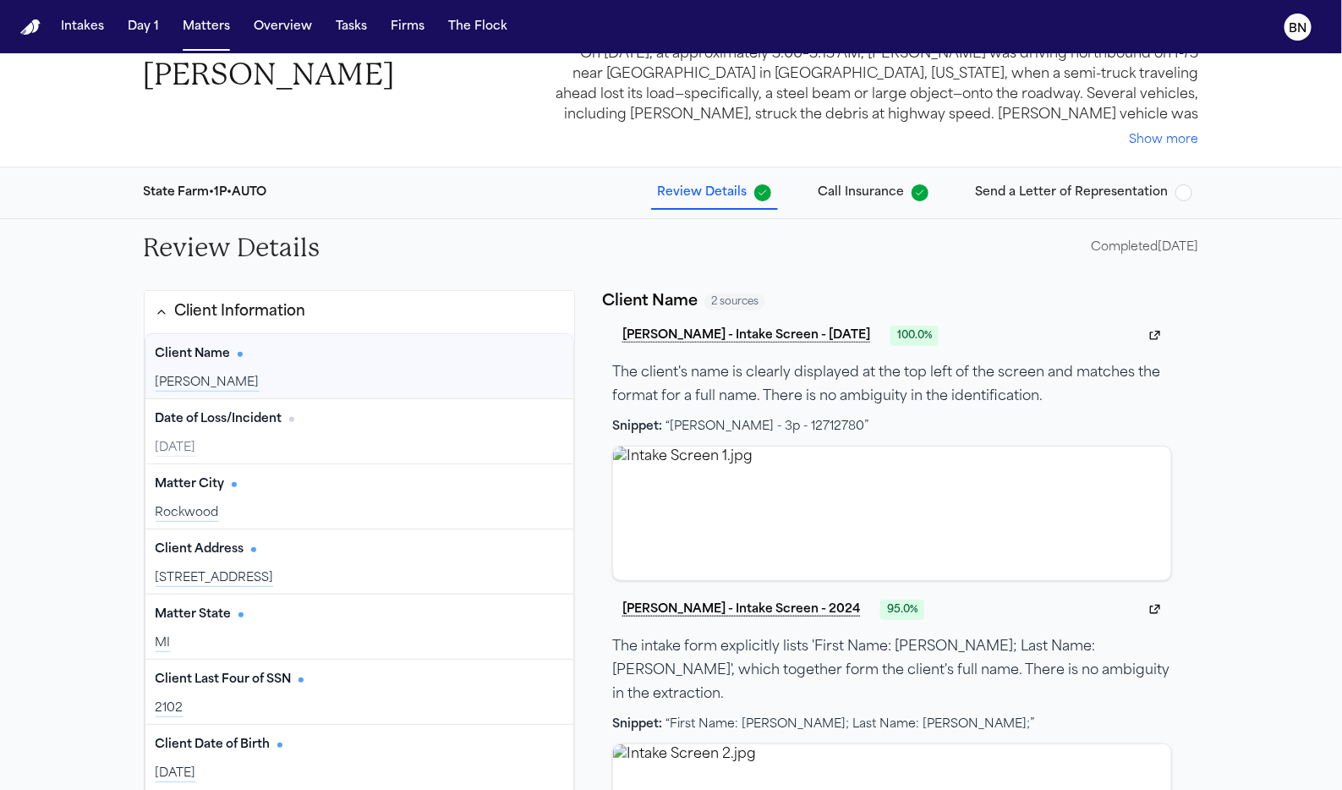
click at [1009, 200] on span "Send a Letter of Representation" at bounding box center [1072, 192] width 193 height 17
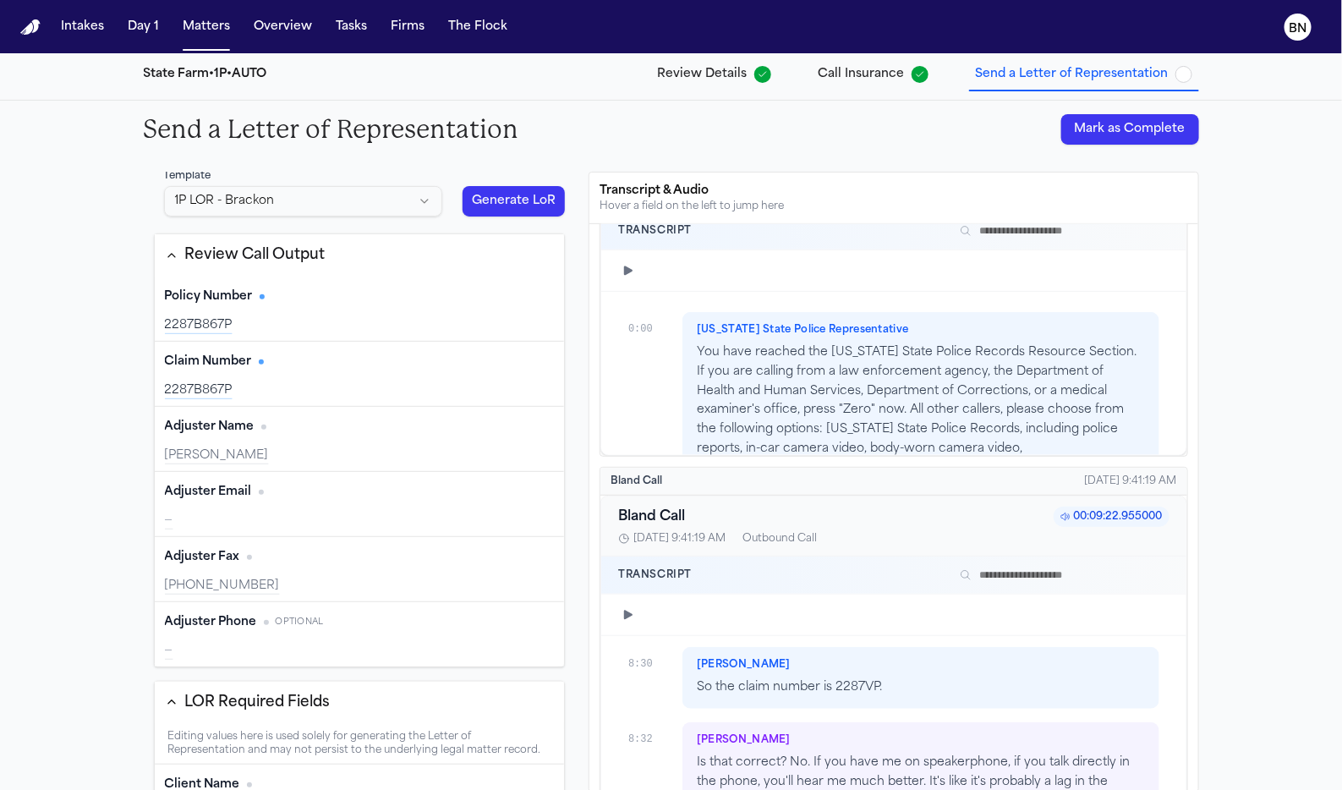
type input "**********"
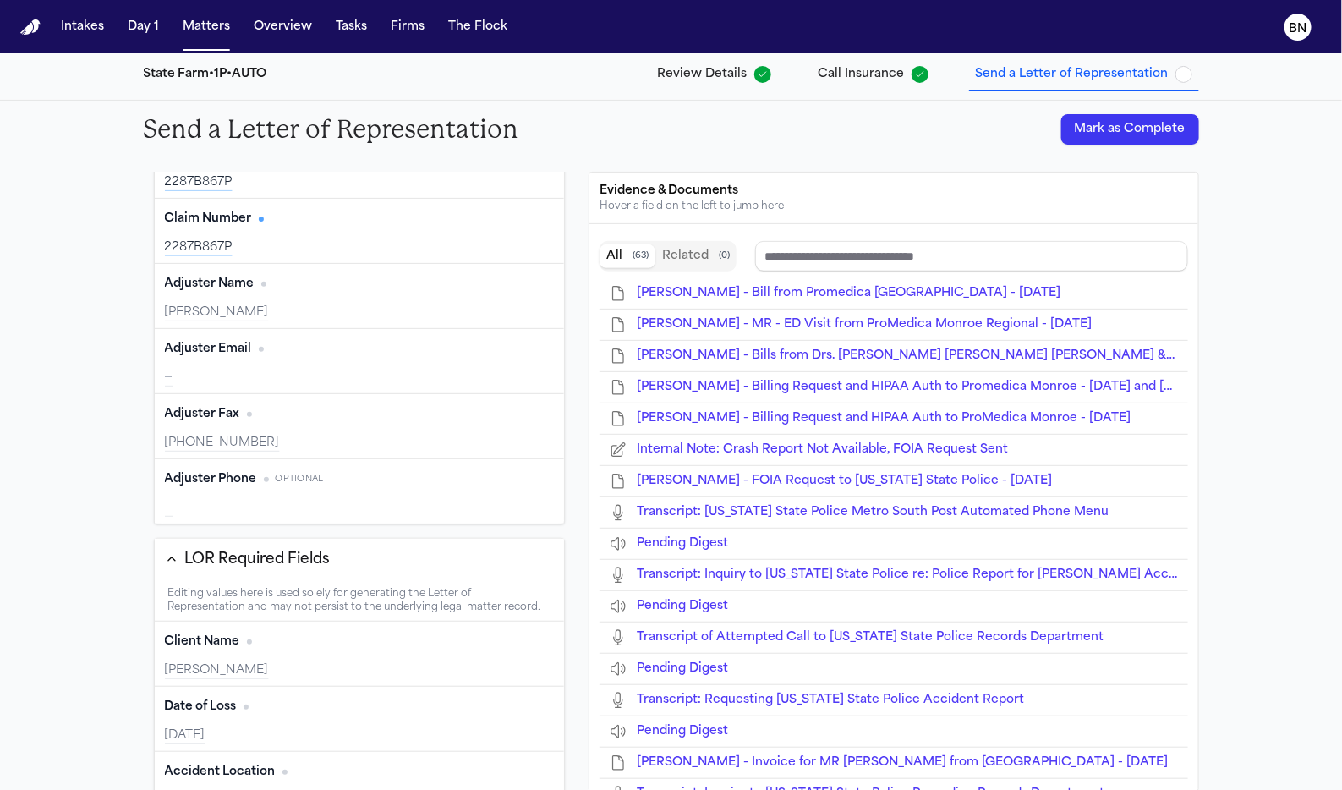
type input "**********"
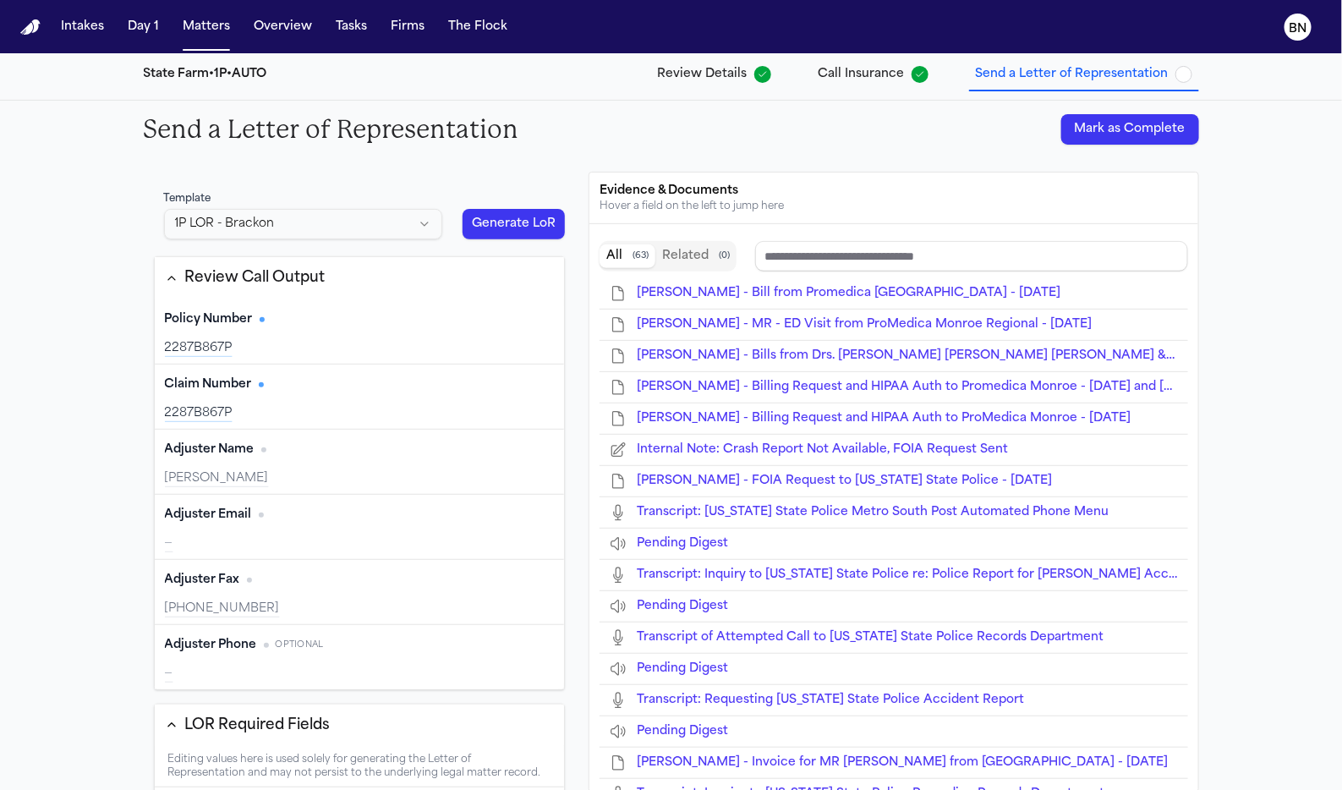
type input "**********"
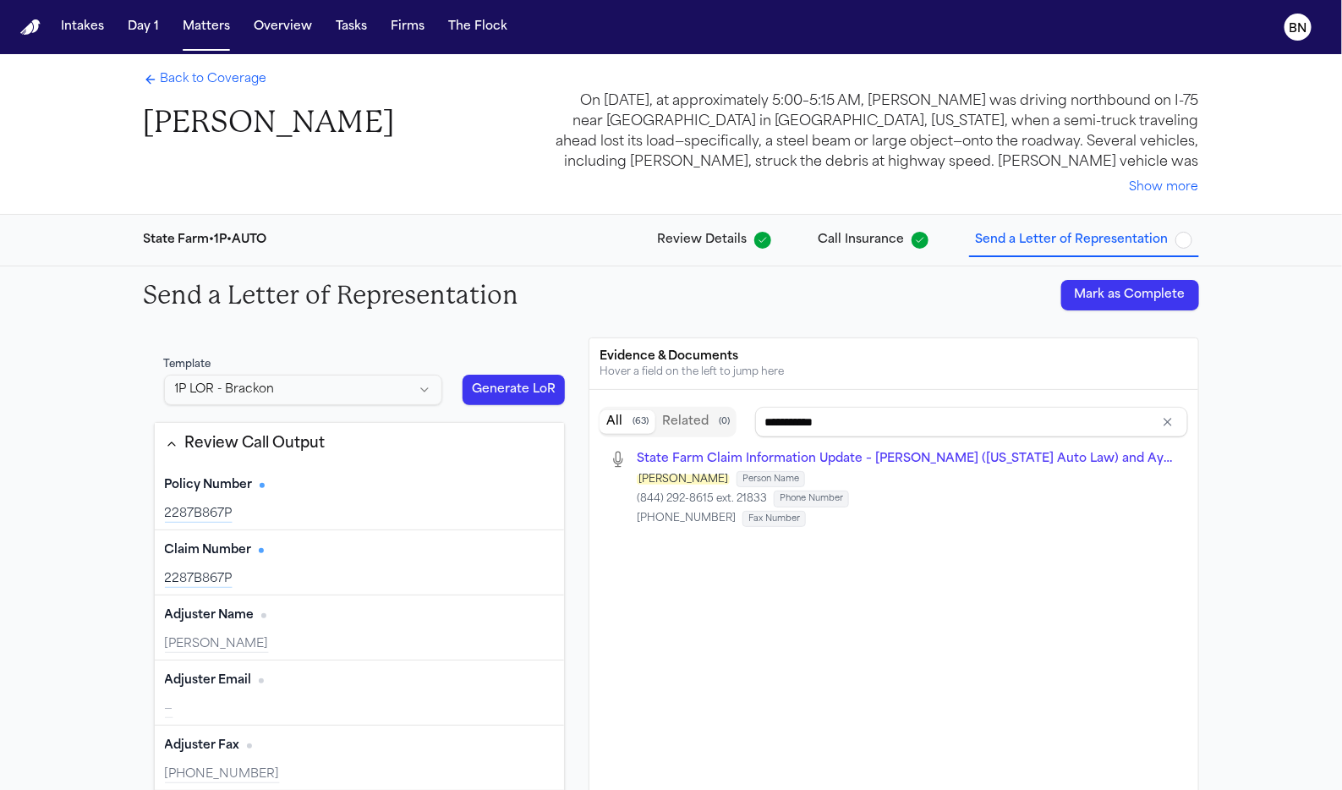
click at [223, 87] on span "Back to Coverage" at bounding box center [214, 79] width 107 height 17
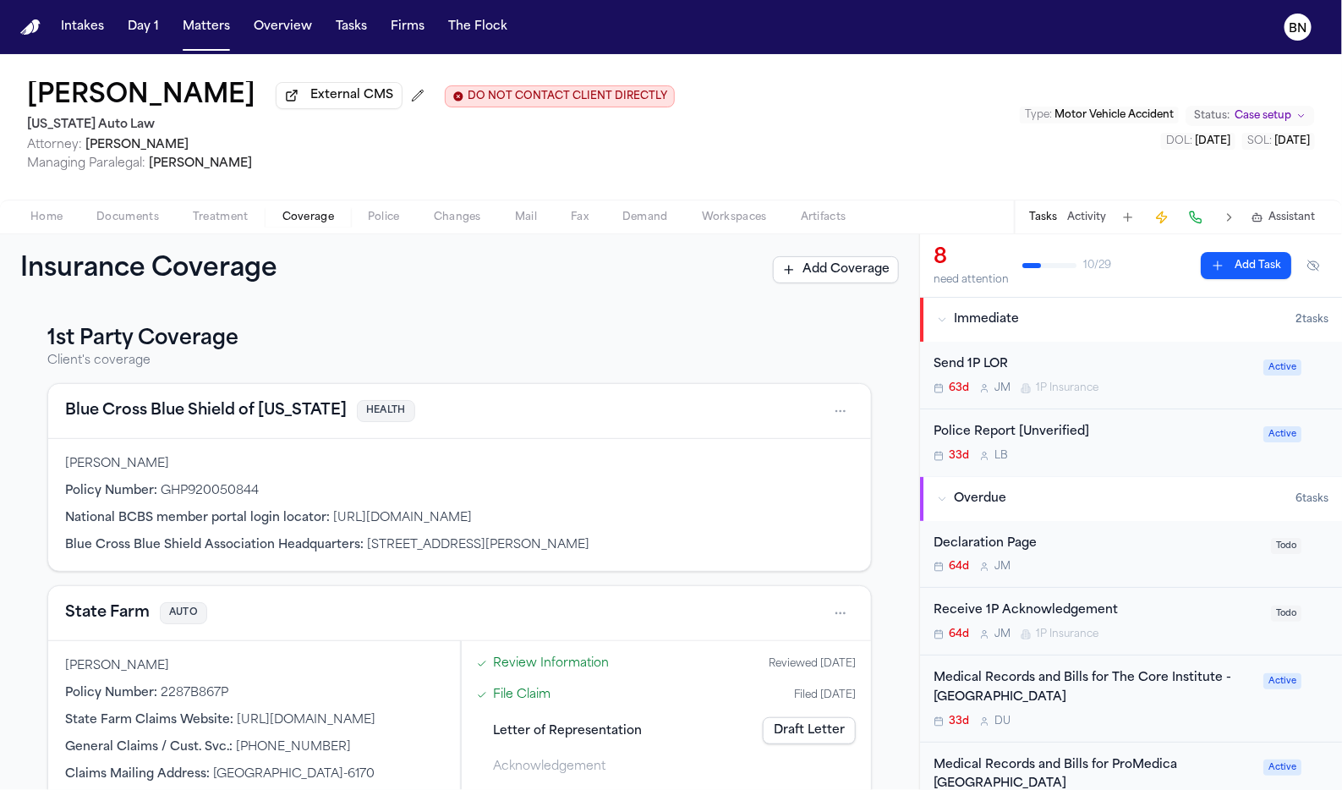
click at [38, 222] on span "Home" at bounding box center [46, 218] width 32 height 14
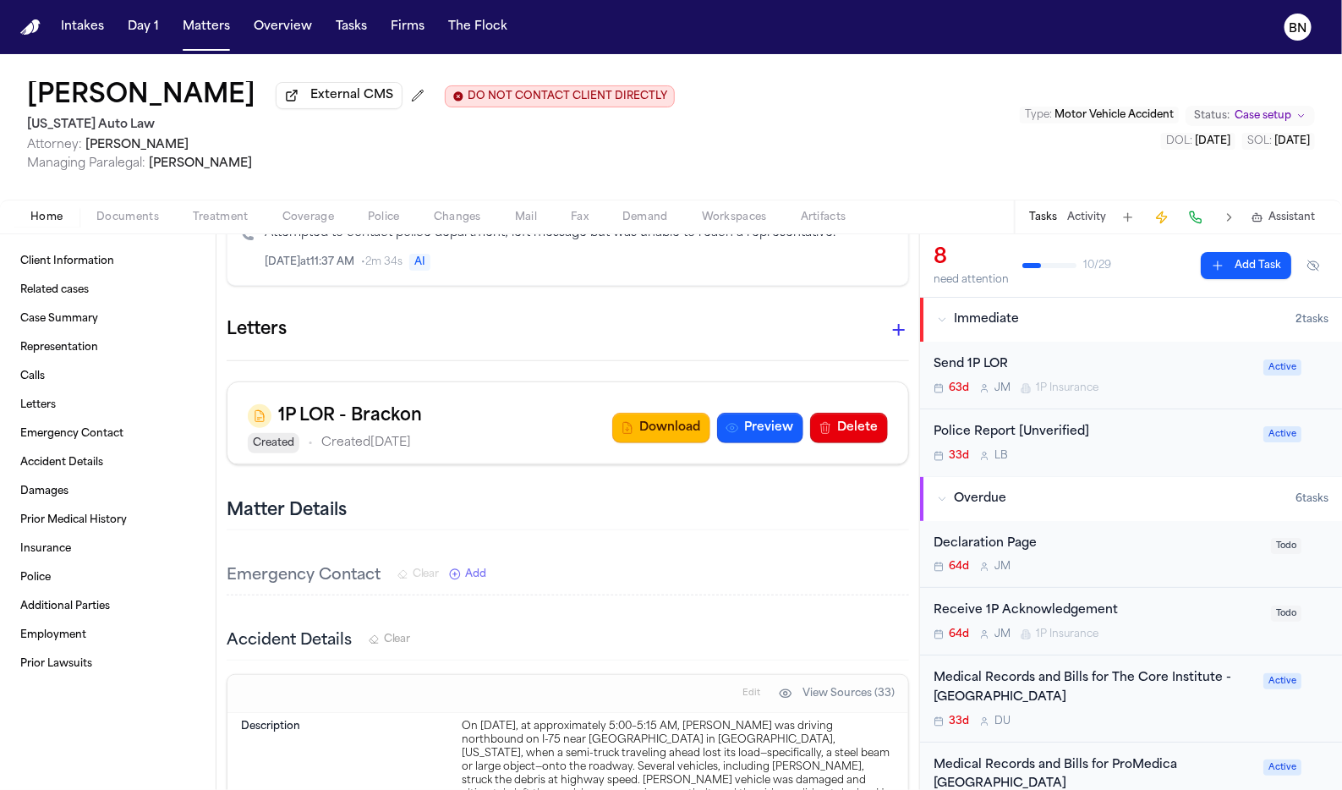
click at [893, 320] on icon "button" at bounding box center [899, 330] width 20 height 20
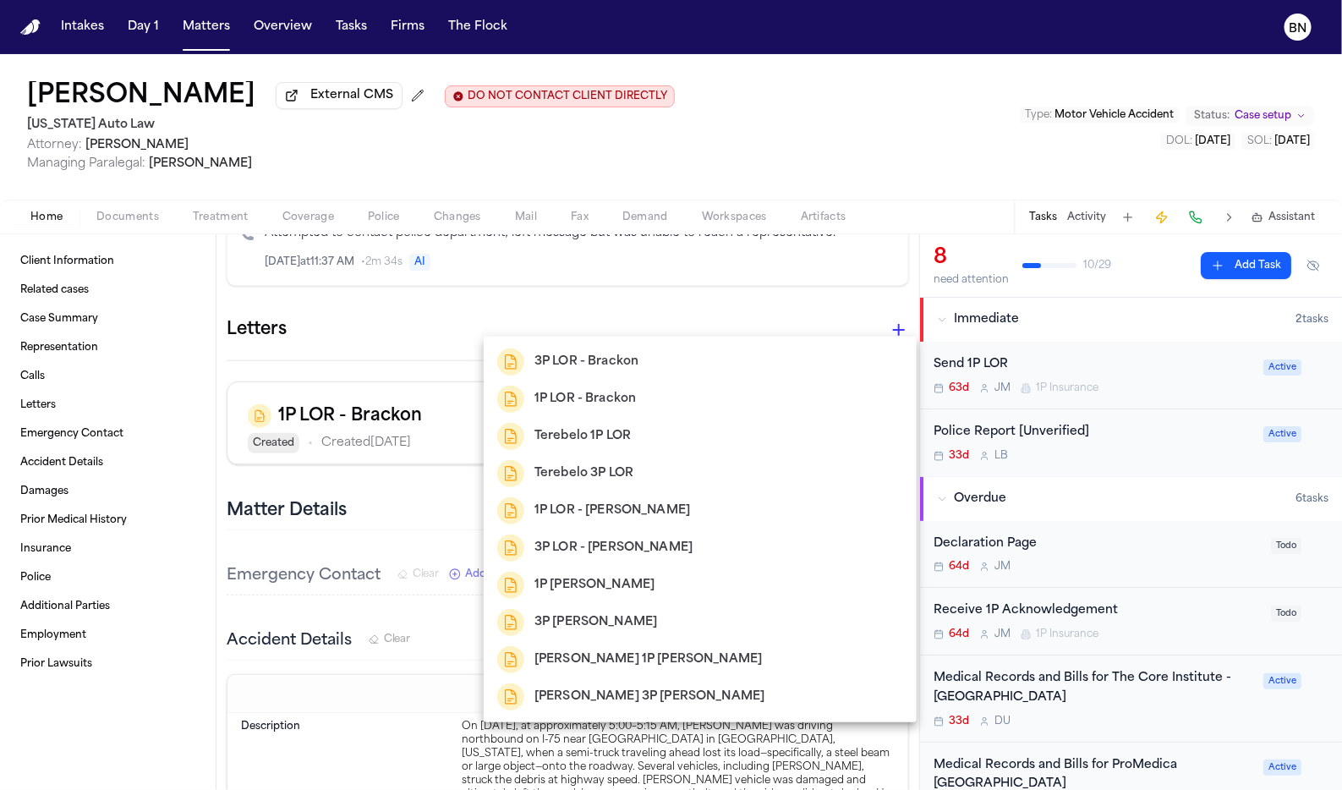
click at [721, 398] on div "1P LOR - Brackon" at bounding box center [700, 399] width 406 height 27
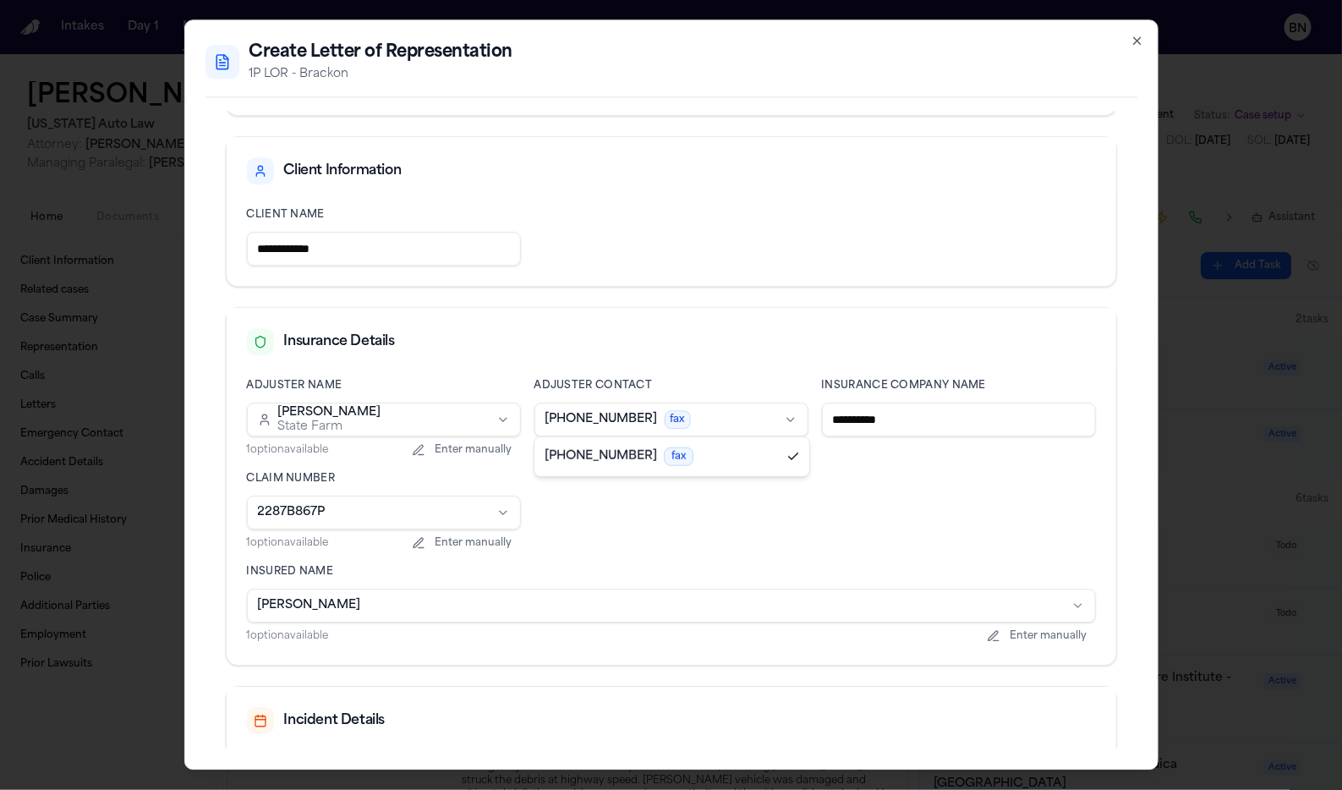
click at [742, 414] on body "Intakes Day 1 Matters Overview Tasks Firms The Flock BN Shamar Brown External C…" at bounding box center [671, 395] width 1342 height 790
click at [755, 410] on body "Intakes Day 1 Matters Overview Tasks Firms The Flock BN Shamar Brown External C…" at bounding box center [671, 395] width 1342 height 790
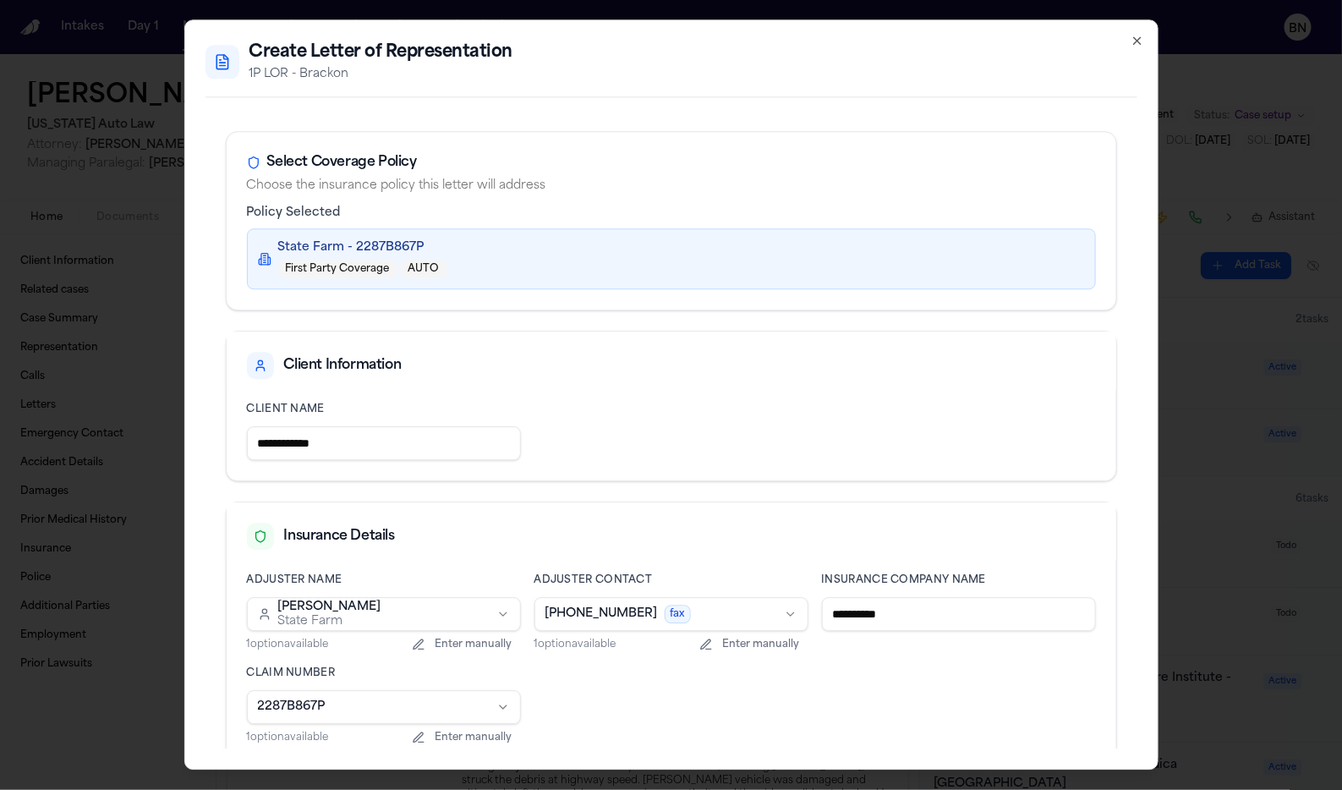
click at [1145, 35] on div "**********" at bounding box center [671, 394] width 974 height 750
click at [1139, 35] on icon "button" at bounding box center [1138, 41] width 14 height 14
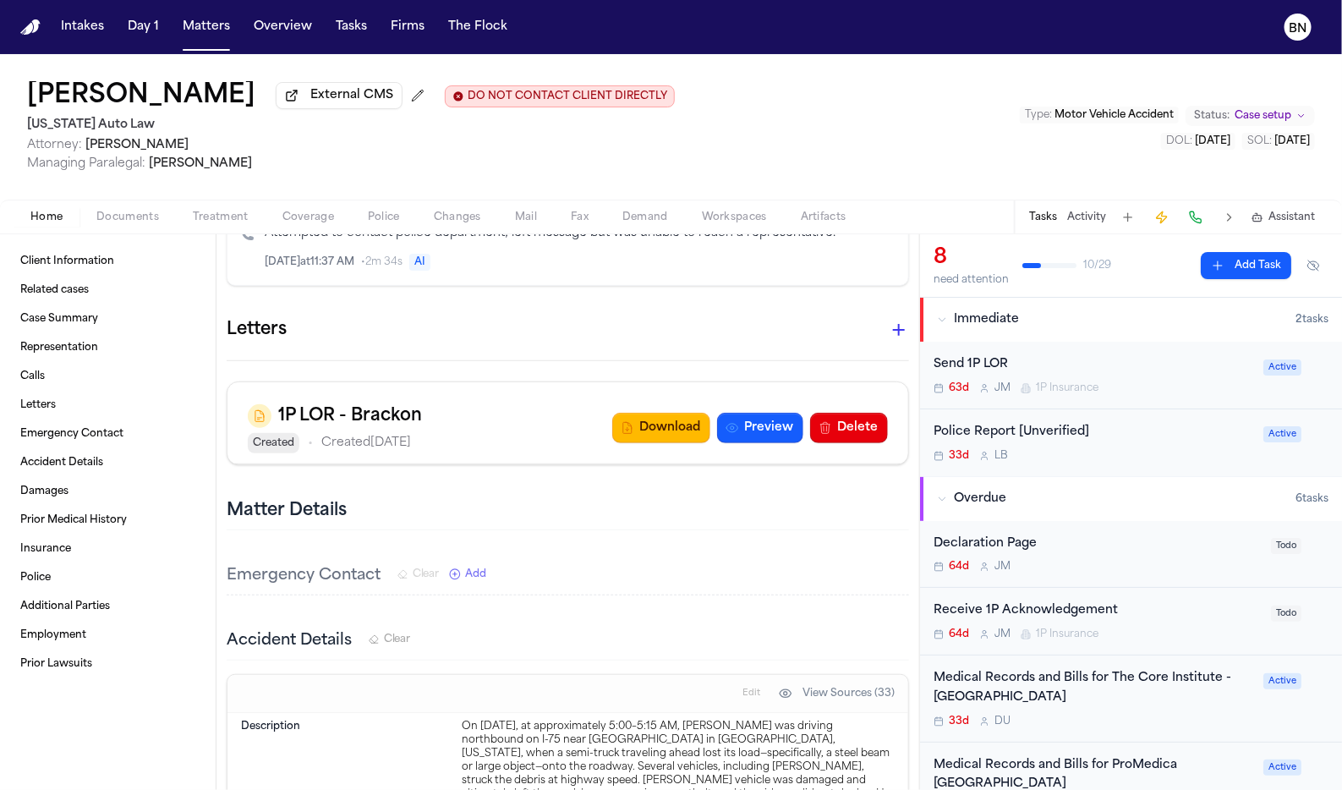
click at [293, 221] on span "Coverage" at bounding box center [308, 218] width 52 height 14
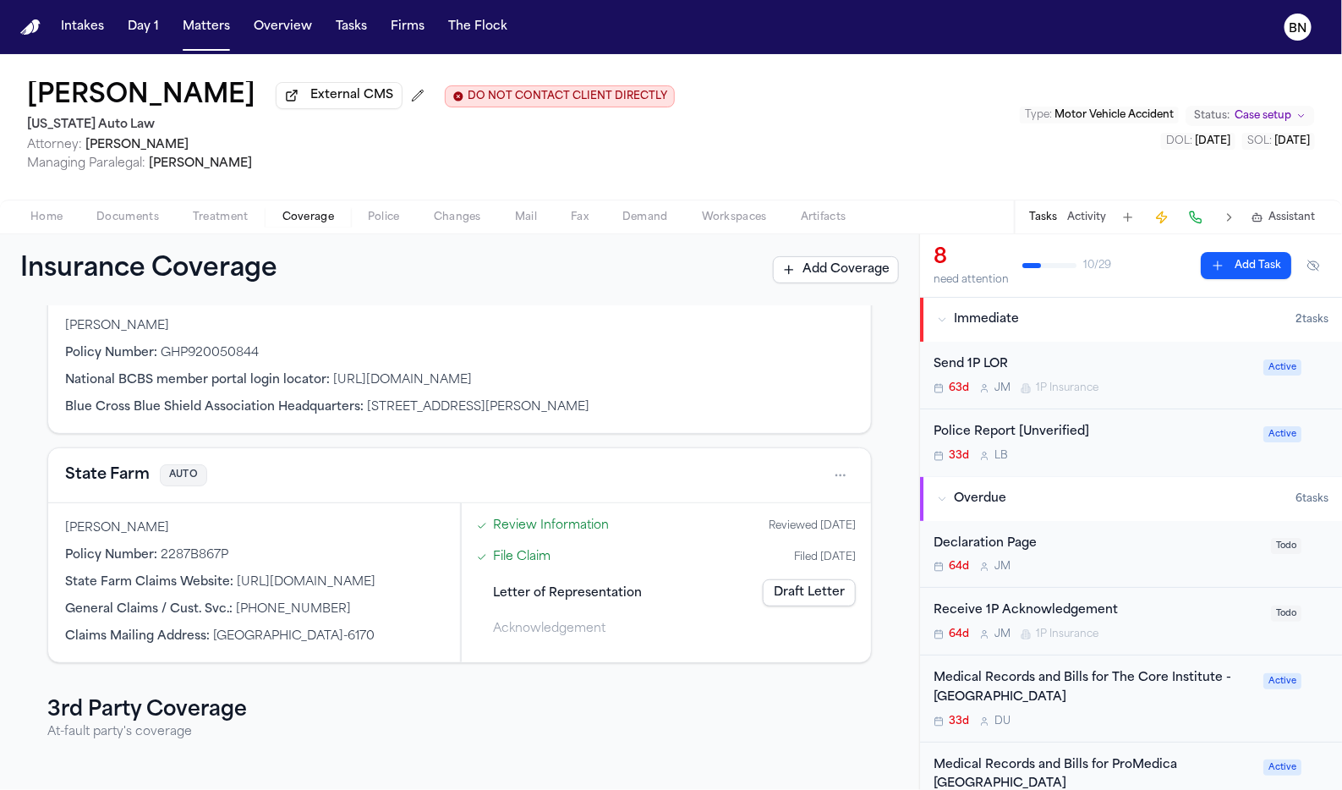
click at [584, 586] on span "Letter of Representation" at bounding box center [568, 593] width 149 height 18
click at [518, 568] on div "File Claim Filed 08/13/2025" at bounding box center [666, 557] width 393 height 28
click at [518, 562] on link "File Claim" at bounding box center [523, 557] width 58 height 18
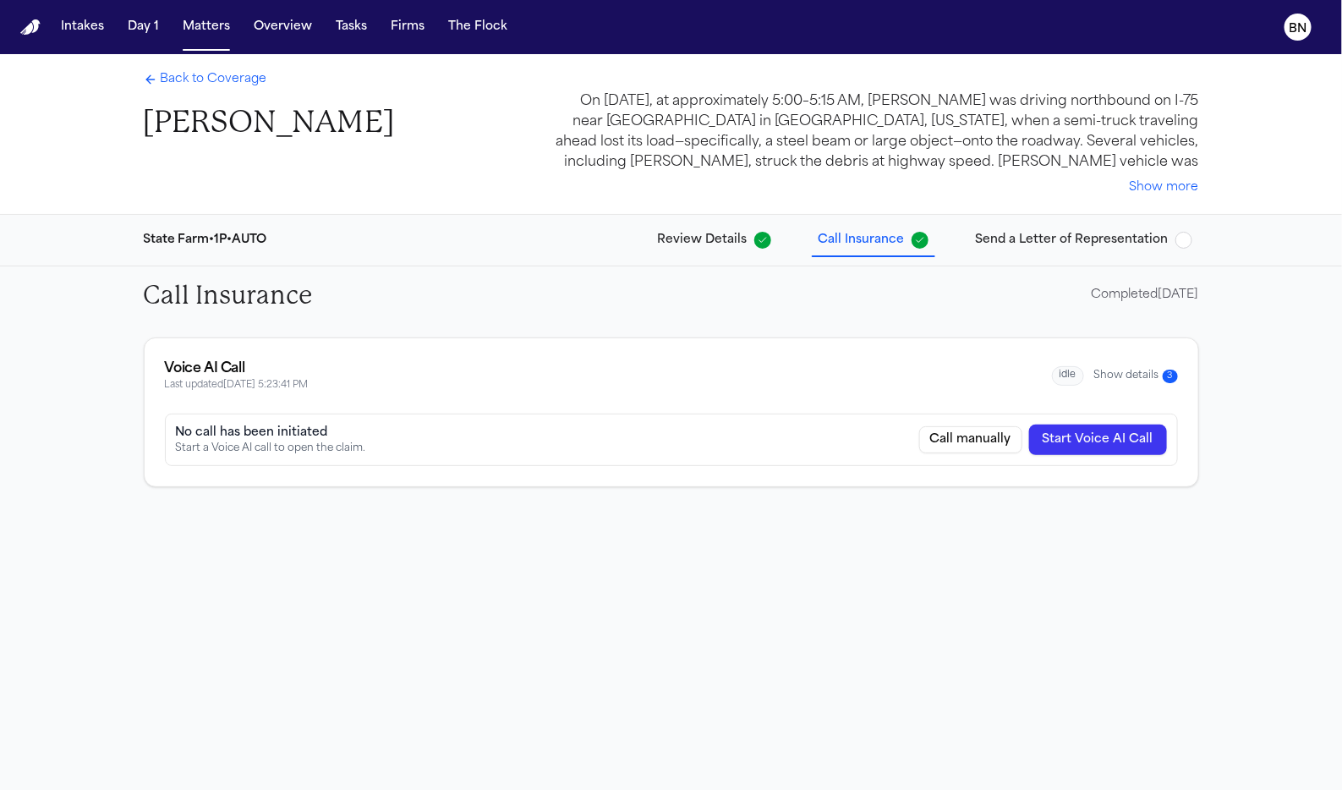
click at [1098, 234] on span "Send a Letter of Representation" at bounding box center [1072, 240] width 193 height 17
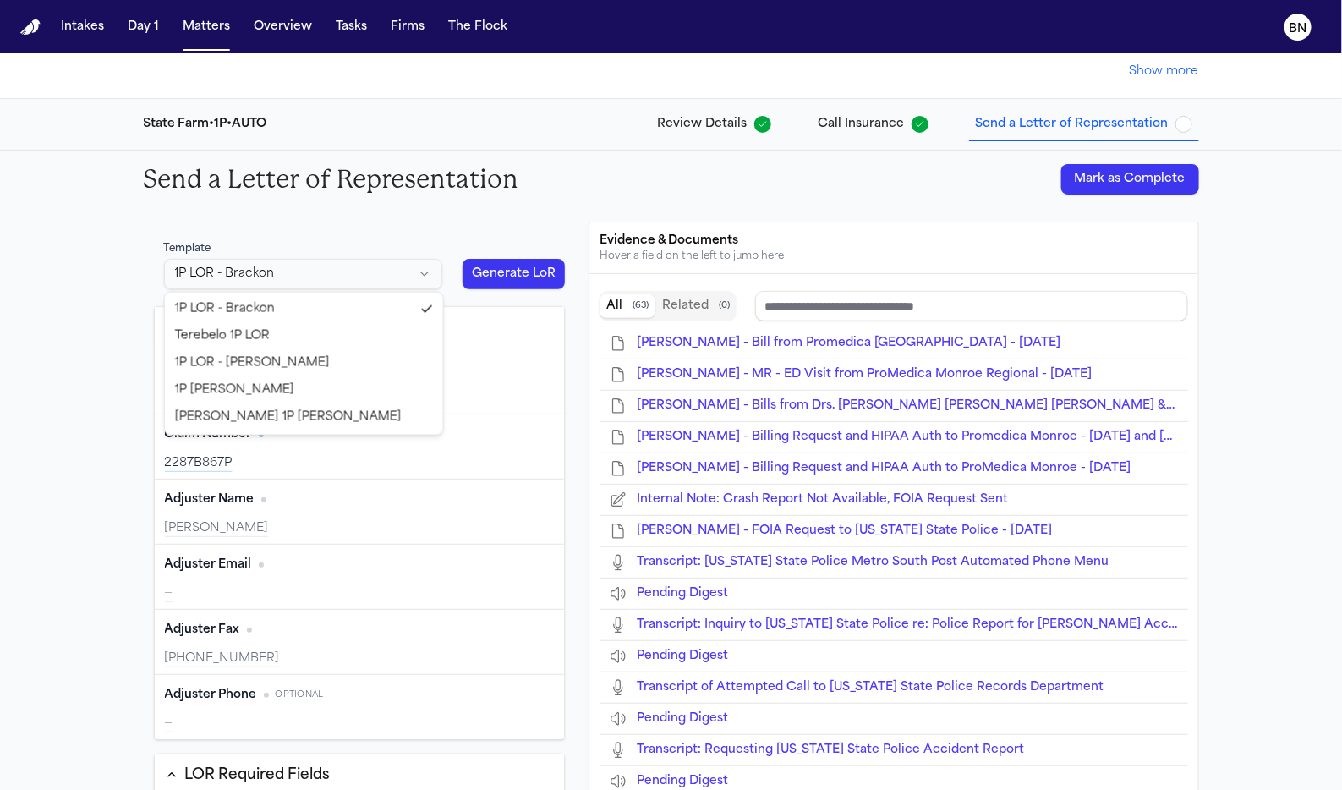
click at [420, 277] on html "Intakes Day 1 Matters Overview Tasks Firms The Flock BN Back to Coverage Shamar…" at bounding box center [671, 395] width 1342 height 790
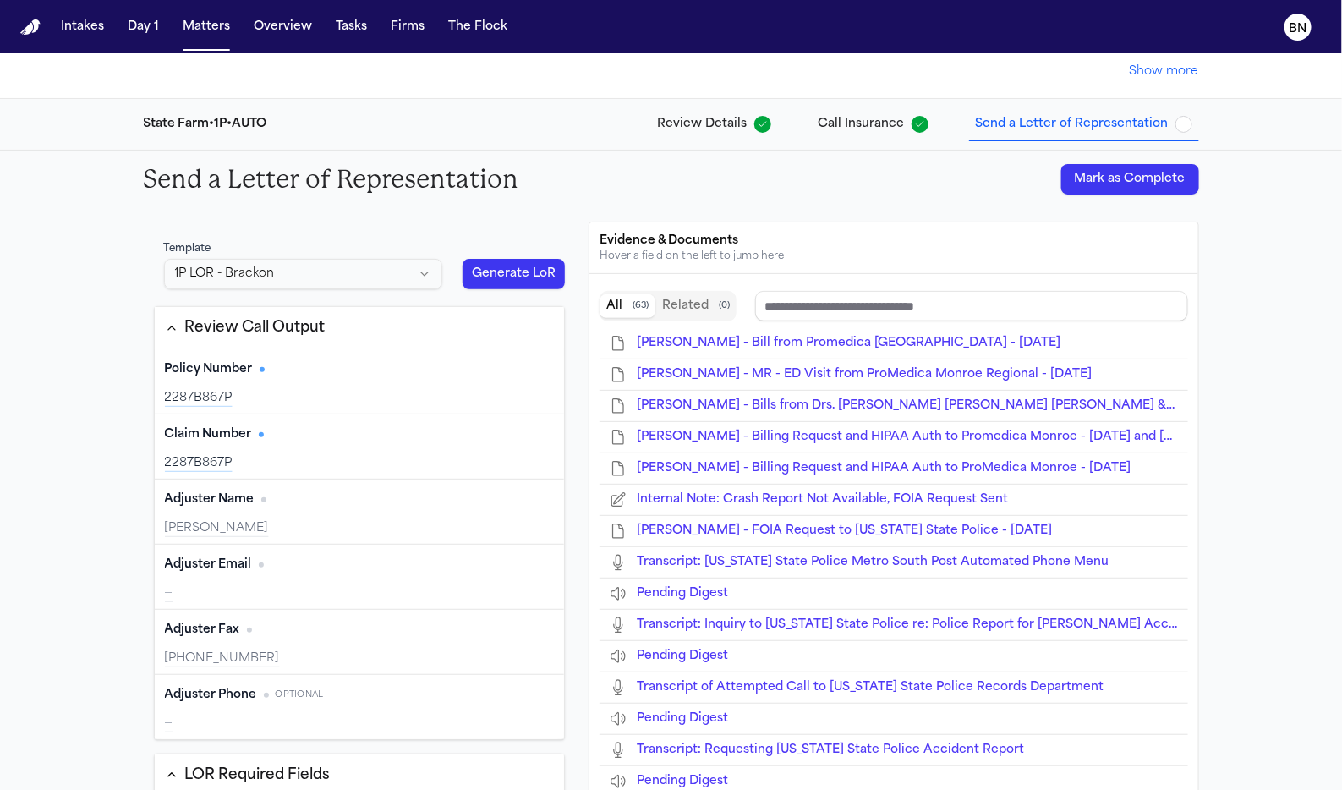
click at [424, 228] on html "Intakes Day 1 Matters Overview Tasks Firms The Flock BN Back to Coverage Shamar…" at bounding box center [671, 395] width 1342 height 790
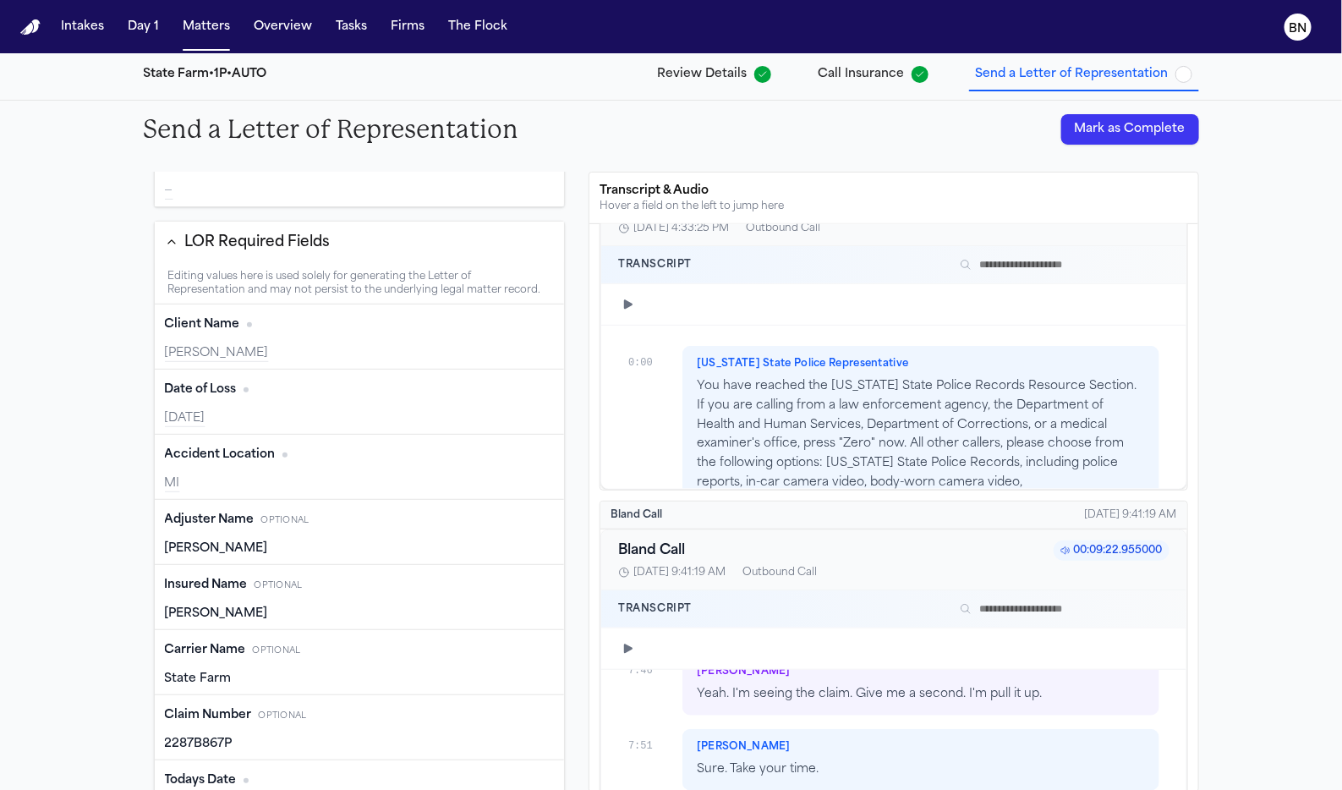
type input "**********"
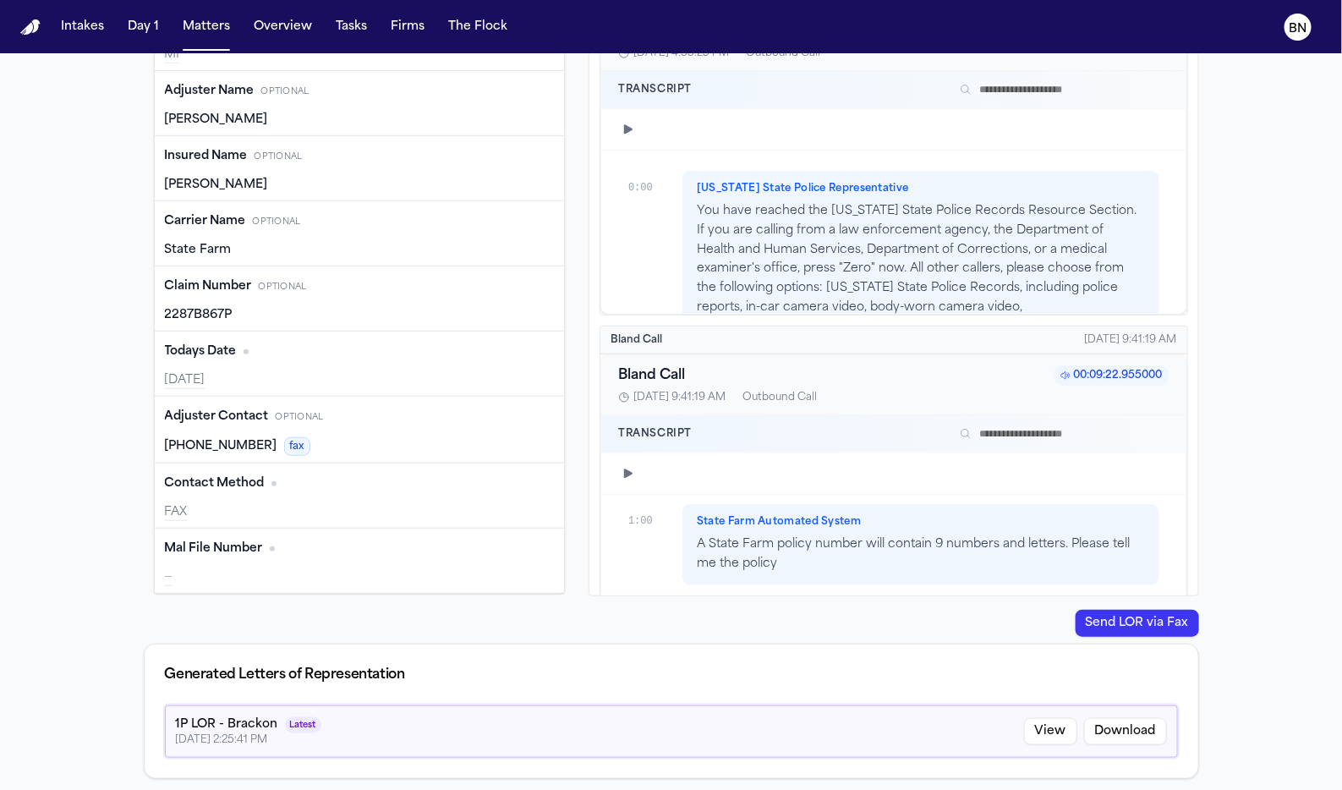
type input "**********"
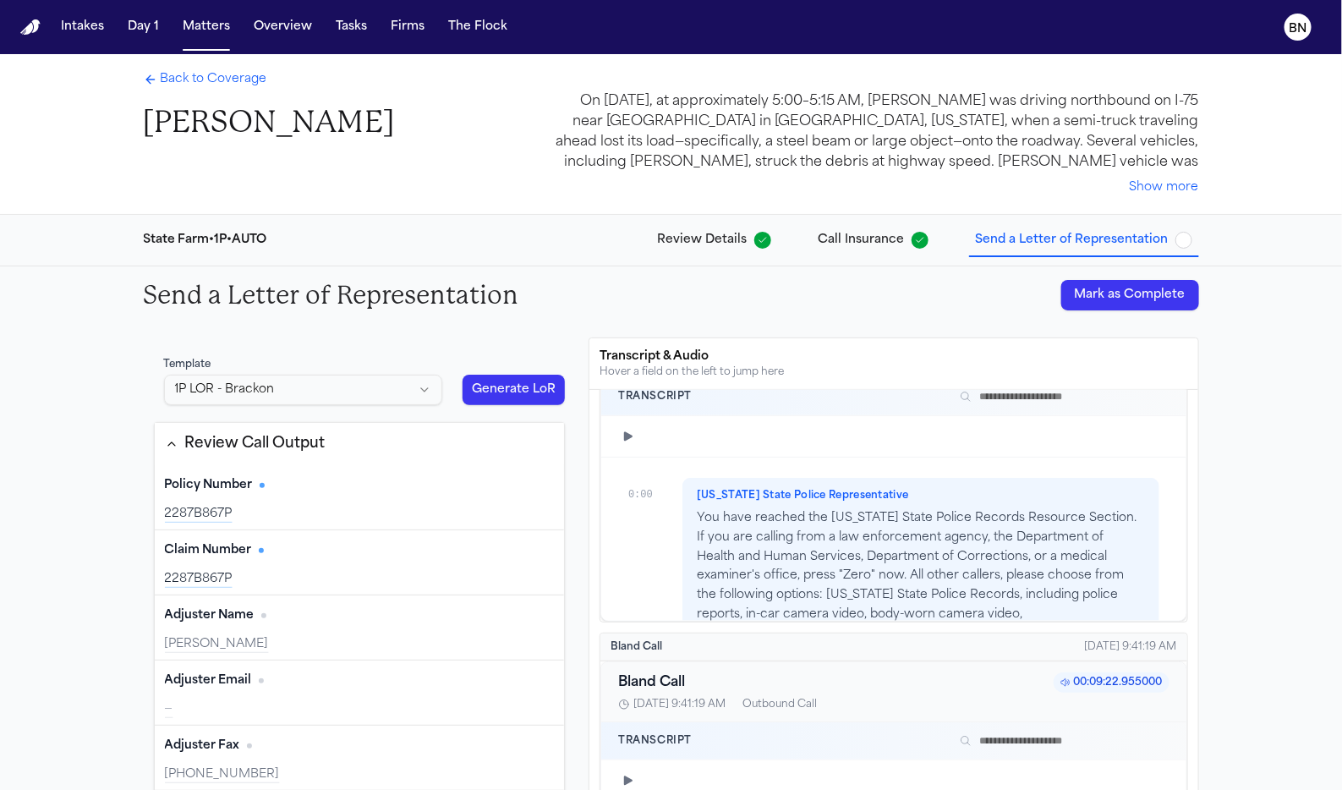
click at [231, 86] on span "Back to Coverage" at bounding box center [214, 79] width 107 height 17
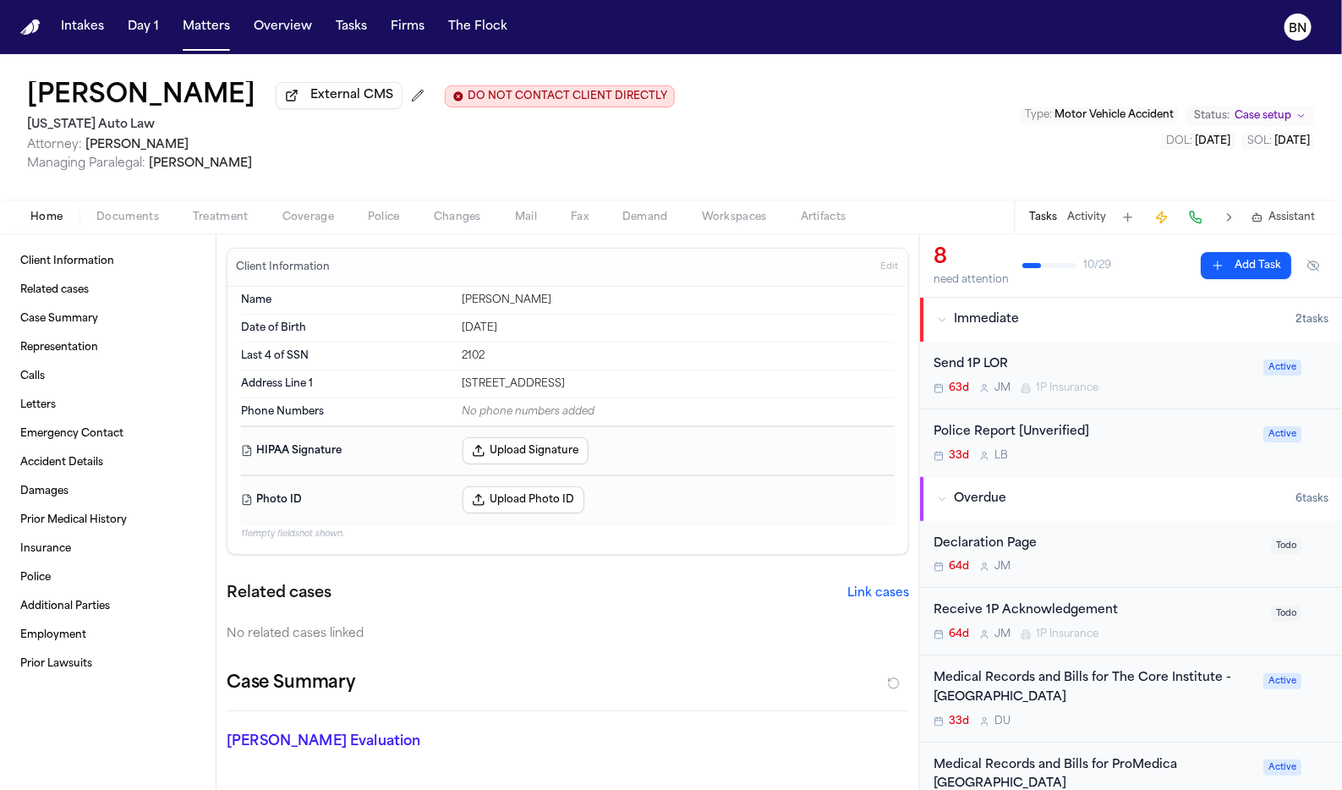
click at [63, 214] on button "Home" at bounding box center [47, 217] width 66 height 20
click at [312, 221] on span "Coverage" at bounding box center [308, 218] width 52 height 14
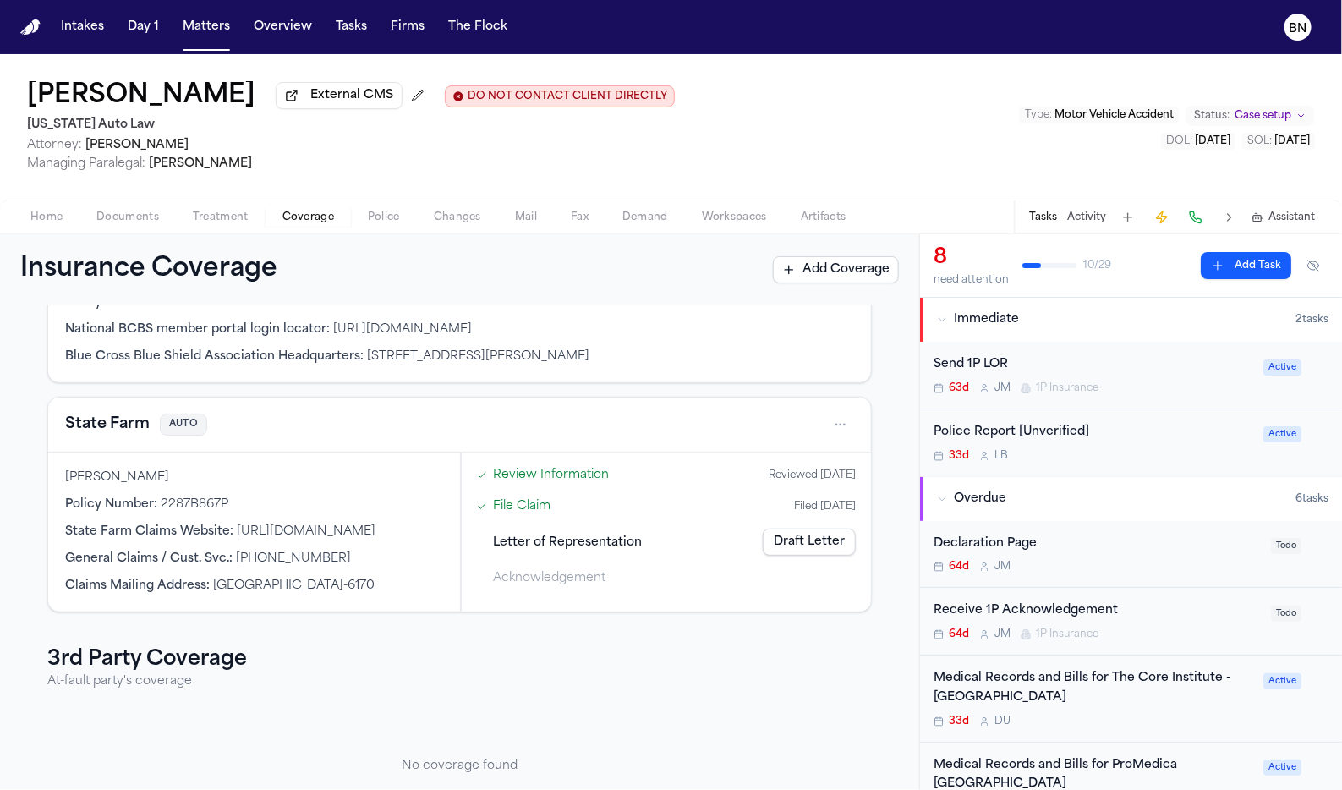
click at [128, 430] on button "State Farm" at bounding box center [107, 425] width 85 height 24
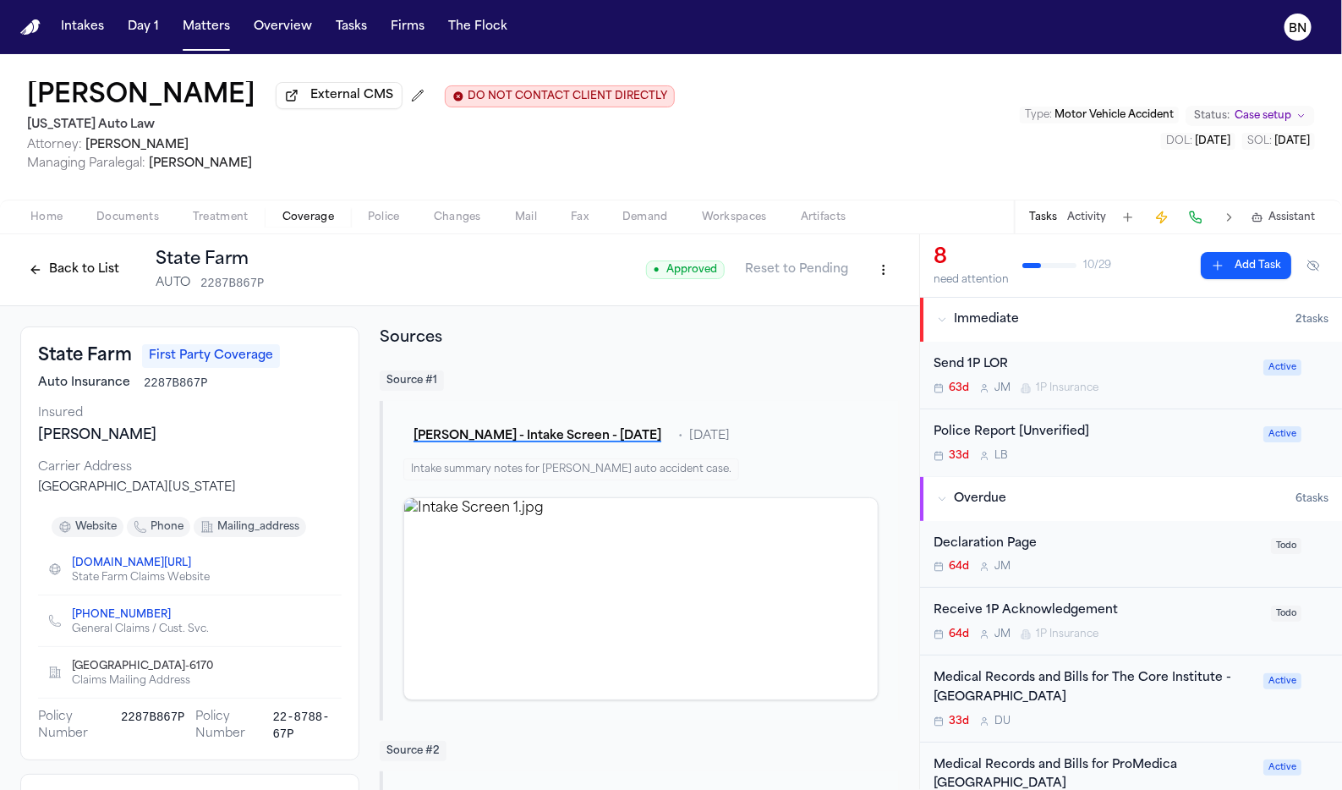
click at [107, 273] on button "Back to List" at bounding box center [73, 269] width 107 height 27
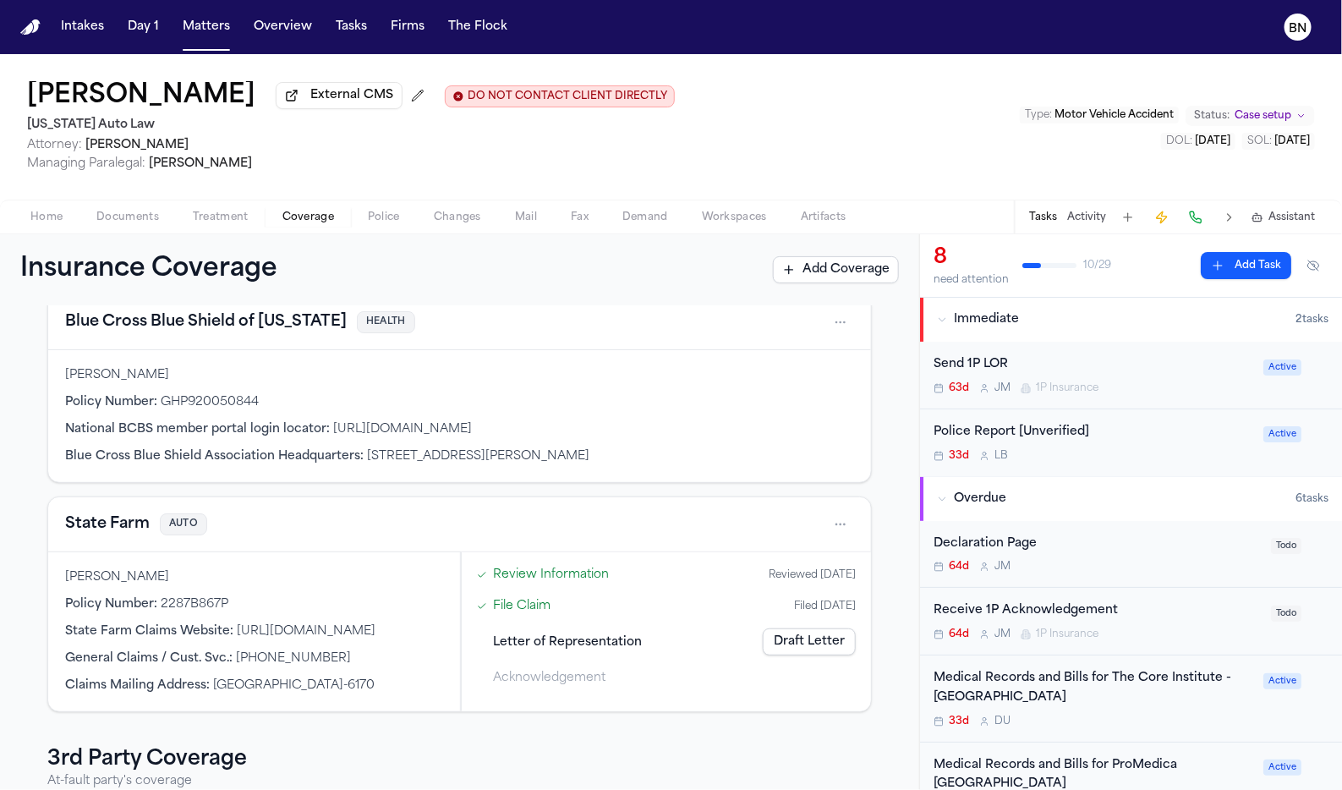
click at [840, 511] on div "State Farm AUTO" at bounding box center [459, 524] width 823 height 55
click at [840, 518] on html "Intakes Day 1 Matters Overview Tasks Firms The Flock BN Shamar Brown External C…" at bounding box center [671, 395] width 1342 height 790
click at [125, 532] on html "Intakes Day 1 Matters Overview Tasks Firms The Flock BN Shamar Brown External C…" at bounding box center [671, 395] width 1342 height 790
click at [125, 532] on button "State Farm" at bounding box center [107, 525] width 85 height 24
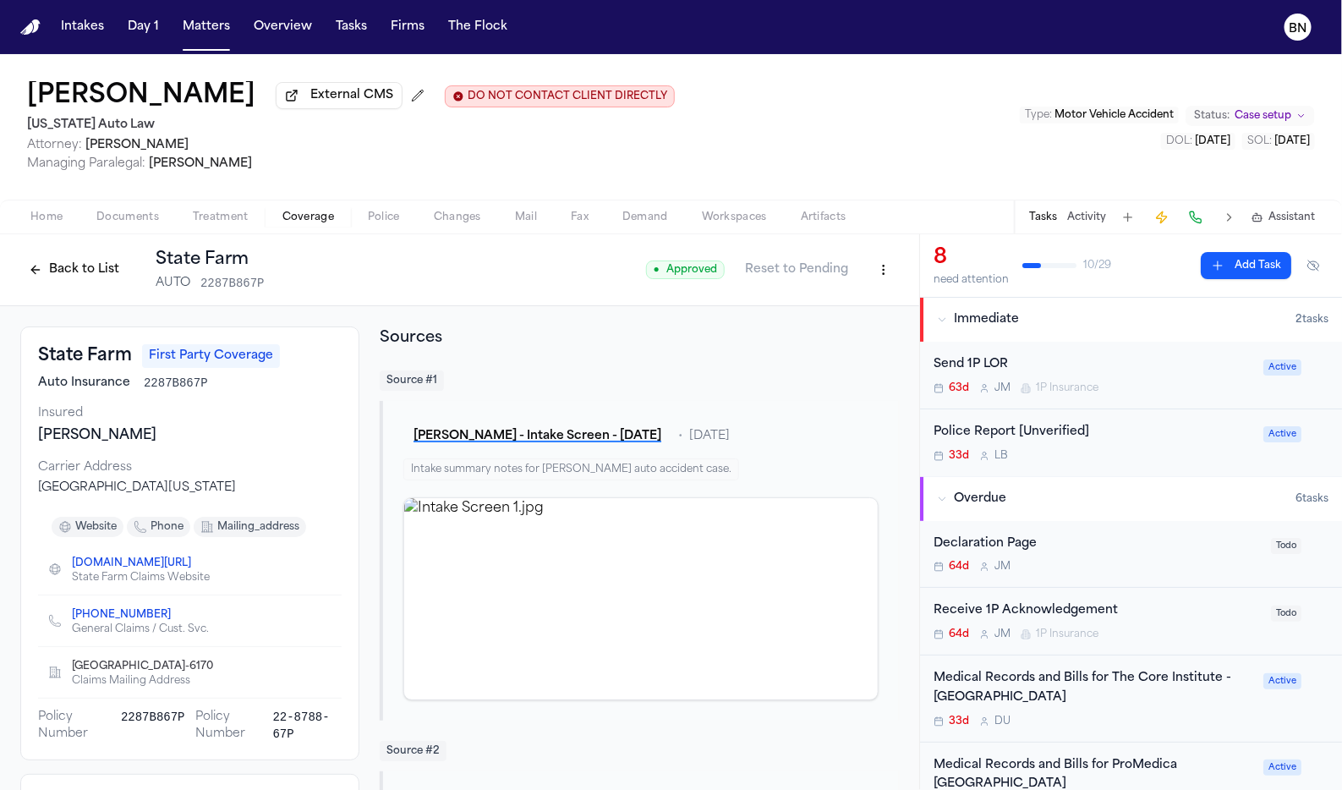
click at [112, 281] on button "Back to List" at bounding box center [73, 269] width 107 height 27
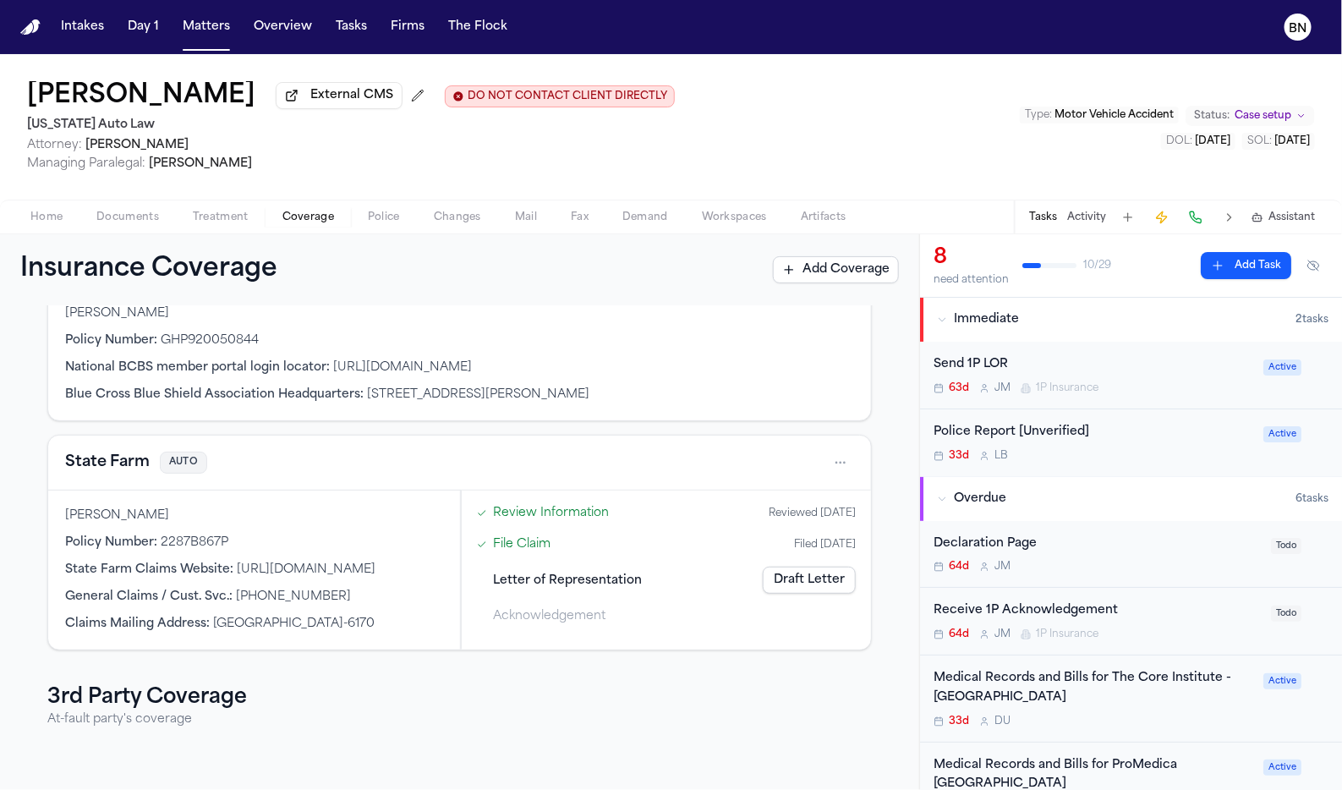
click at [836, 584] on link "Draft Letter" at bounding box center [809, 580] width 93 height 27
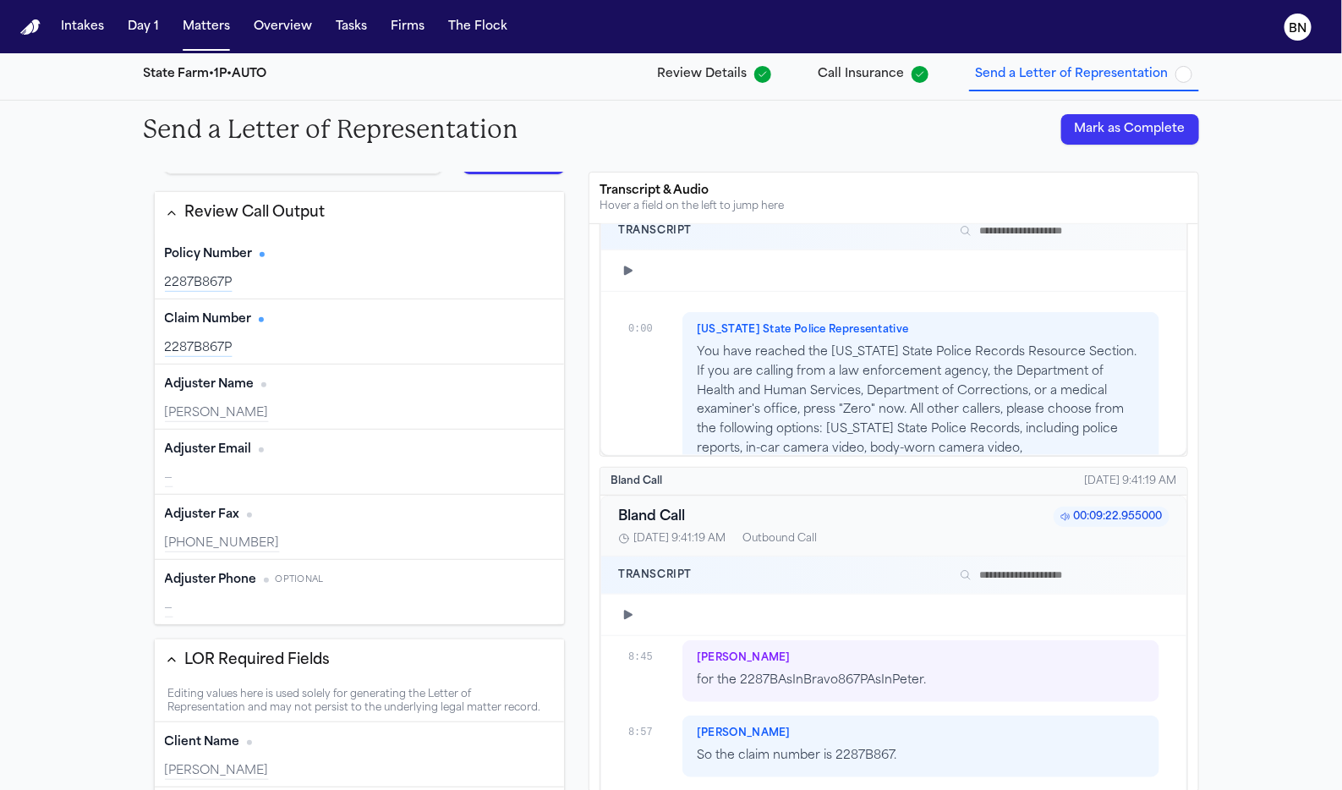
click at [293, 335] on div "Claim Number Edit 2287B867P" at bounding box center [360, 331] width 410 height 65
click at [308, 299] on div "Claim Number Edit 2287B867P" at bounding box center [360, 331] width 410 height 65
click at [323, 270] on div "Policy Number Edit 2287B867P" at bounding box center [360, 266] width 410 height 65
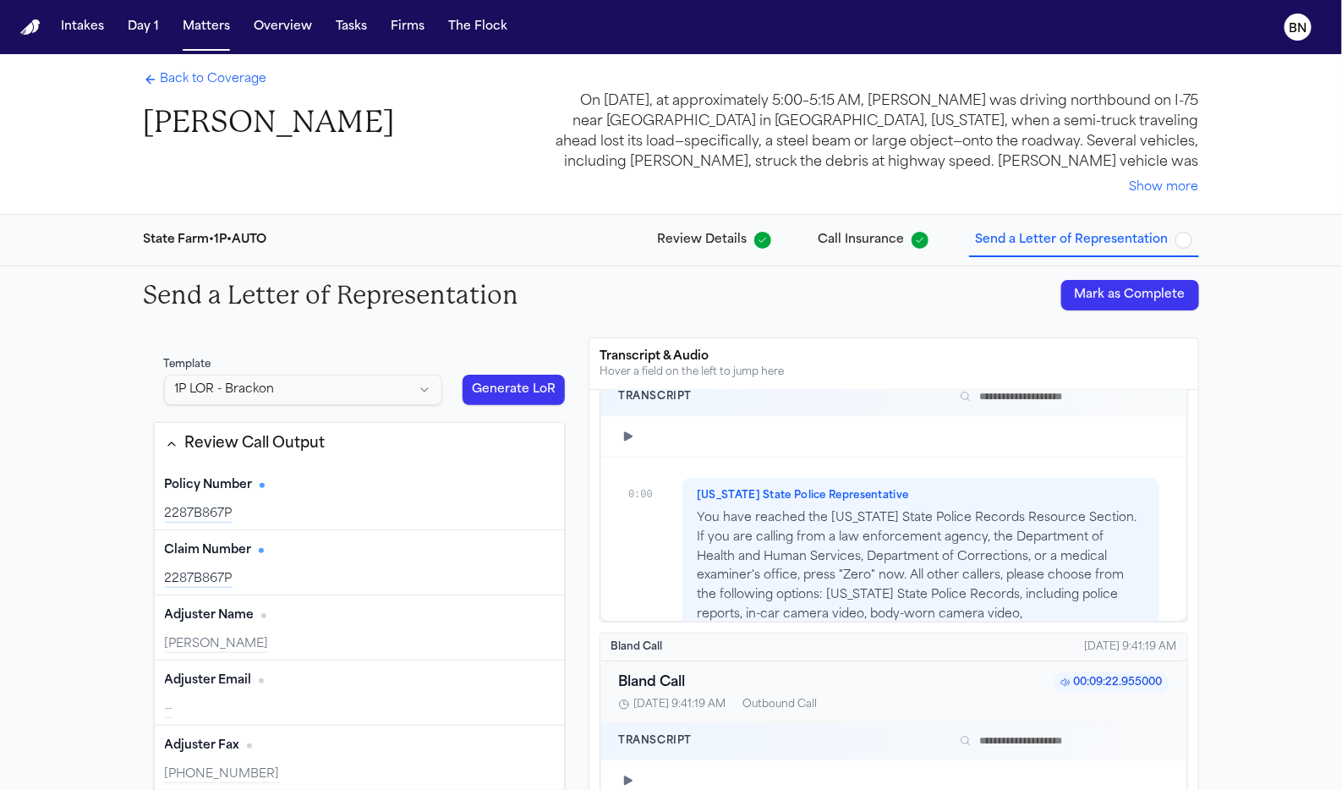
click at [363, 491] on div "Policy Number Edit" at bounding box center [360, 485] width 390 height 27
click at [371, 553] on div "Claim Number Edit" at bounding box center [360, 550] width 390 height 27
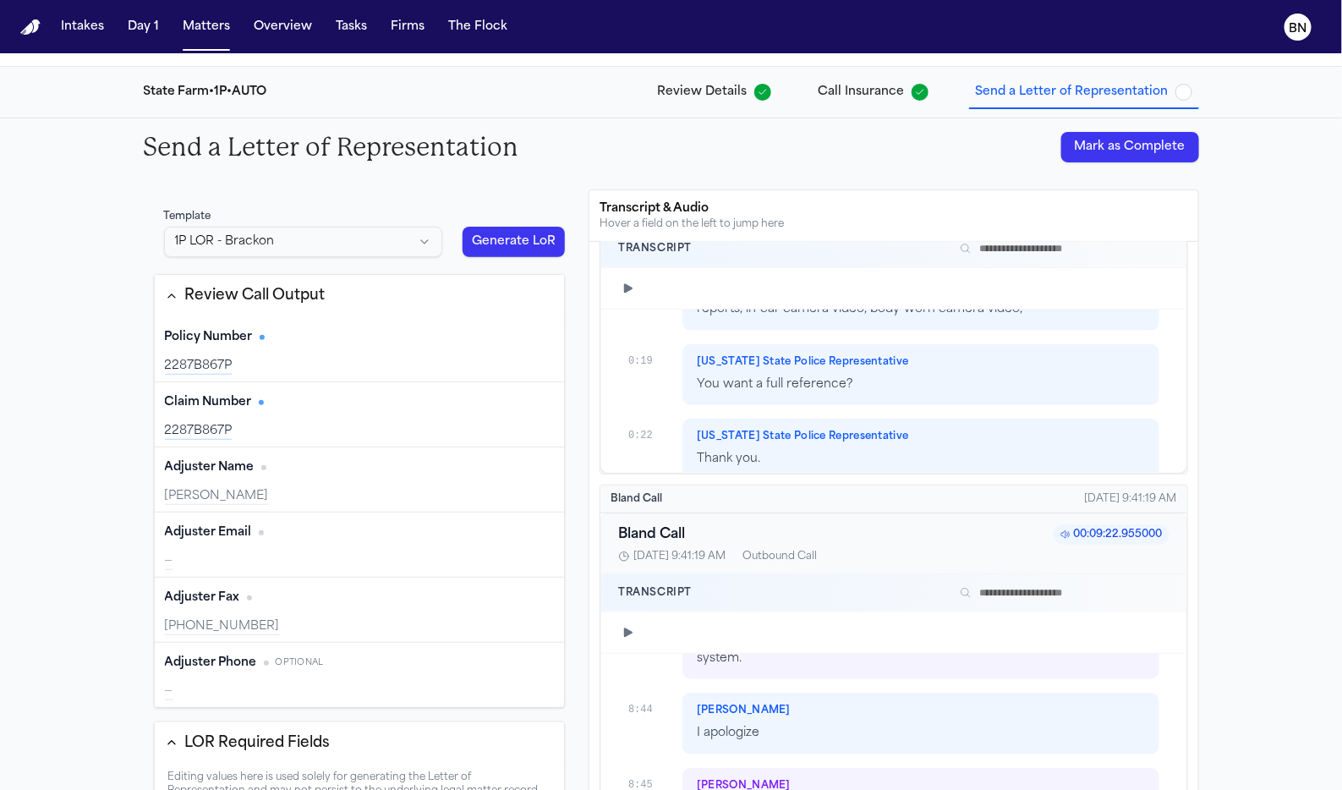
type input "**********"
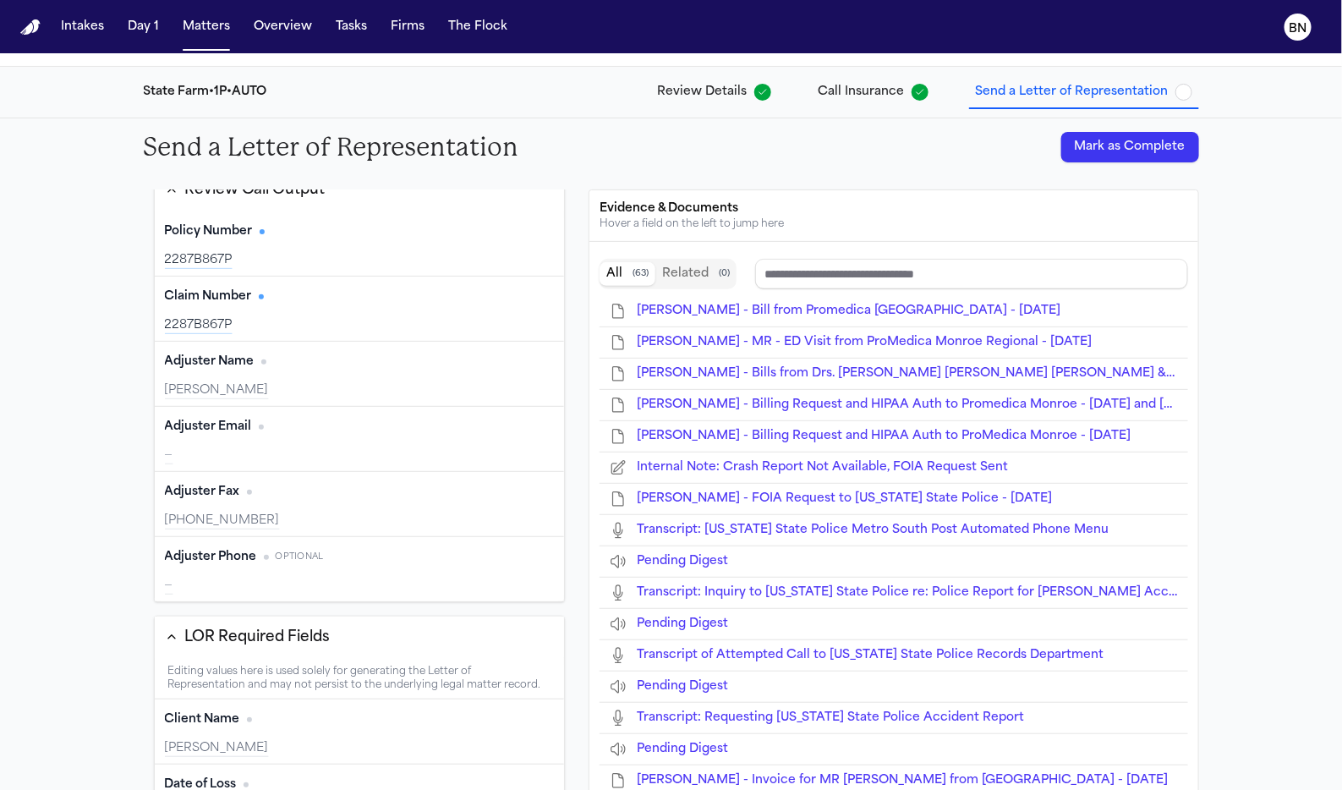
click at [385, 407] on div "Adjuster Email Edit —" at bounding box center [360, 439] width 410 height 65
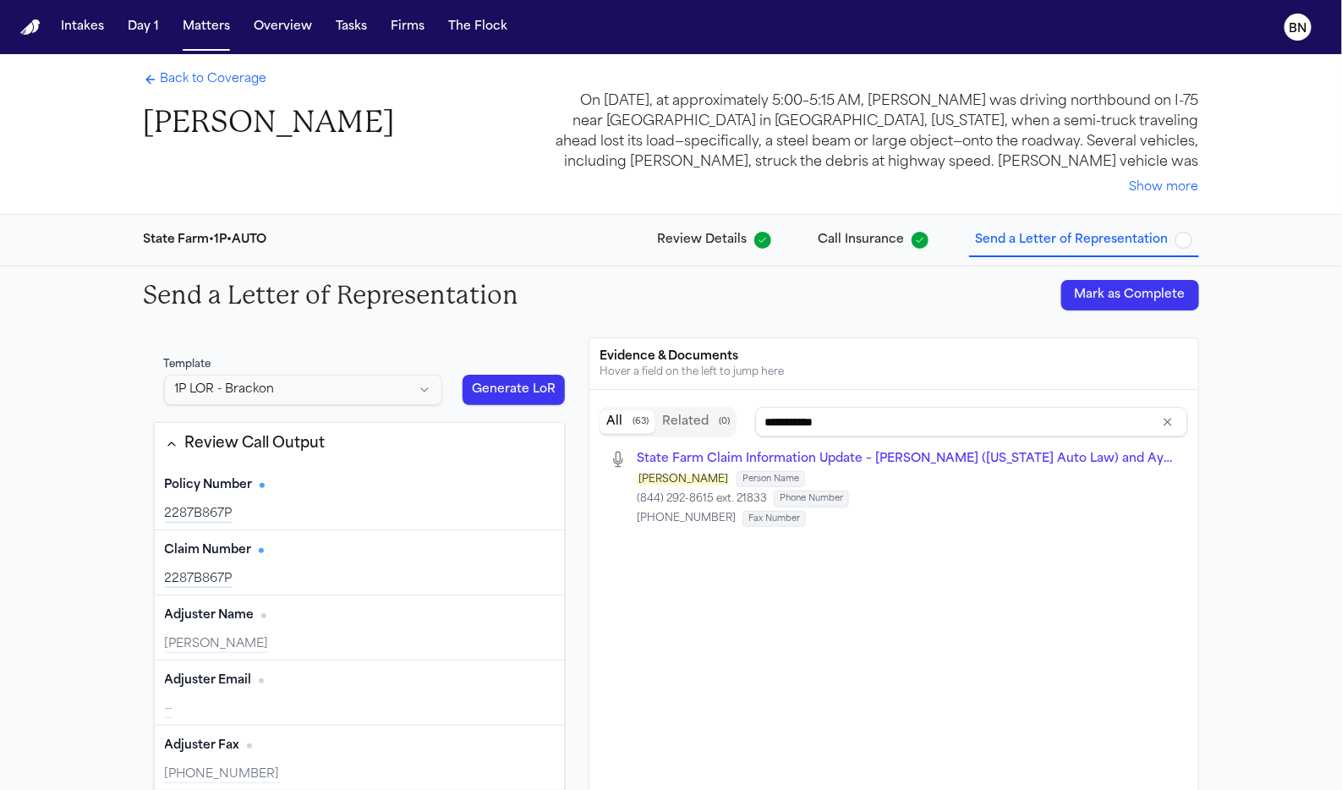
click at [176, 456] on button "Review Call Output" at bounding box center [360, 444] width 410 height 42
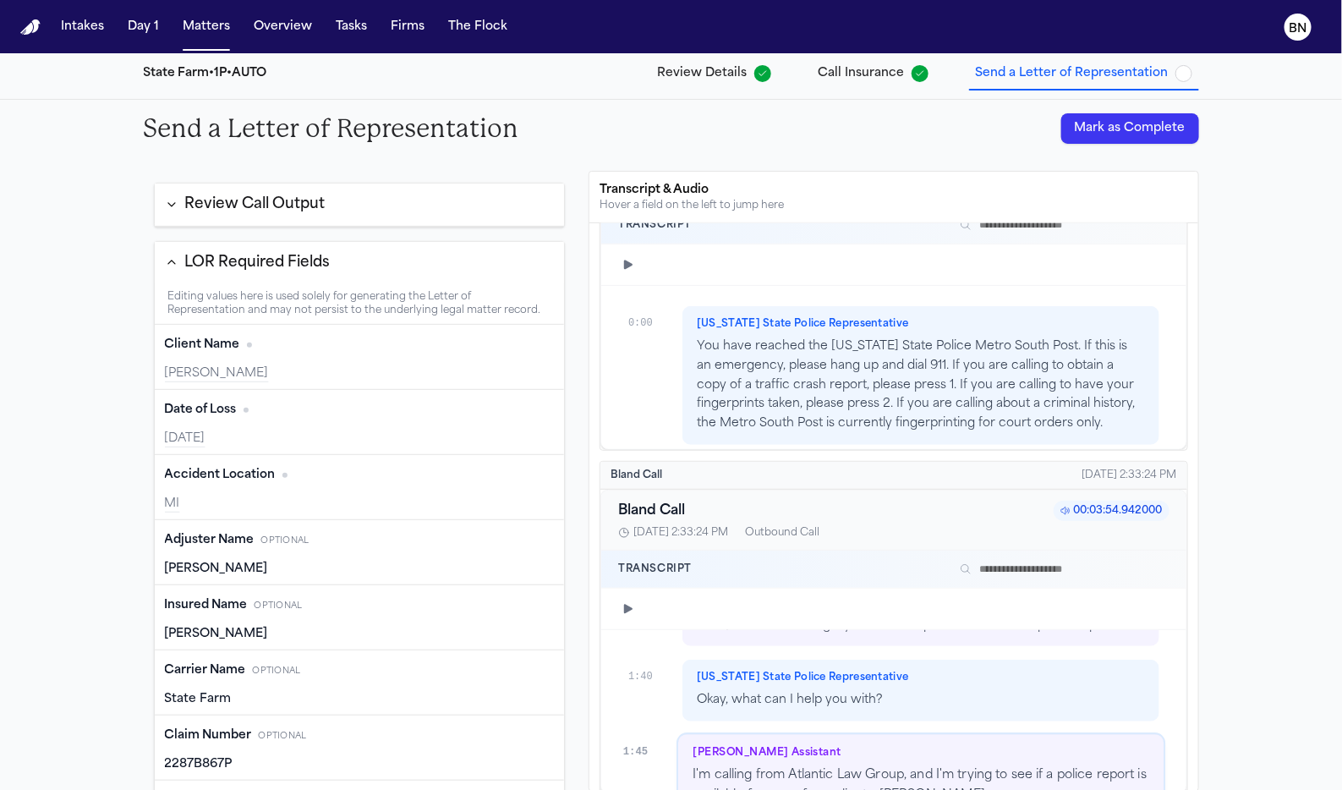
type input "**********"
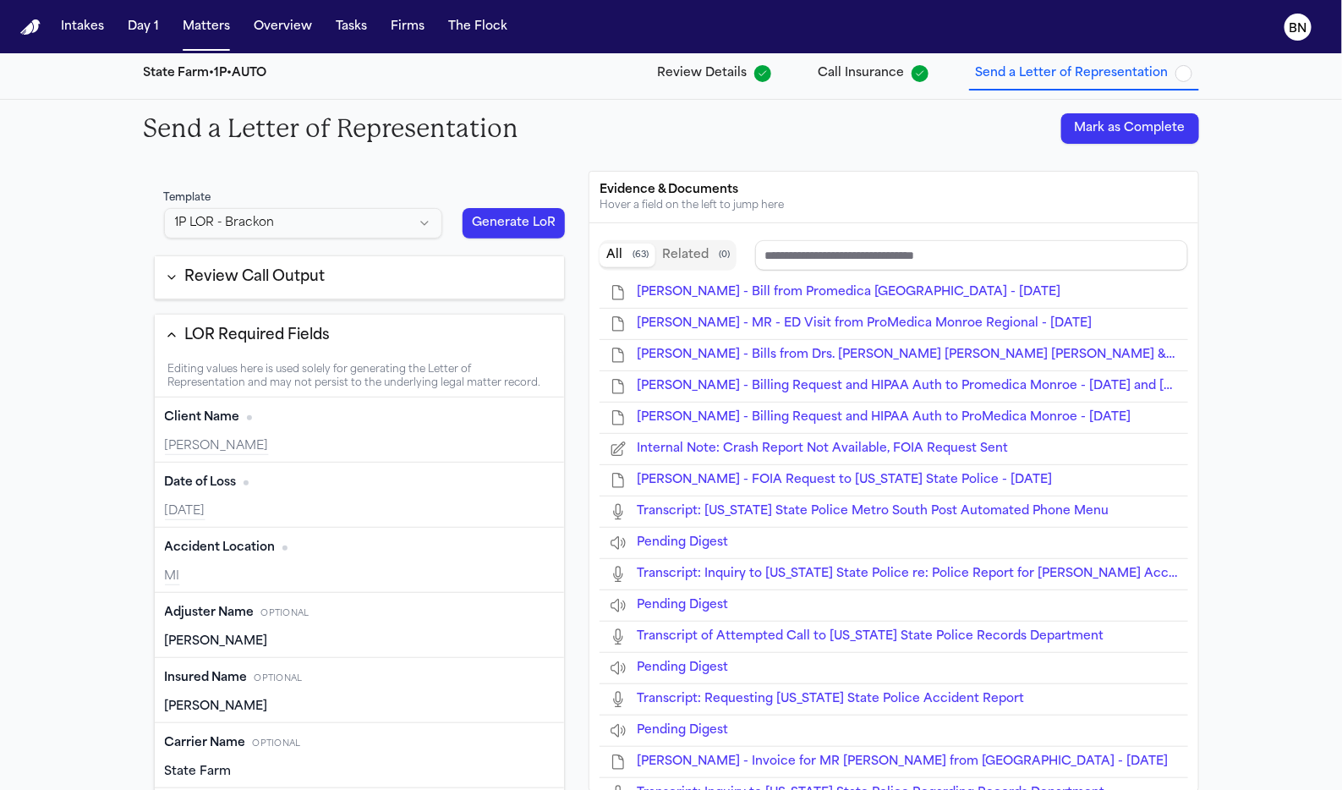
click at [739, 77] on span "Review Details" at bounding box center [703, 73] width 90 height 17
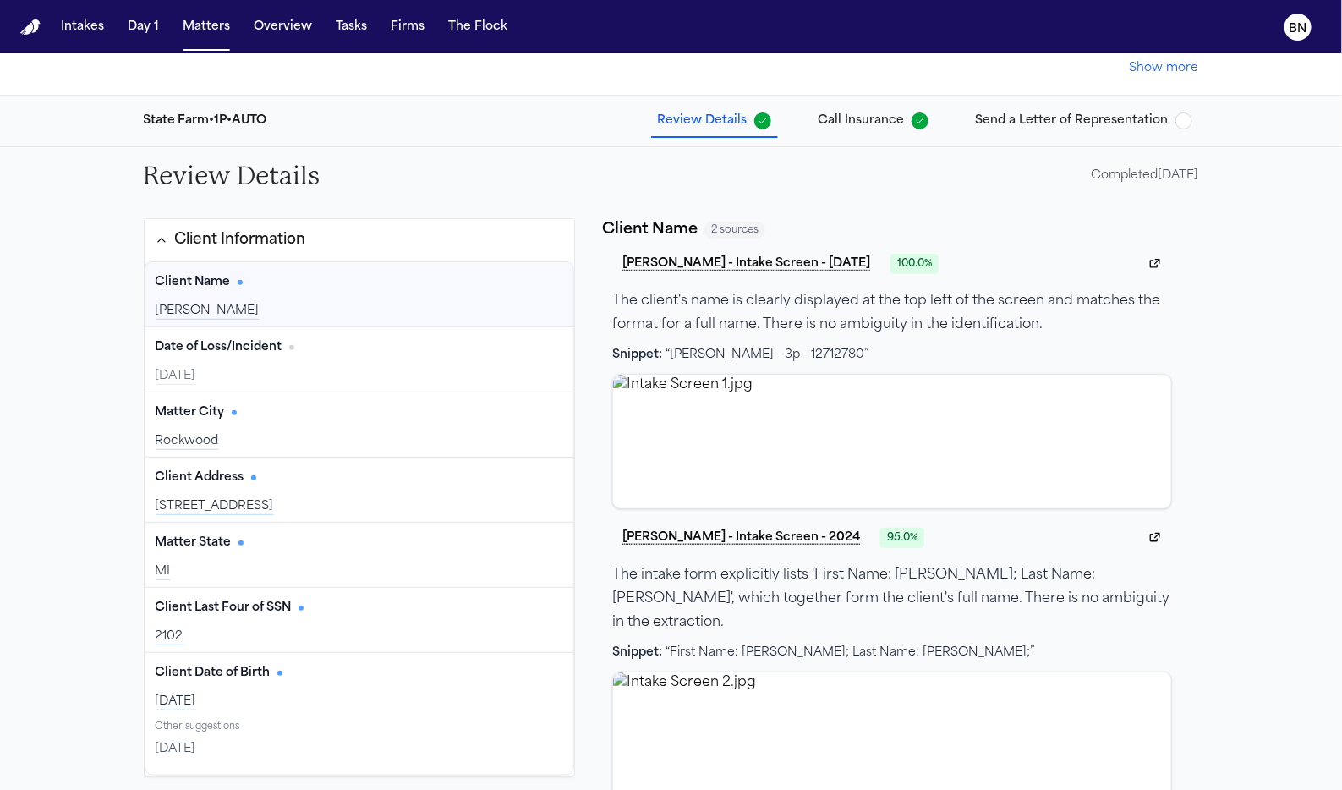
click at [424, 282] on div "Client Name Edit" at bounding box center [360, 282] width 408 height 27
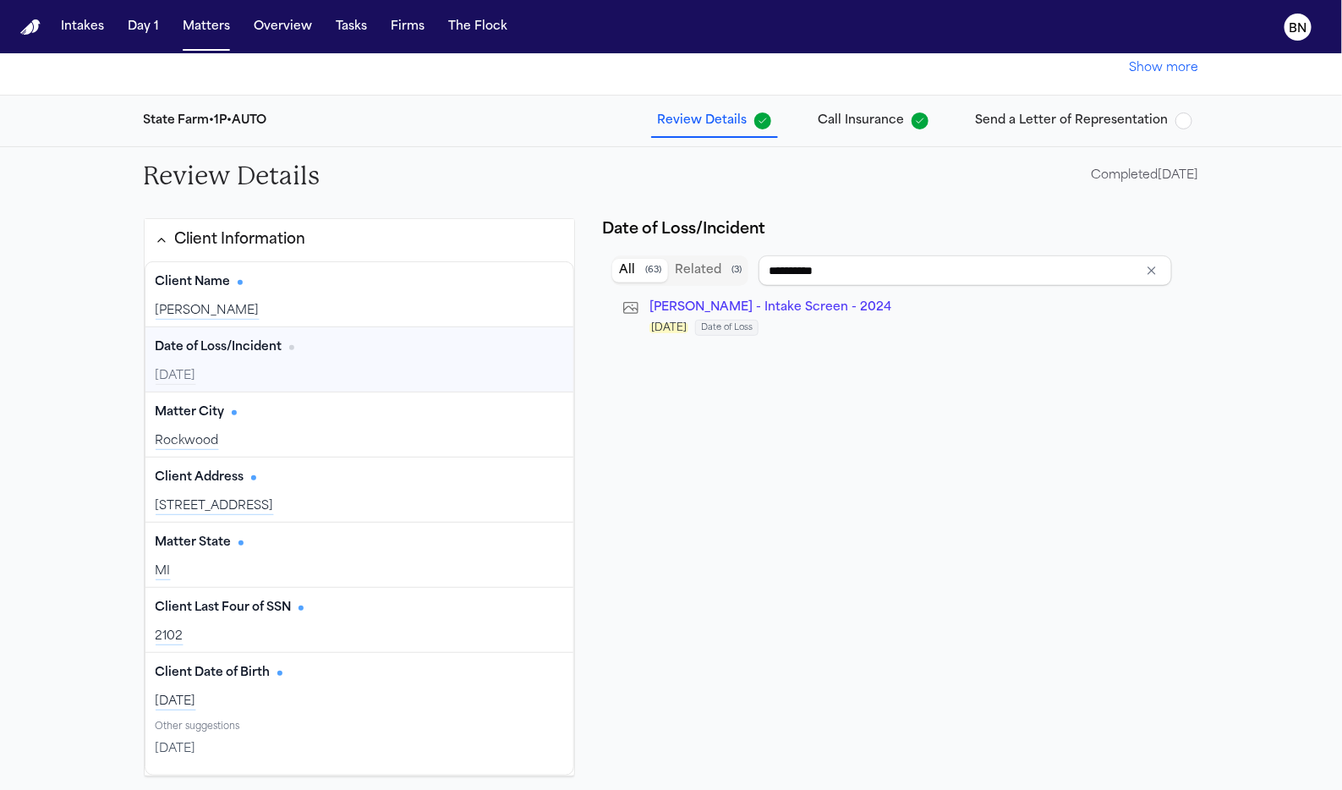
click at [429, 354] on div "Date of Loss/Incident Edit" at bounding box center [360, 347] width 408 height 27
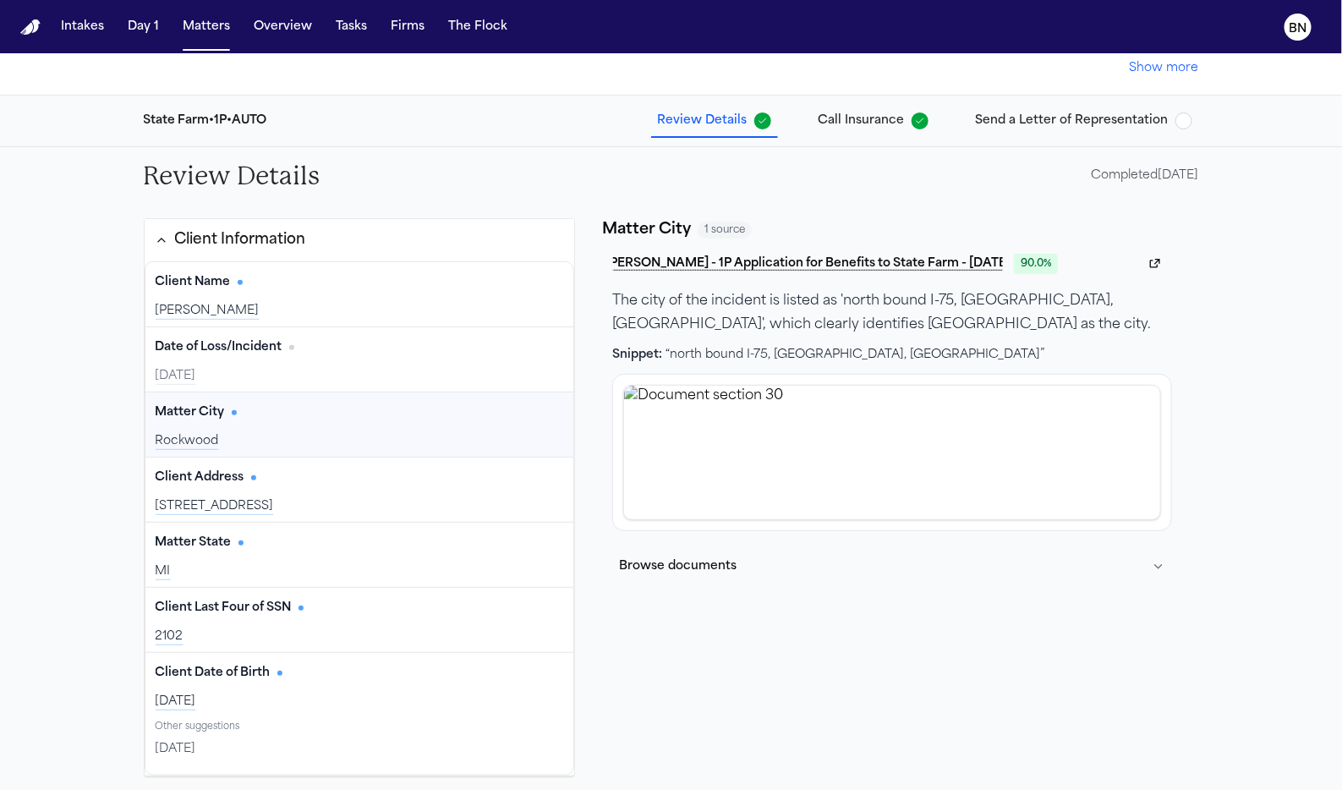
click at [429, 416] on div "Matter City Edit" at bounding box center [360, 412] width 408 height 27
click at [429, 502] on div "3430 Iroquois Monroe, MI 48162" at bounding box center [360, 506] width 408 height 17
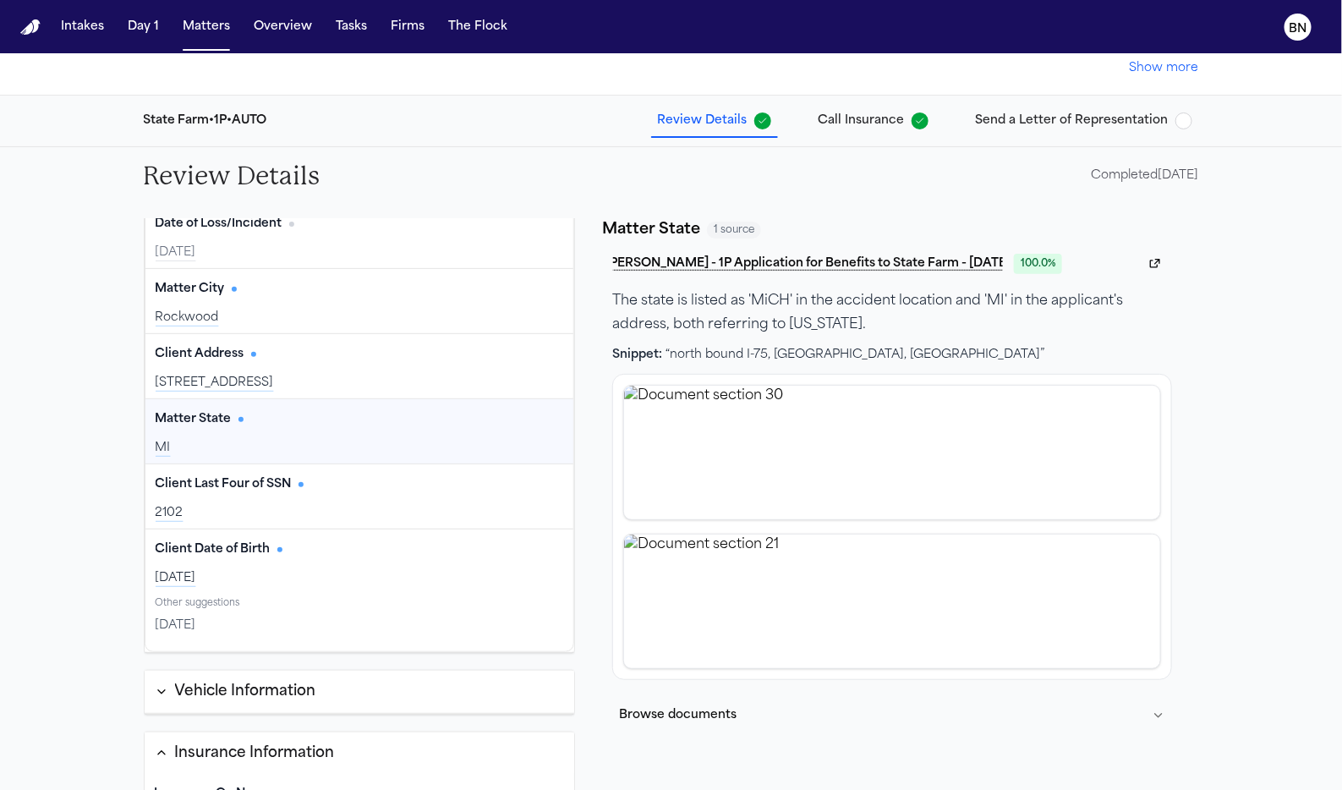
click at [438, 430] on div "Matter State Edit MI" at bounding box center [359, 431] width 429 height 64
click at [445, 491] on div "Client Last Four of SSN Edit" at bounding box center [360, 484] width 408 height 27
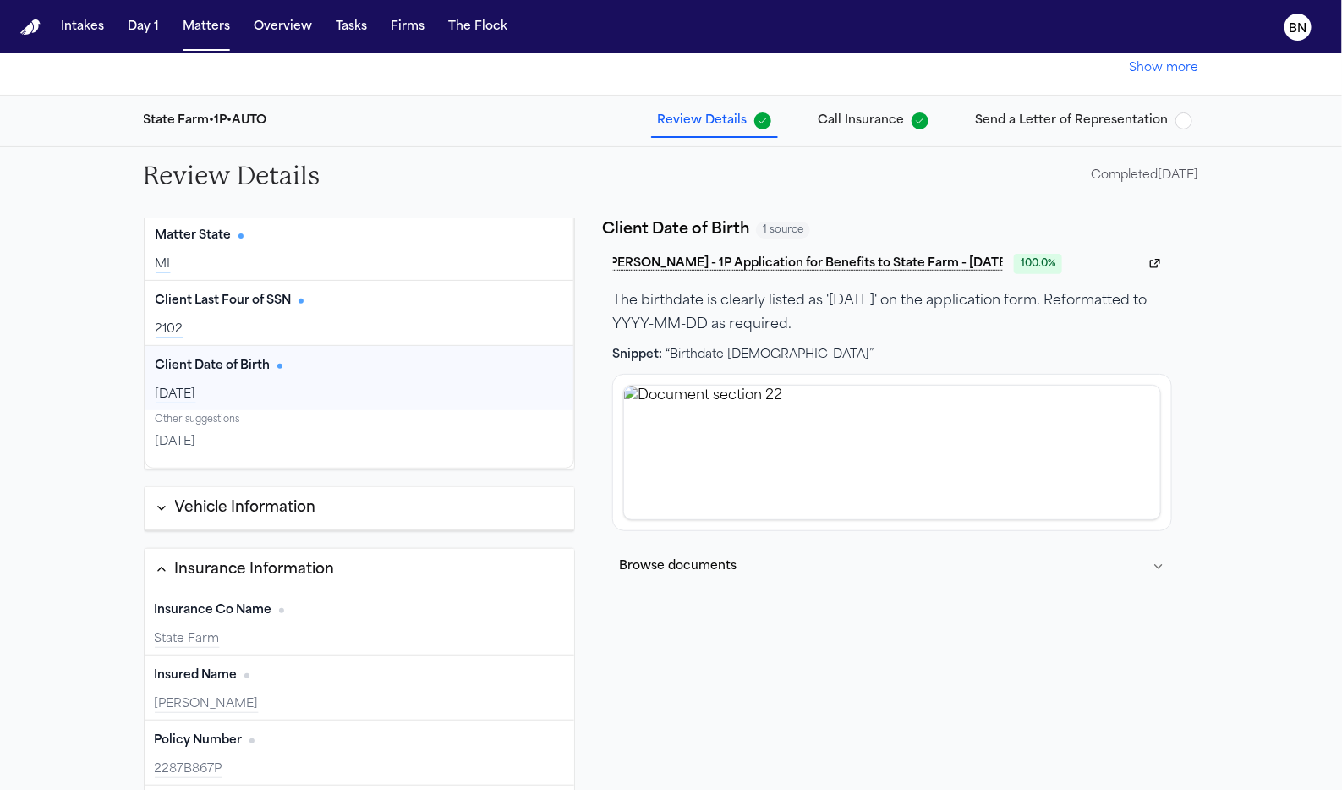
click at [337, 507] on button "Vehicle Information" at bounding box center [360, 508] width 430 height 43
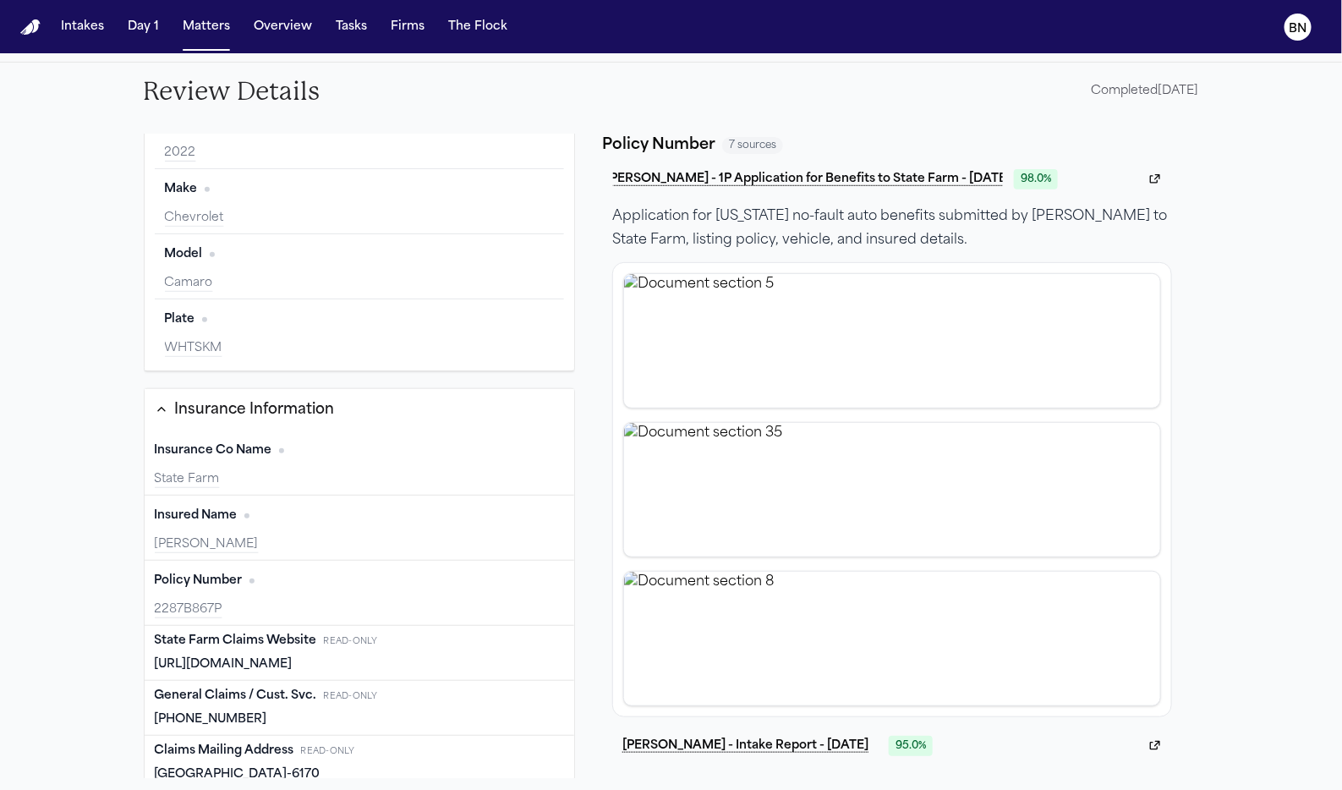
click at [408, 546] on div "Insured Name Edit Shamar Brown" at bounding box center [360, 528] width 430 height 65
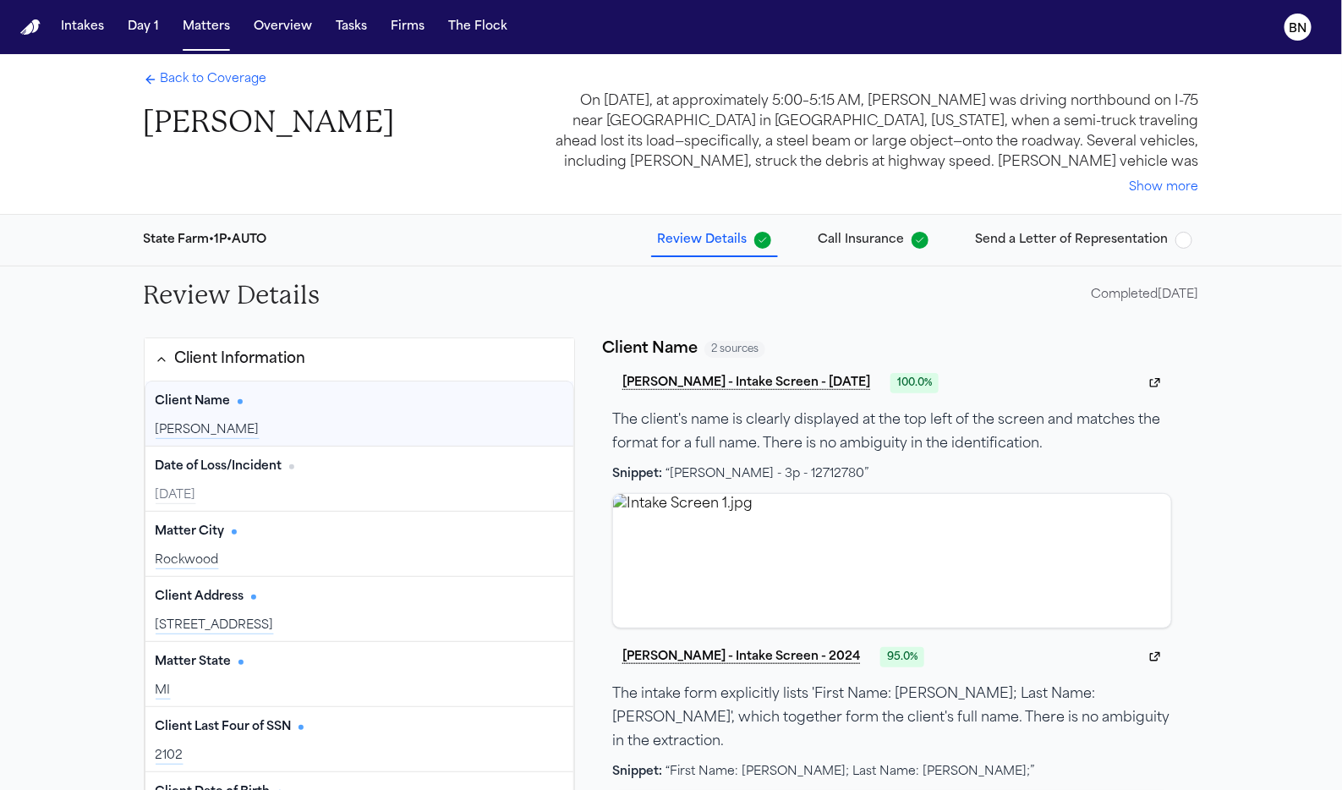
click at [860, 240] on span "Call Insurance" at bounding box center [862, 240] width 86 height 17
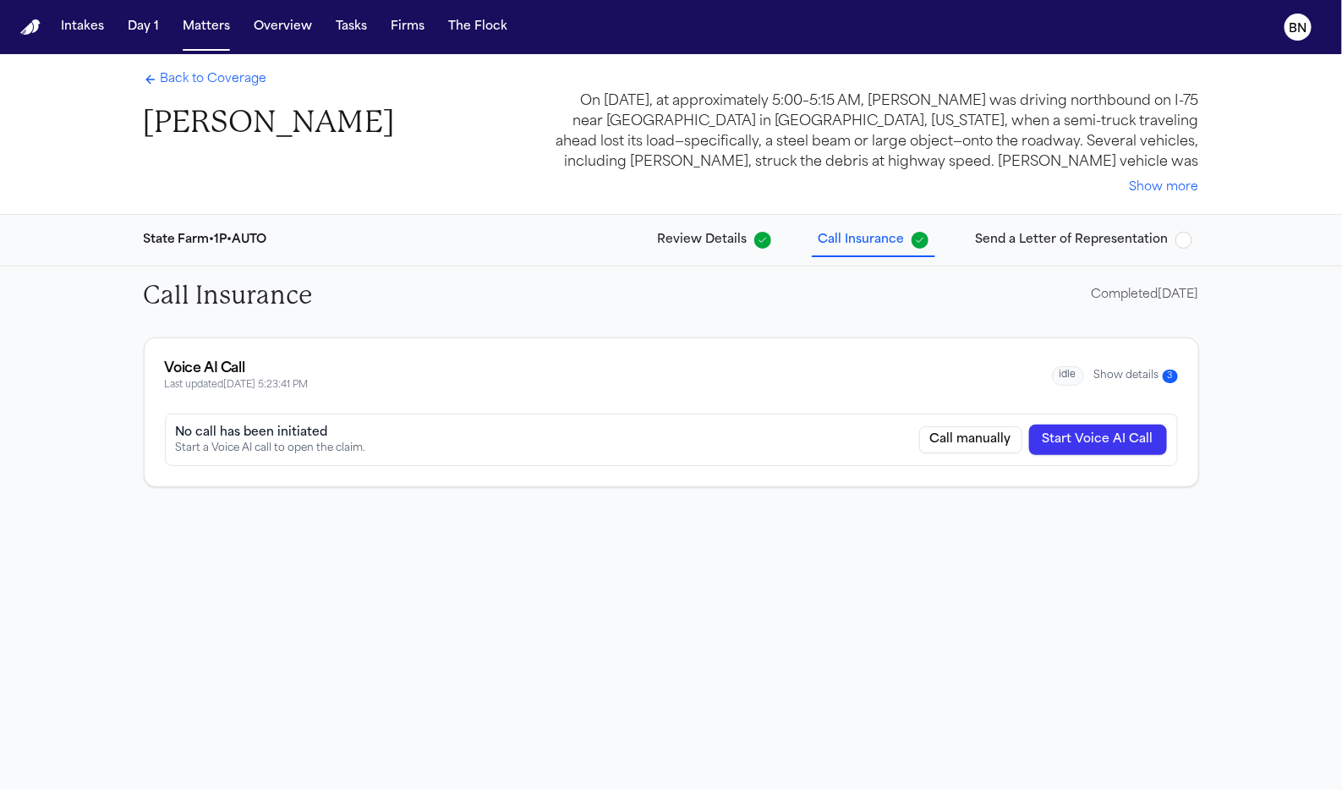
click at [1116, 370] on button "Show details 3" at bounding box center [1136, 376] width 84 height 14
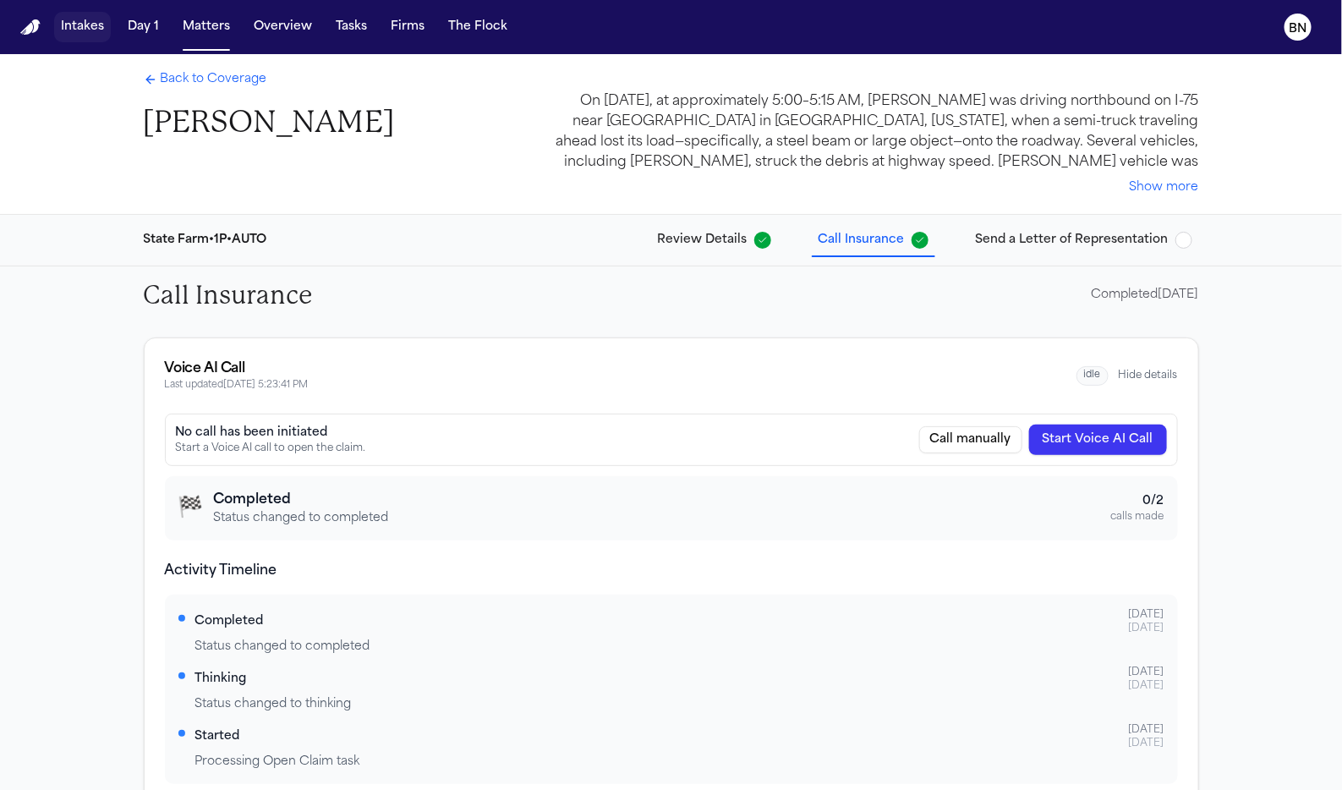
click at [71, 25] on button "Intakes" at bounding box center [82, 27] width 57 height 30
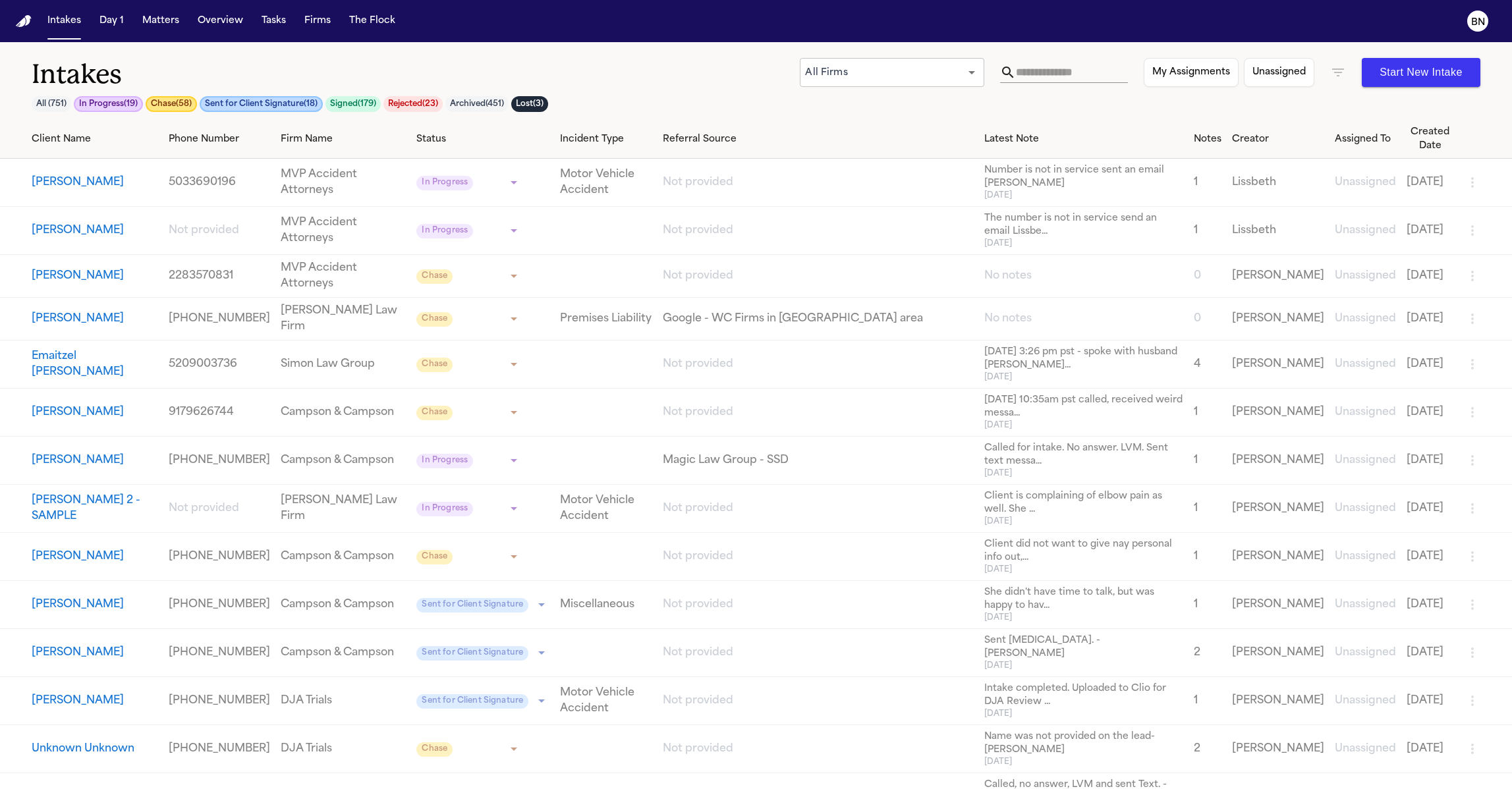
click at [115, 109] on button "In Progress ( 19 )" at bounding box center [108, 104] width 69 height 16
